Goal: Task Accomplishment & Management: Complete application form

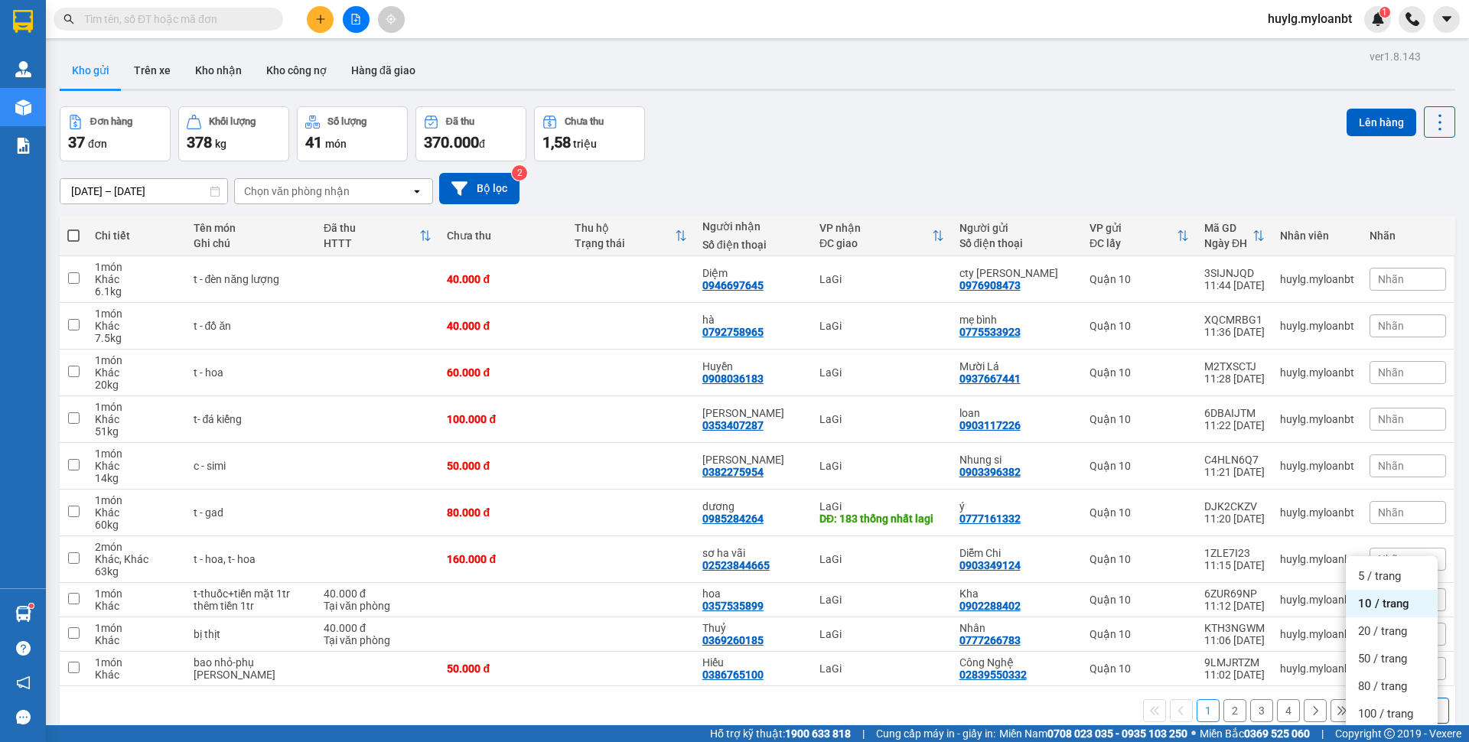
scroll to position [70, 0]
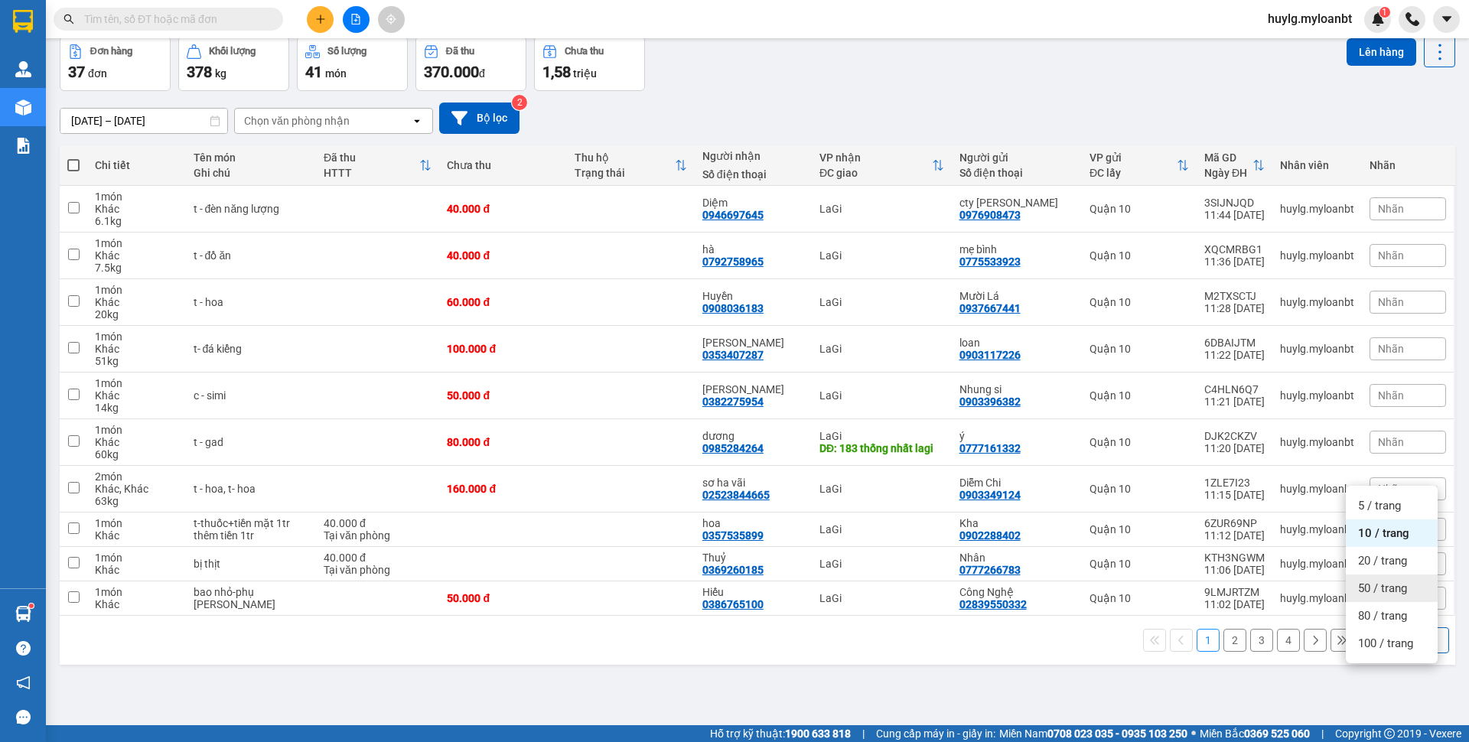
click at [1367, 578] on div "50 / trang" at bounding box center [1392, 588] width 92 height 28
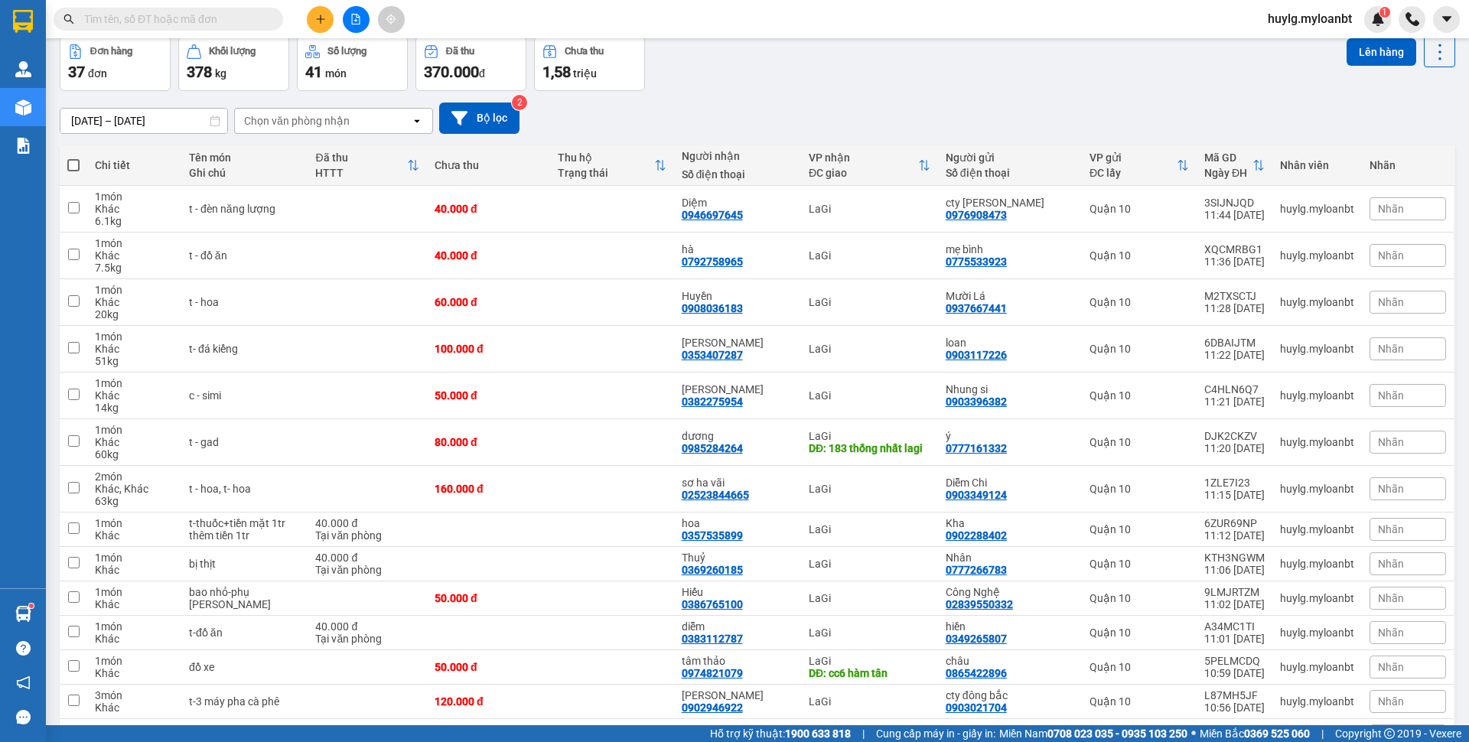
click at [72, 164] on span at bounding box center [73, 165] width 12 height 12
click at [73, 158] on input "checkbox" at bounding box center [73, 158] width 0 height 0
checkbox input "true"
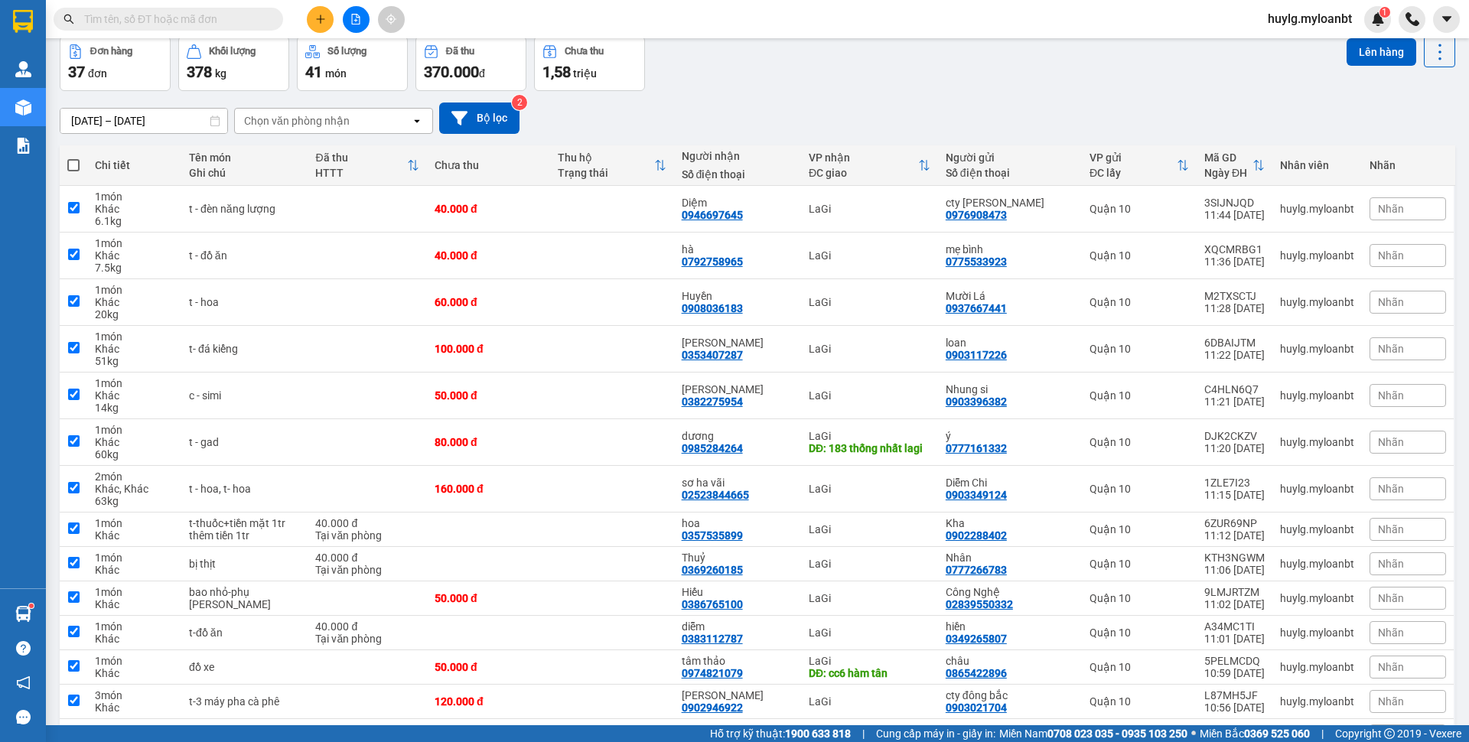
checkbox input "true"
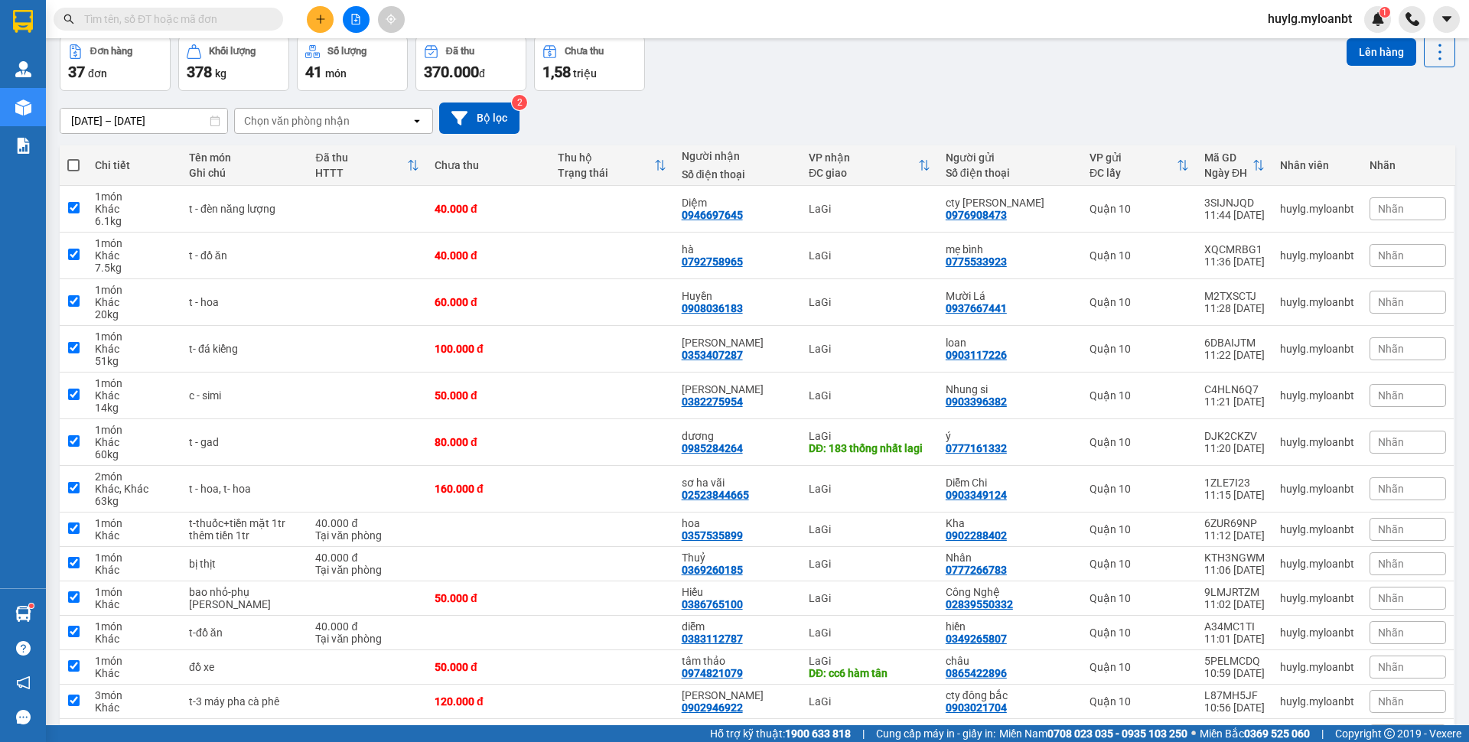
checkbox input "true"
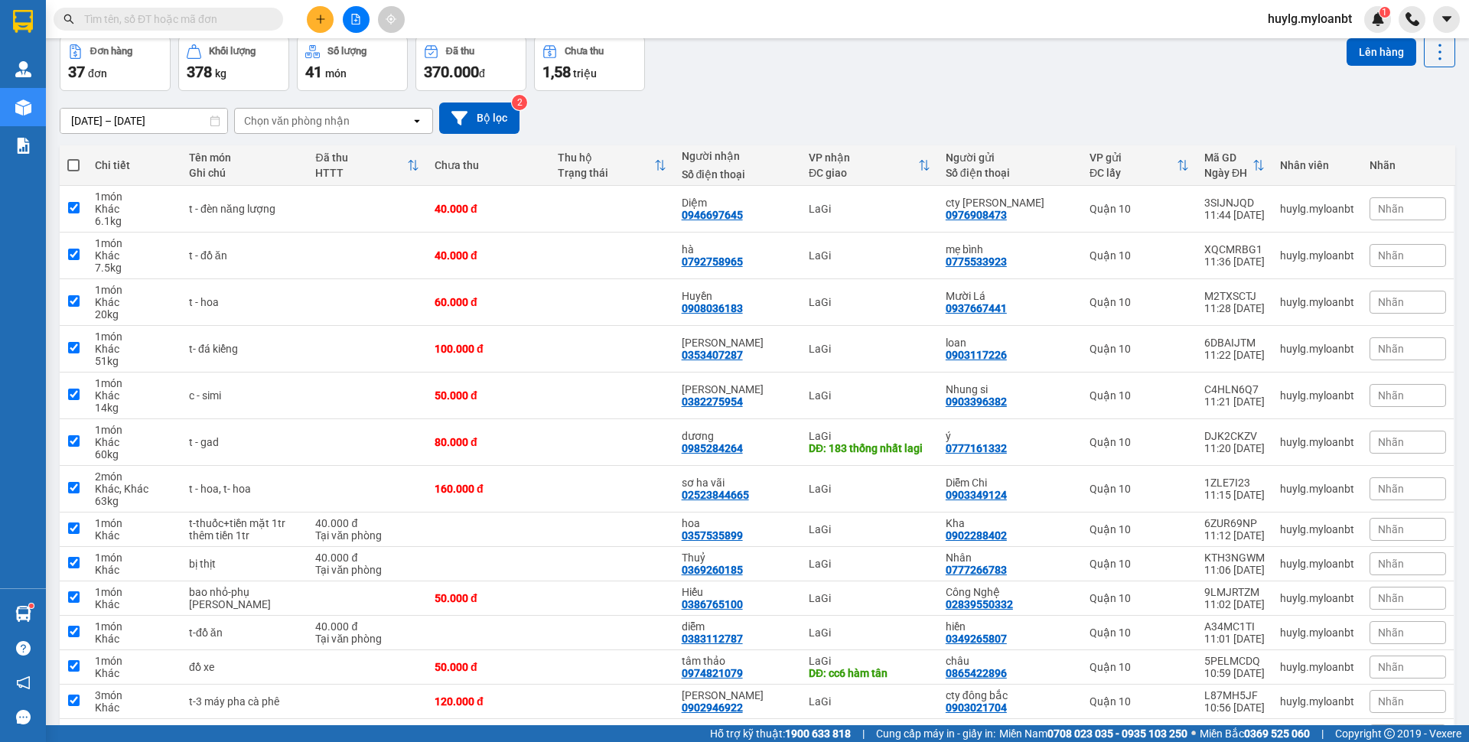
checkbox input "true"
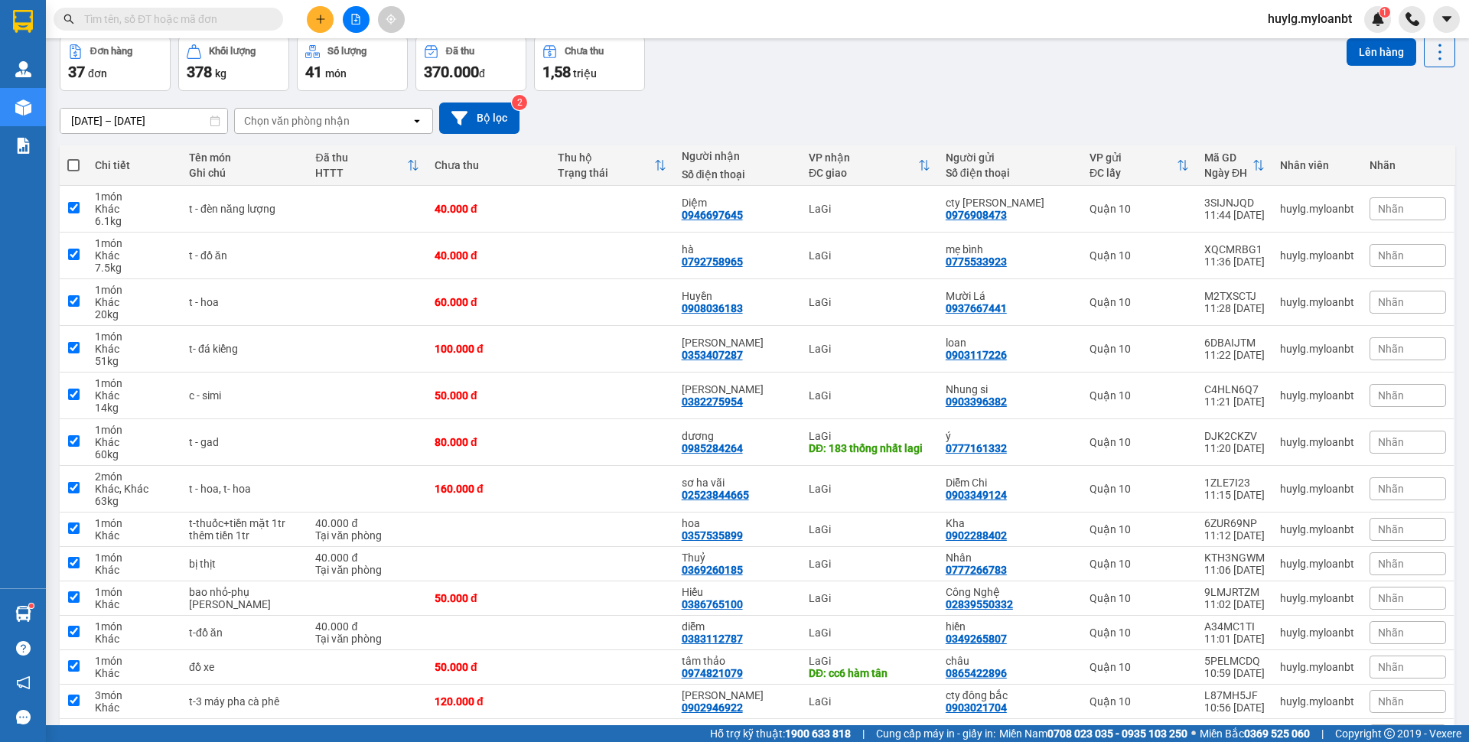
checkbox input "true"
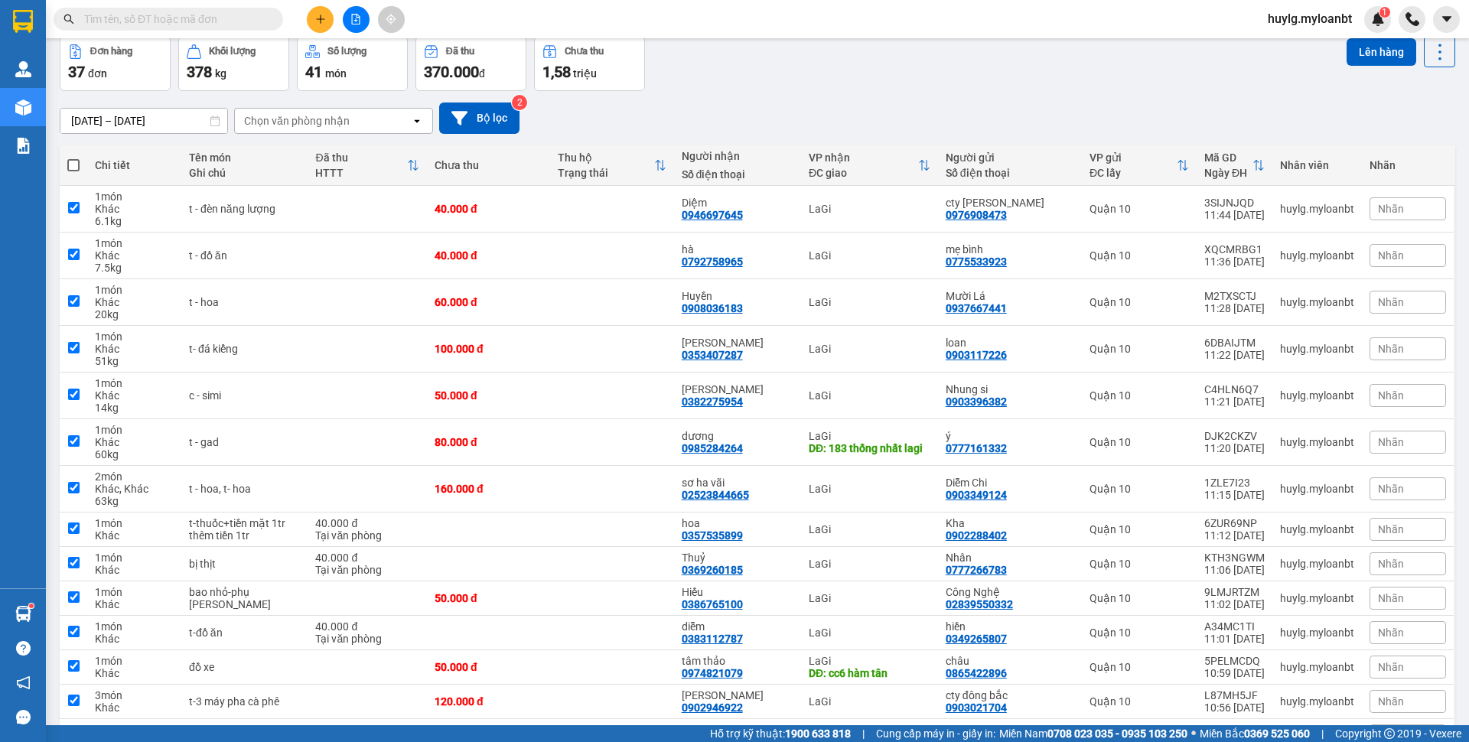
checkbox input "true"
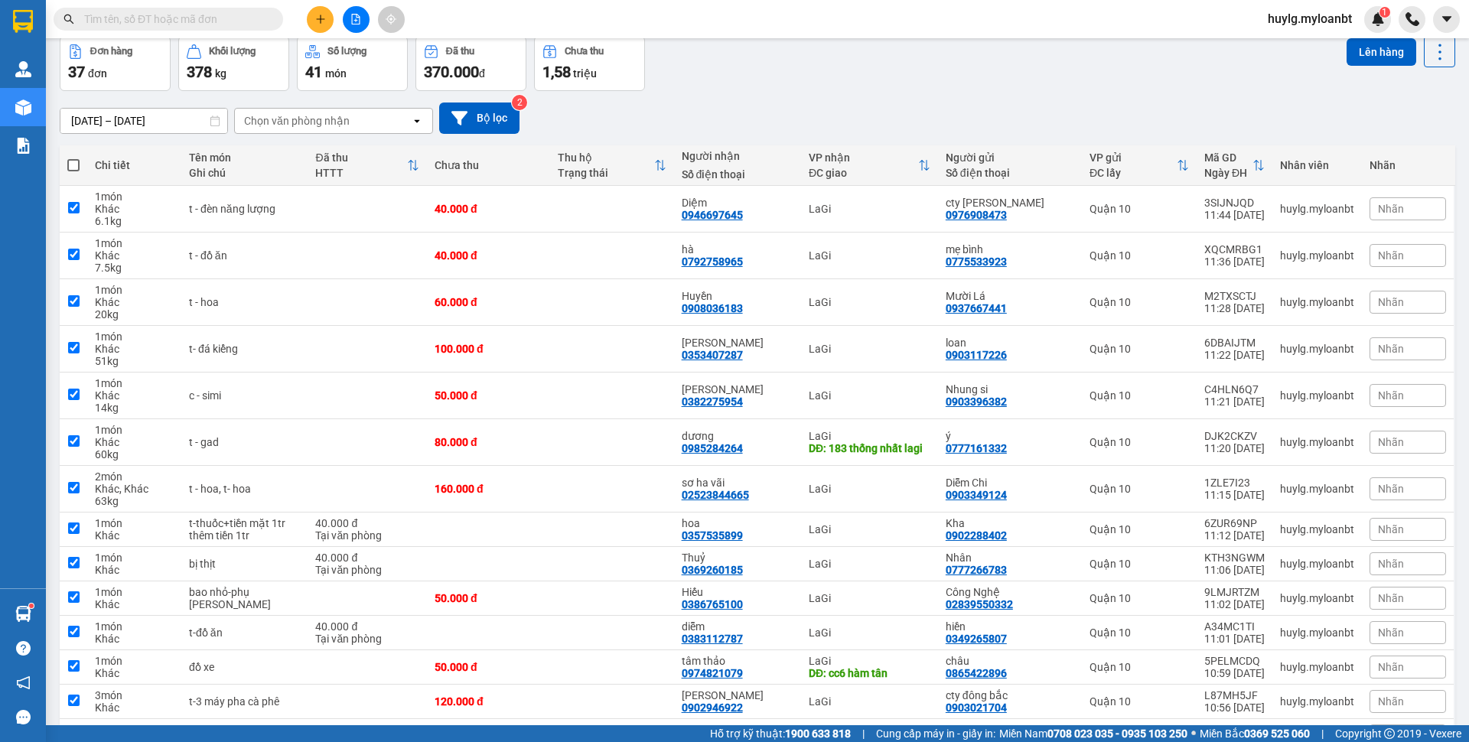
checkbox input "true"
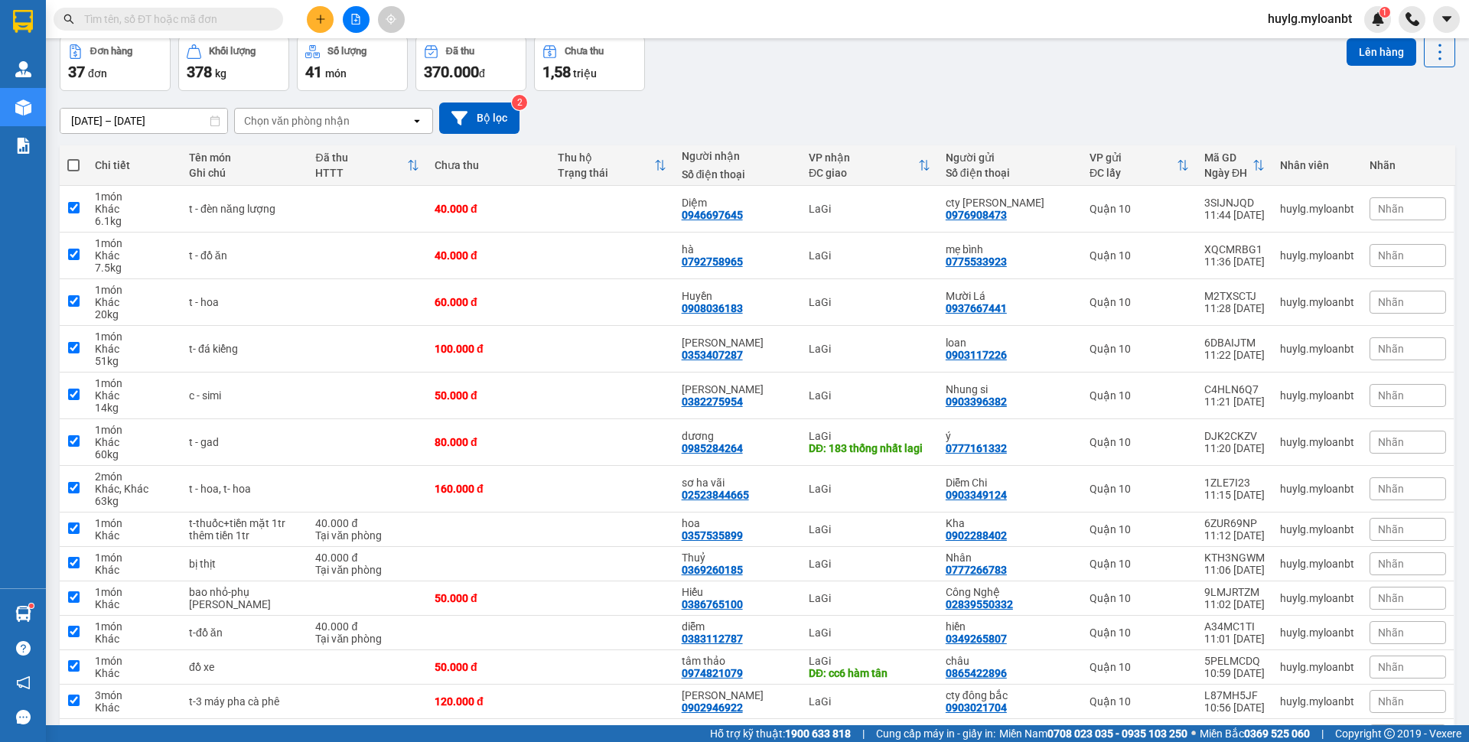
checkbox input "true"
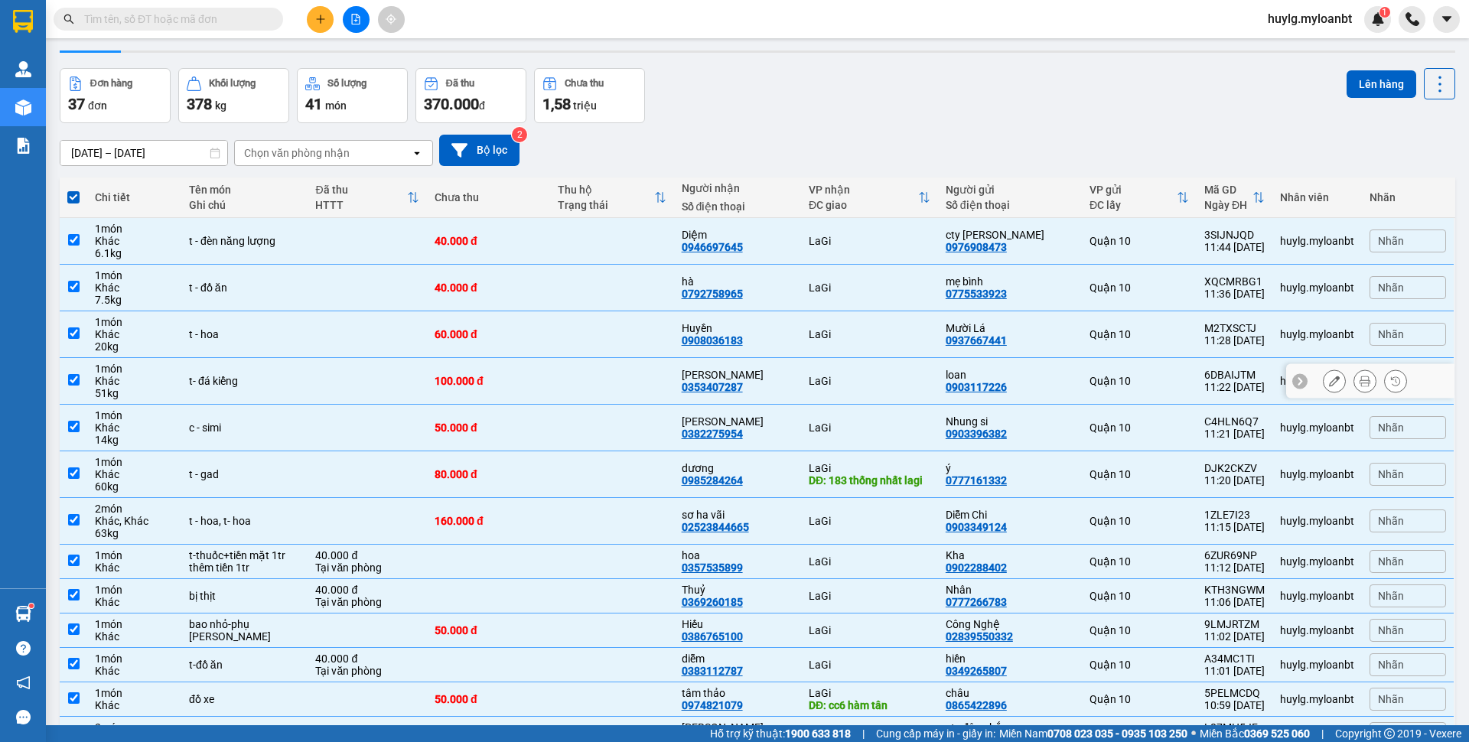
scroll to position [0, 0]
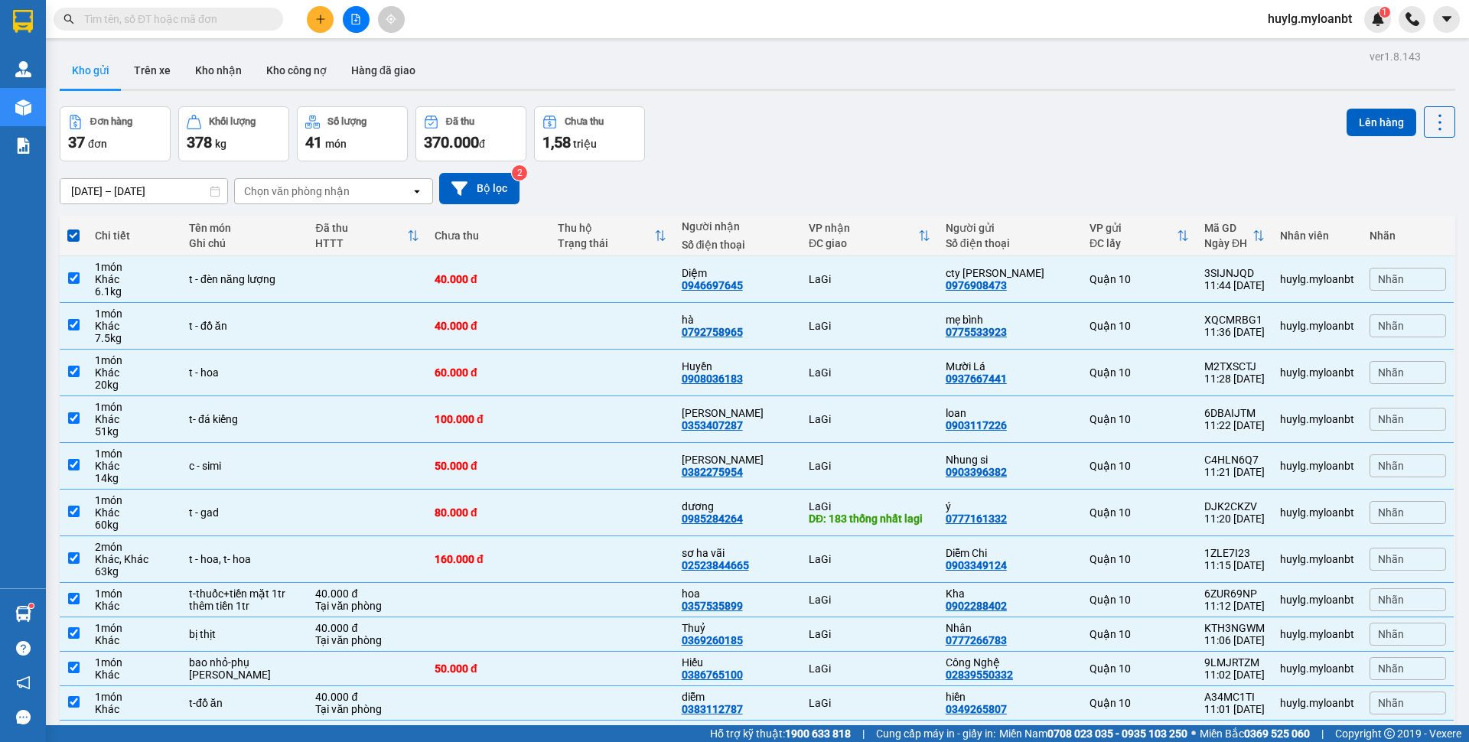
click at [703, 132] on div "Đơn hàng 37 đơn Khối lượng 378 kg Số lượng 41 món Đã thu 370.000 đ Chưa thu 1,5…" at bounding box center [757, 133] width 1395 height 55
click at [737, 180] on div "[DATE] – [DATE] Press the down arrow key to interact with the calendar and sele…" at bounding box center [757, 188] width 1395 height 31
click at [741, 148] on div "Đơn hàng 37 đơn Khối lượng 378 kg Số lượng 41 món Đã thu 370.000 đ Chưa thu 1,5…" at bounding box center [757, 133] width 1395 height 55
click at [184, 76] on button "Kho nhận" at bounding box center [218, 70] width 71 height 37
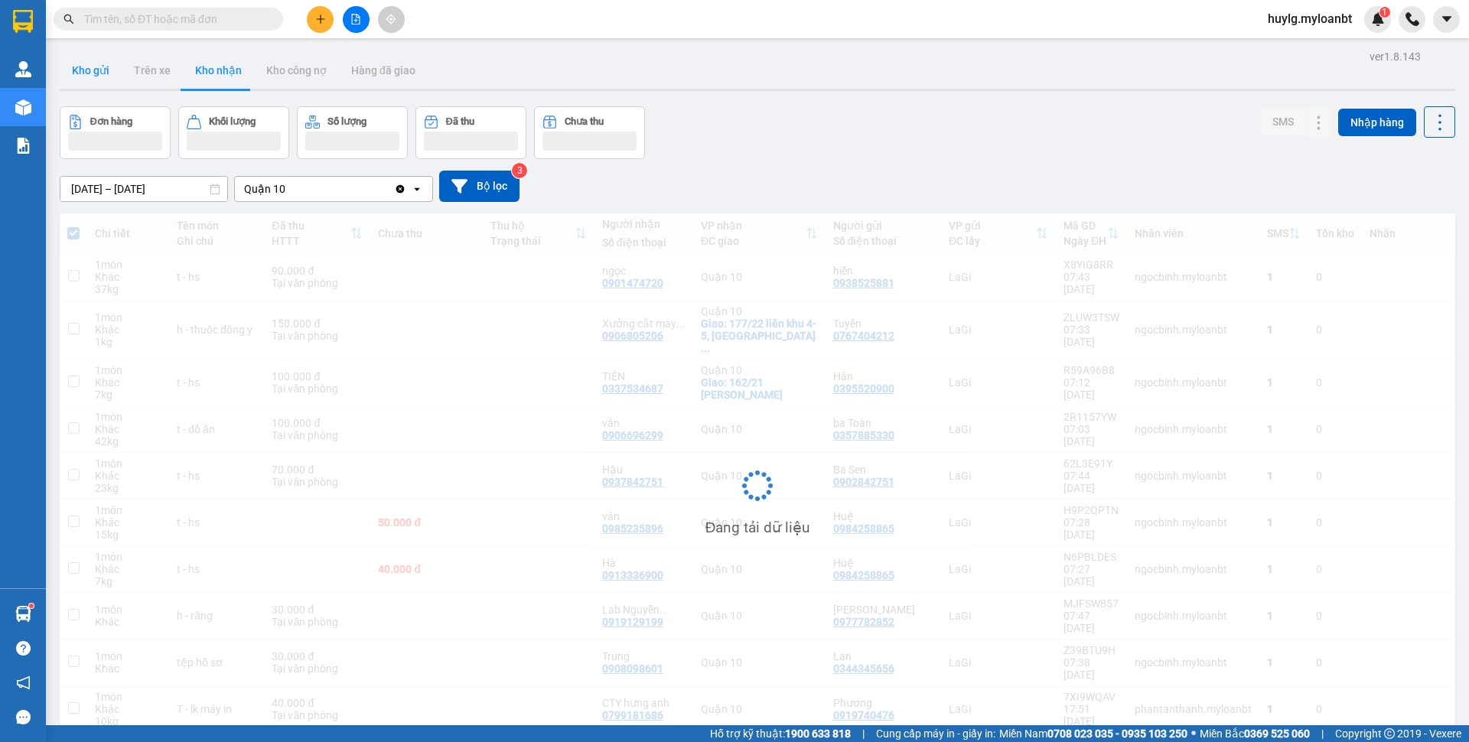
click at [109, 78] on button "Kho gửi" at bounding box center [91, 70] width 62 height 37
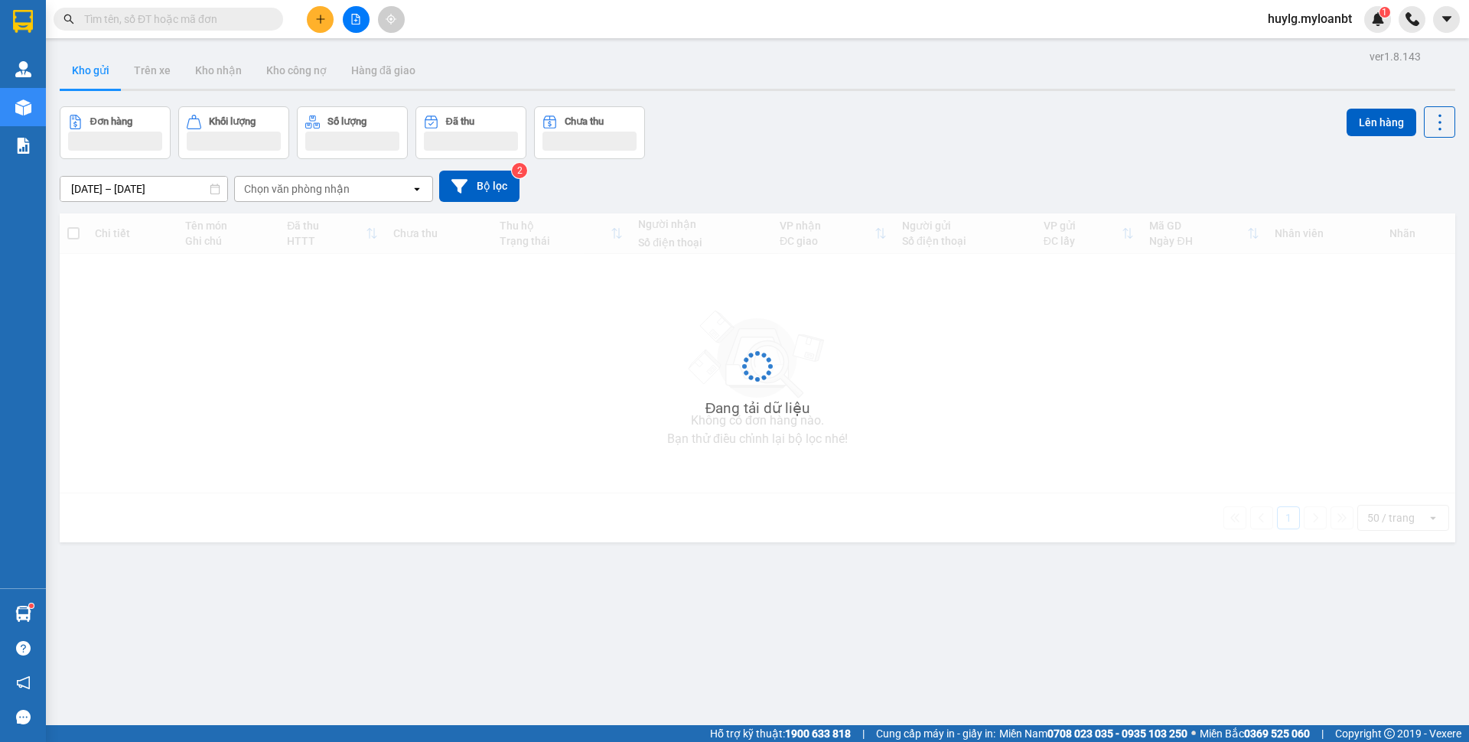
click at [109, 78] on button "Kho gửi" at bounding box center [91, 70] width 62 height 37
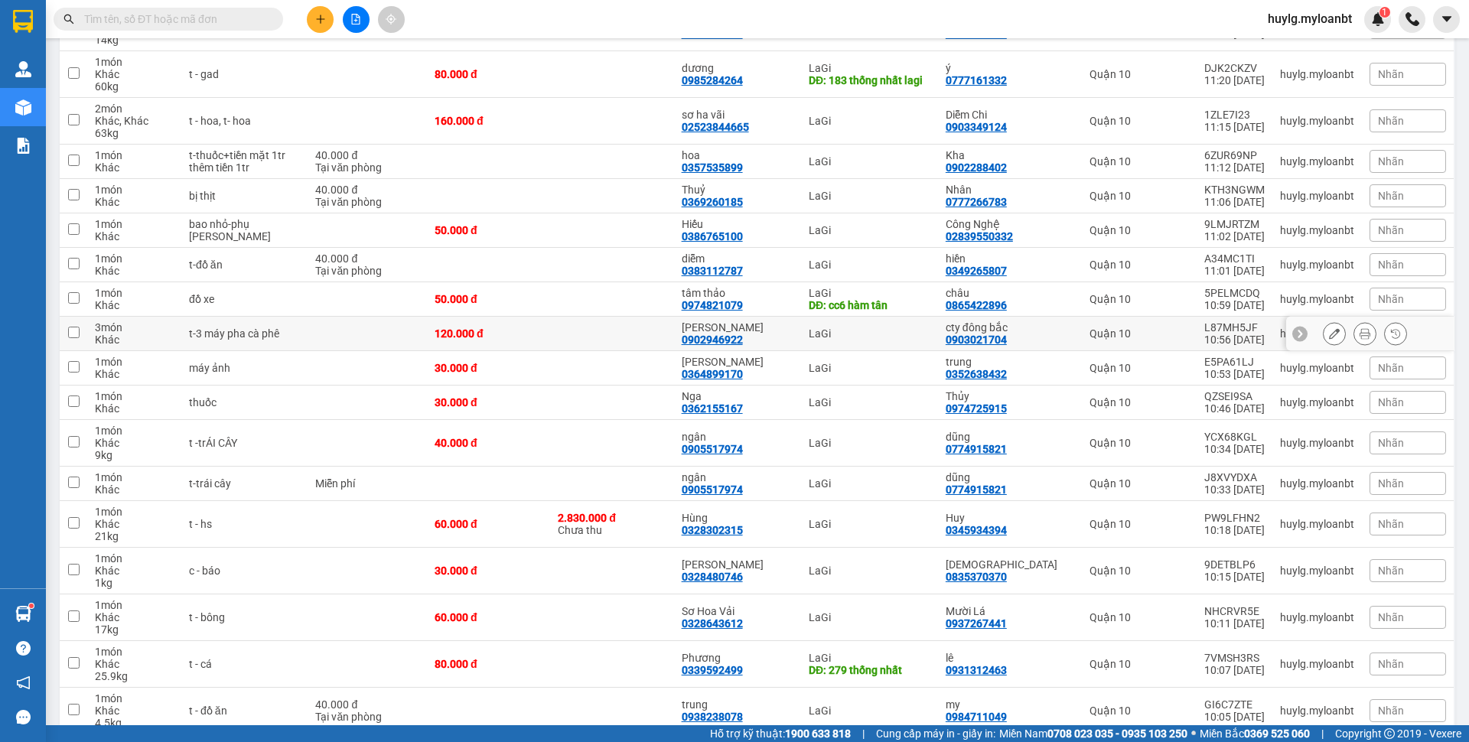
scroll to position [439, 0]
click at [1354, 312] on button at bounding box center [1364, 298] width 21 height 27
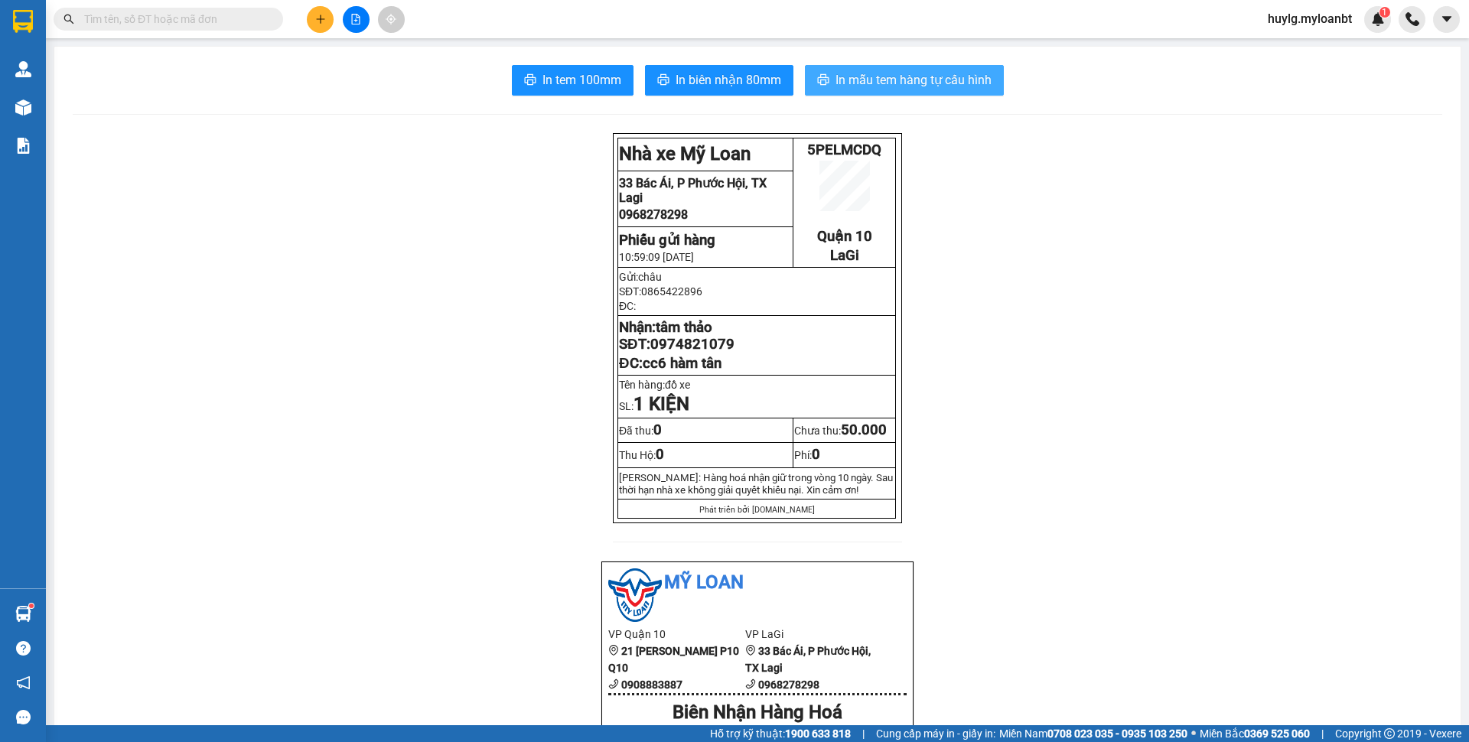
click at [900, 77] on span "In mẫu tem hàng tự cấu hình" at bounding box center [913, 79] width 156 height 19
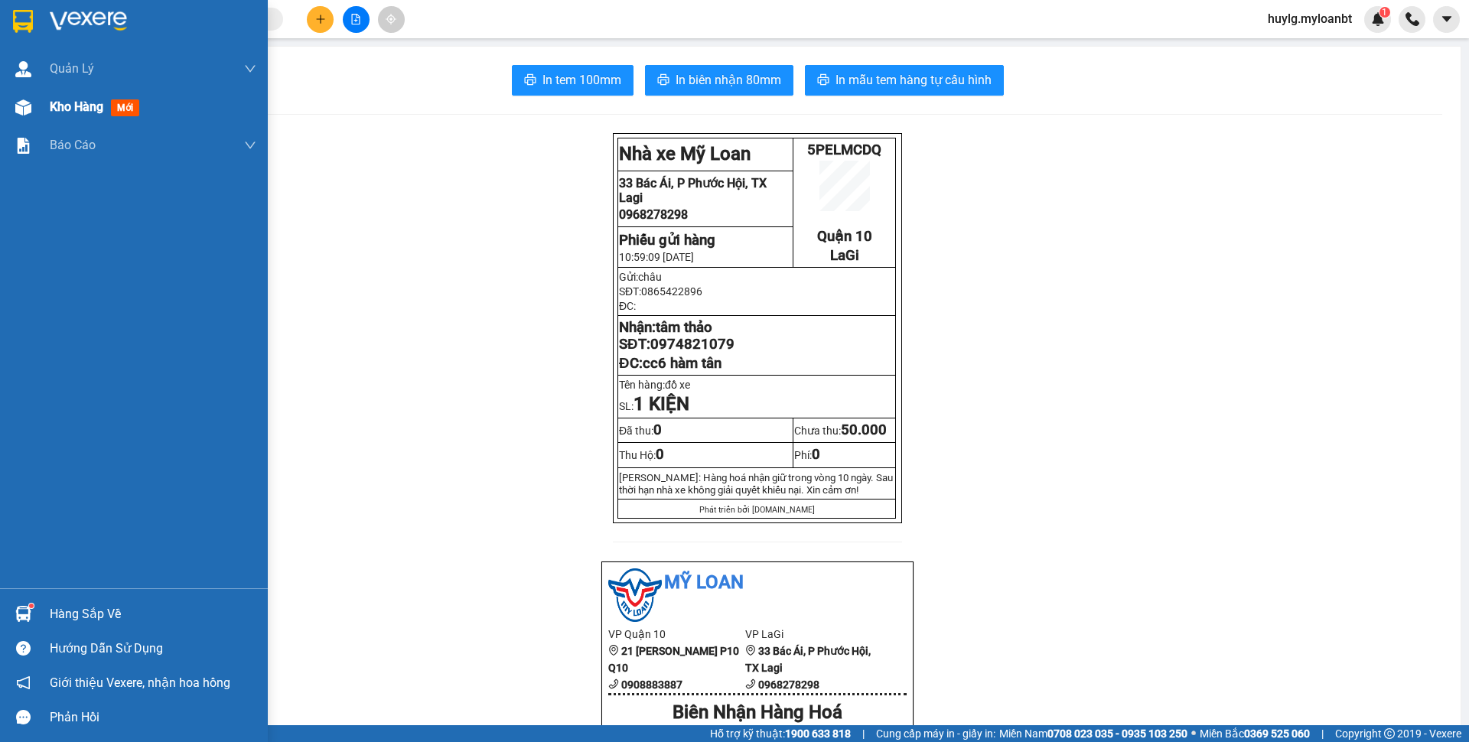
click at [45, 119] on div "Kho hàng mới" at bounding box center [134, 107] width 268 height 38
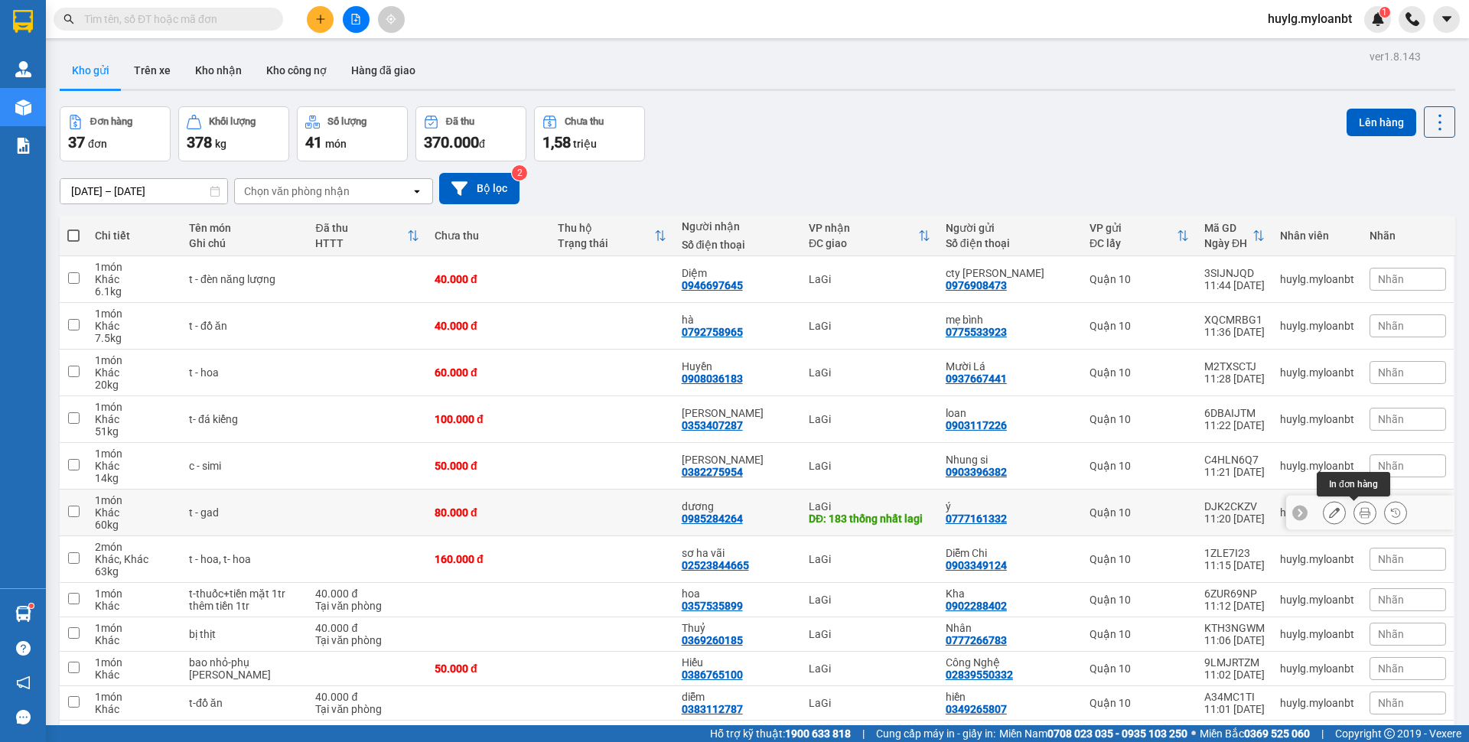
click at [1361, 518] on button at bounding box center [1364, 513] width 21 height 27
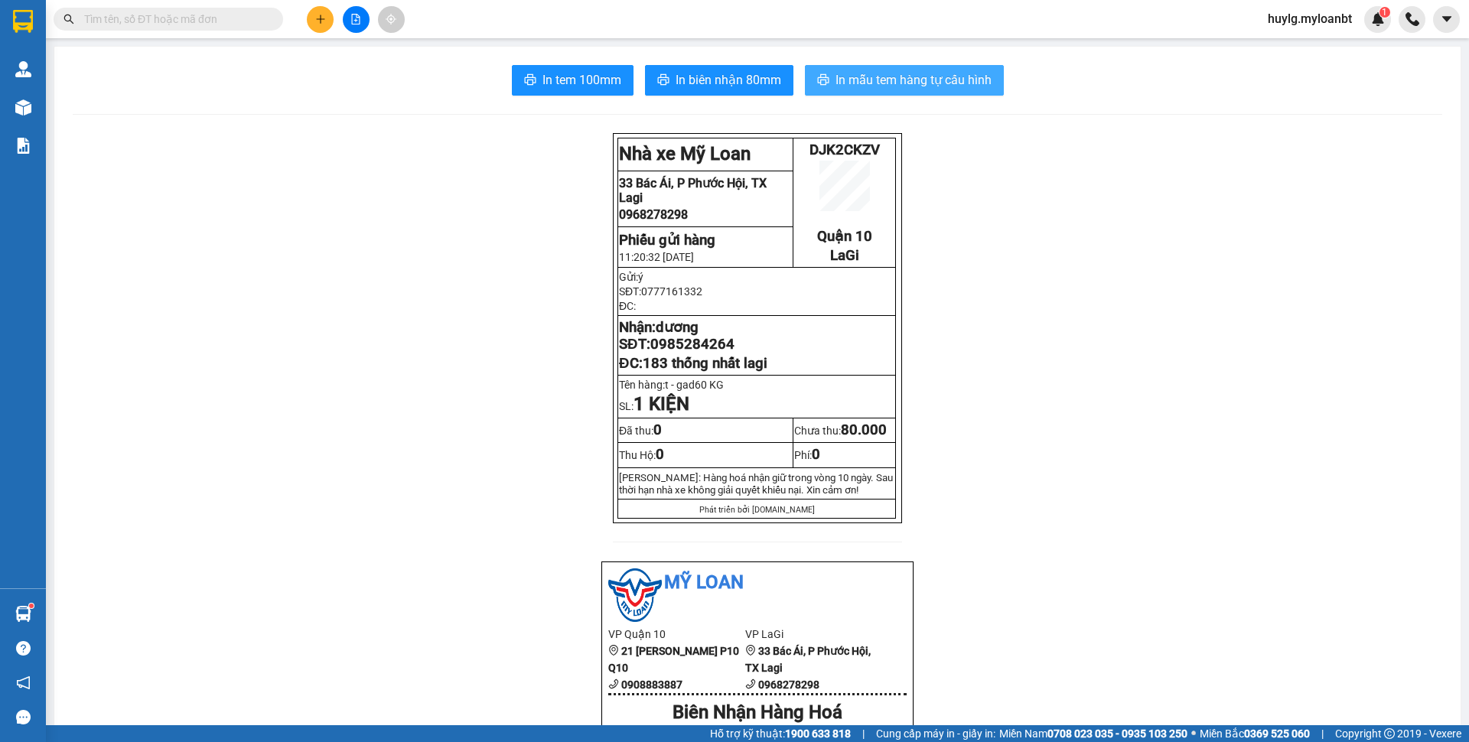
click at [986, 94] on button "In mẫu tem hàng tự cấu hình" at bounding box center [904, 80] width 199 height 31
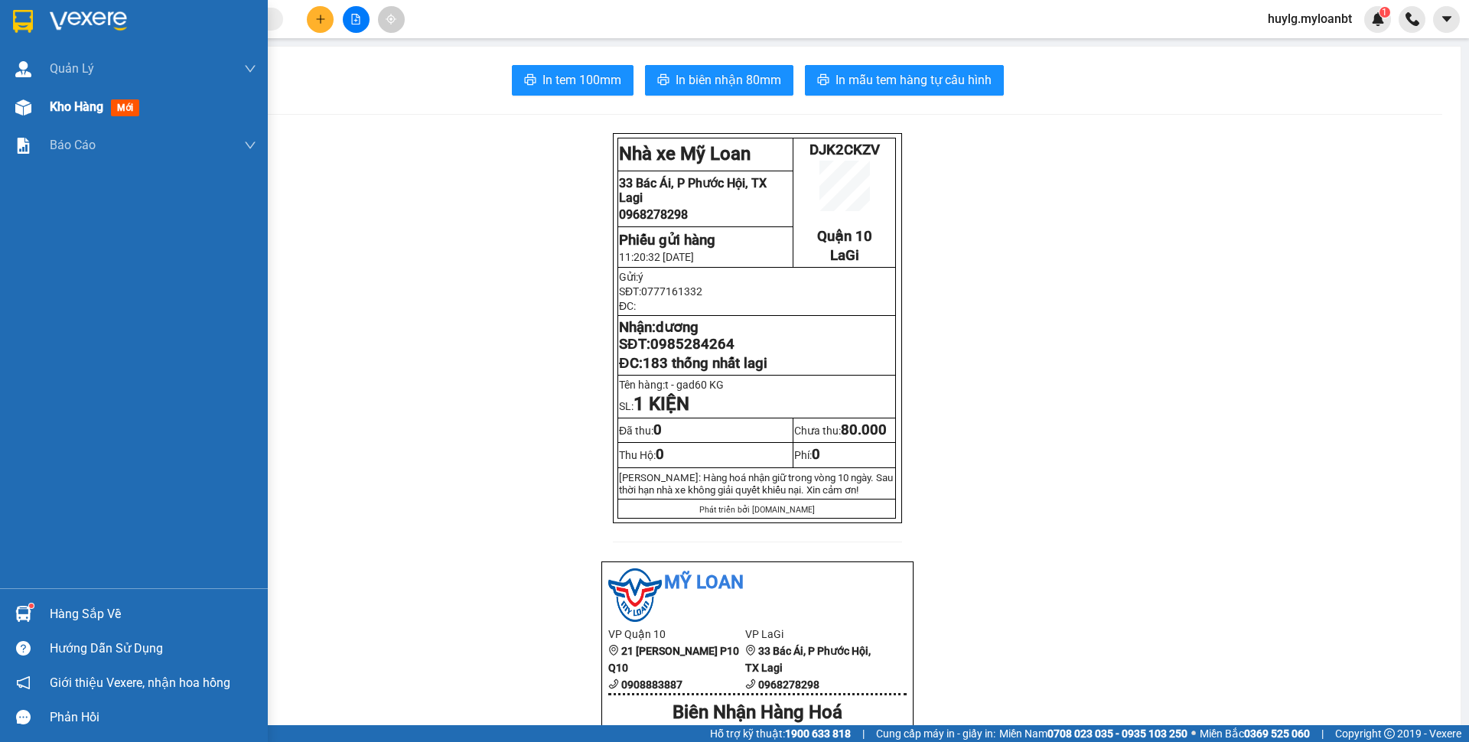
click at [32, 116] on div at bounding box center [23, 107] width 27 height 27
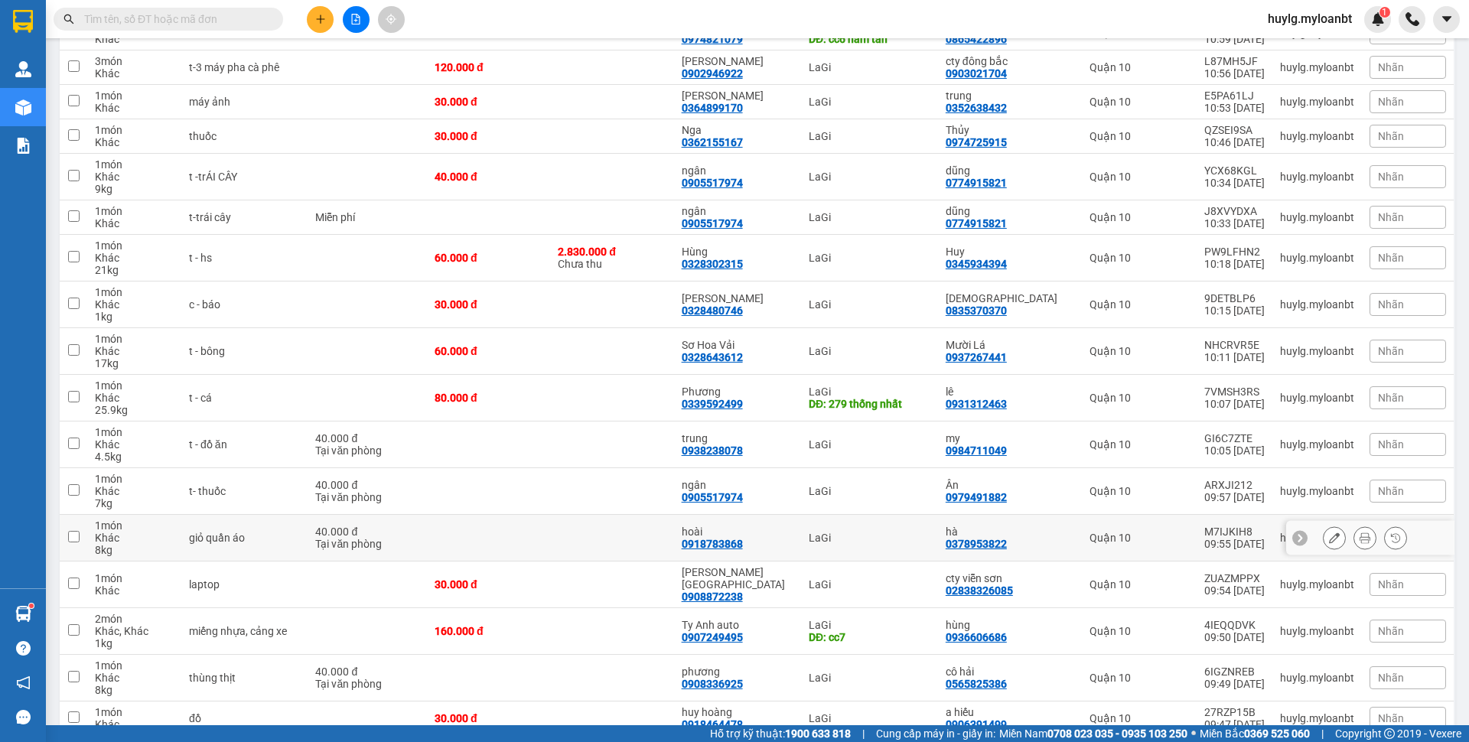
scroll to position [784, 0]
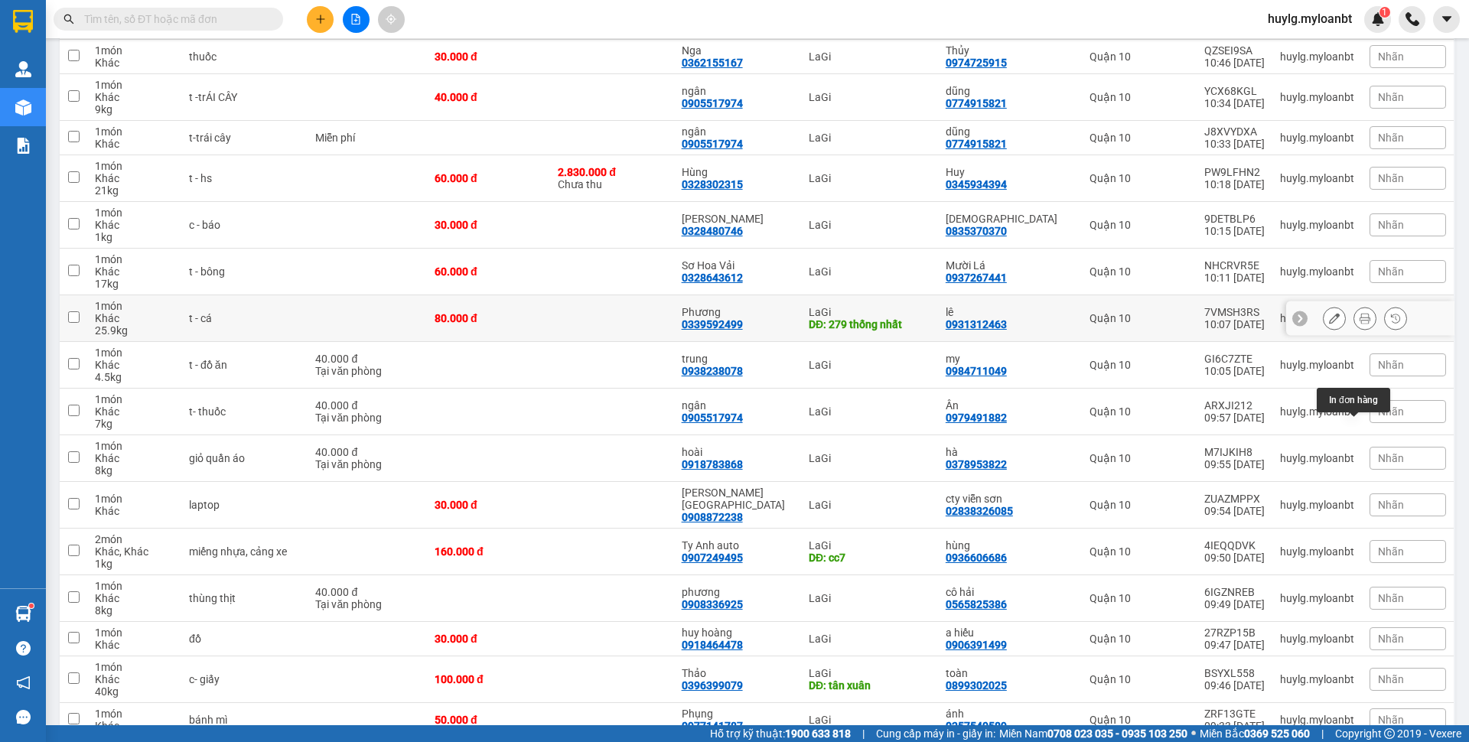
click at [1359, 332] on button at bounding box center [1364, 318] width 21 height 27
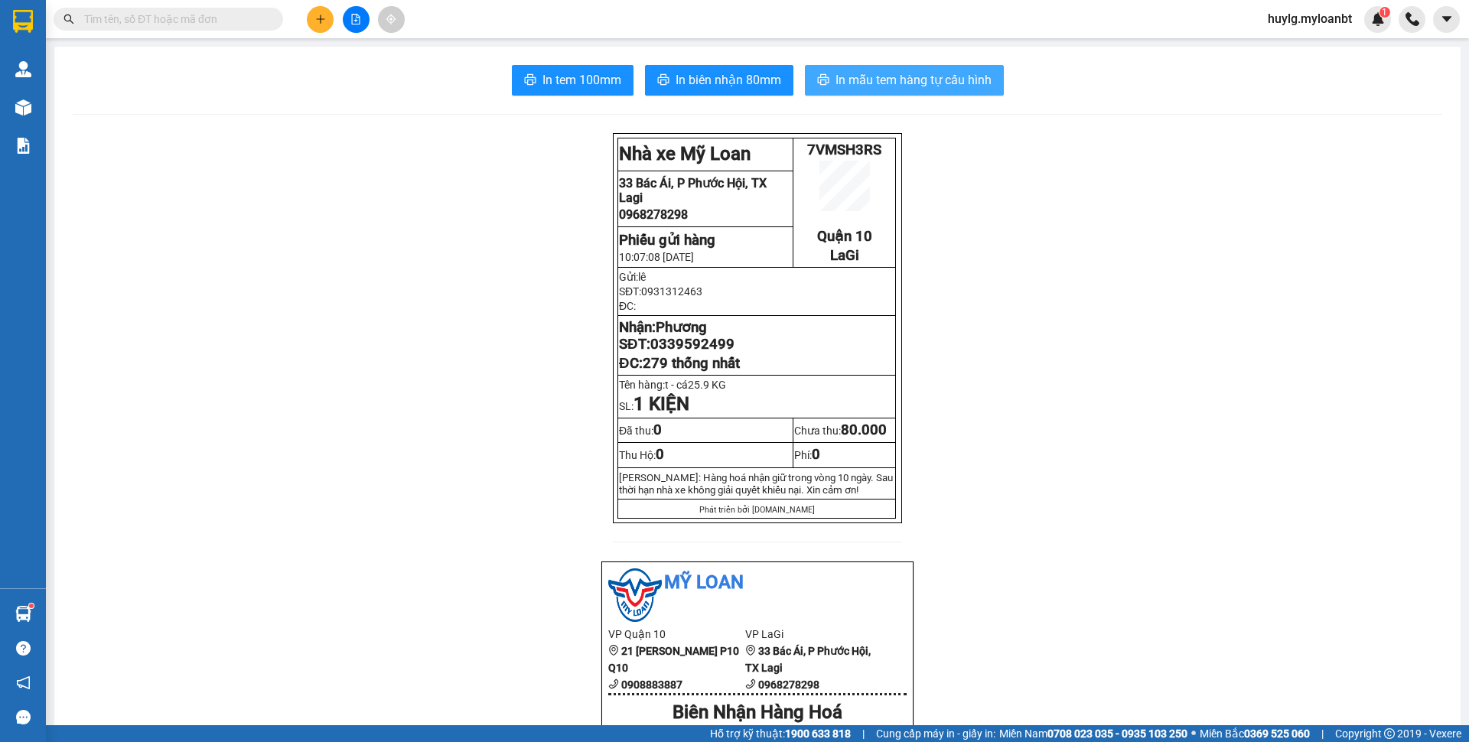
click at [886, 66] on button "In mẫu tem hàng tự cấu hình" at bounding box center [904, 80] width 199 height 31
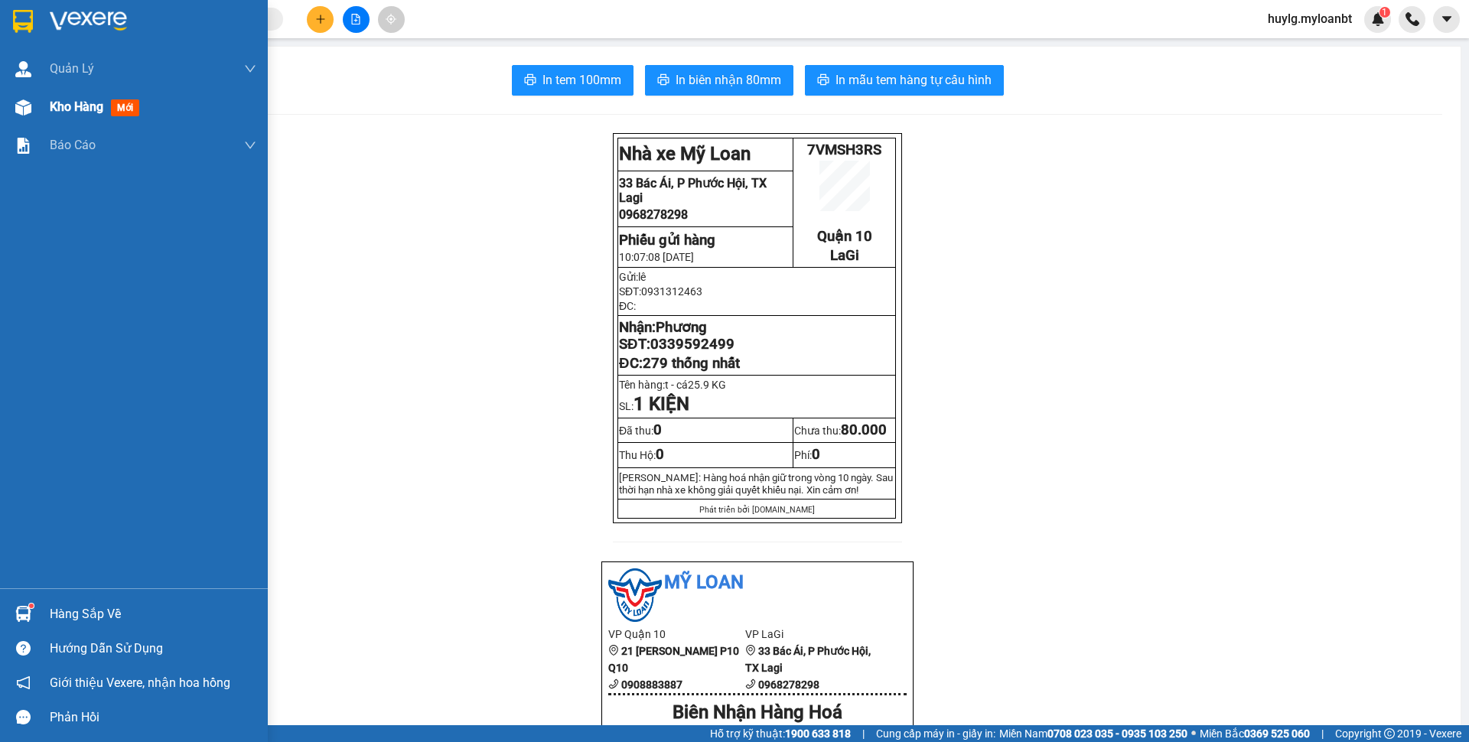
click at [45, 121] on div "Kho hàng mới" at bounding box center [134, 107] width 268 height 38
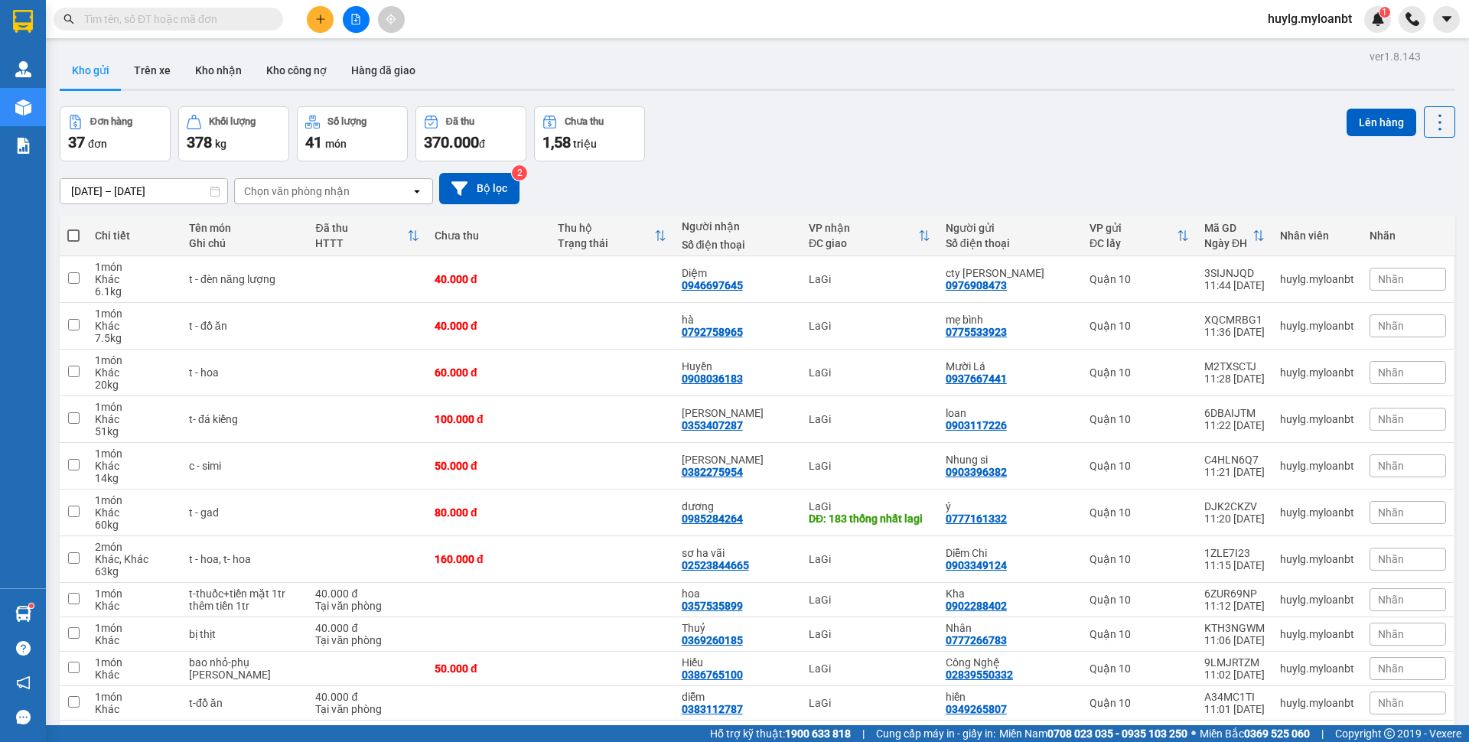
drag, startPoint x: 75, startPoint y: 233, endPoint x: 64, endPoint y: 233, distance: 10.7
click at [74, 233] on span at bounding box center [73, 235] width 12 height 12
click at [73, 228] on input "checkbox" at bounding box center [73, 228] width 0 height 0
checkbox input "true"
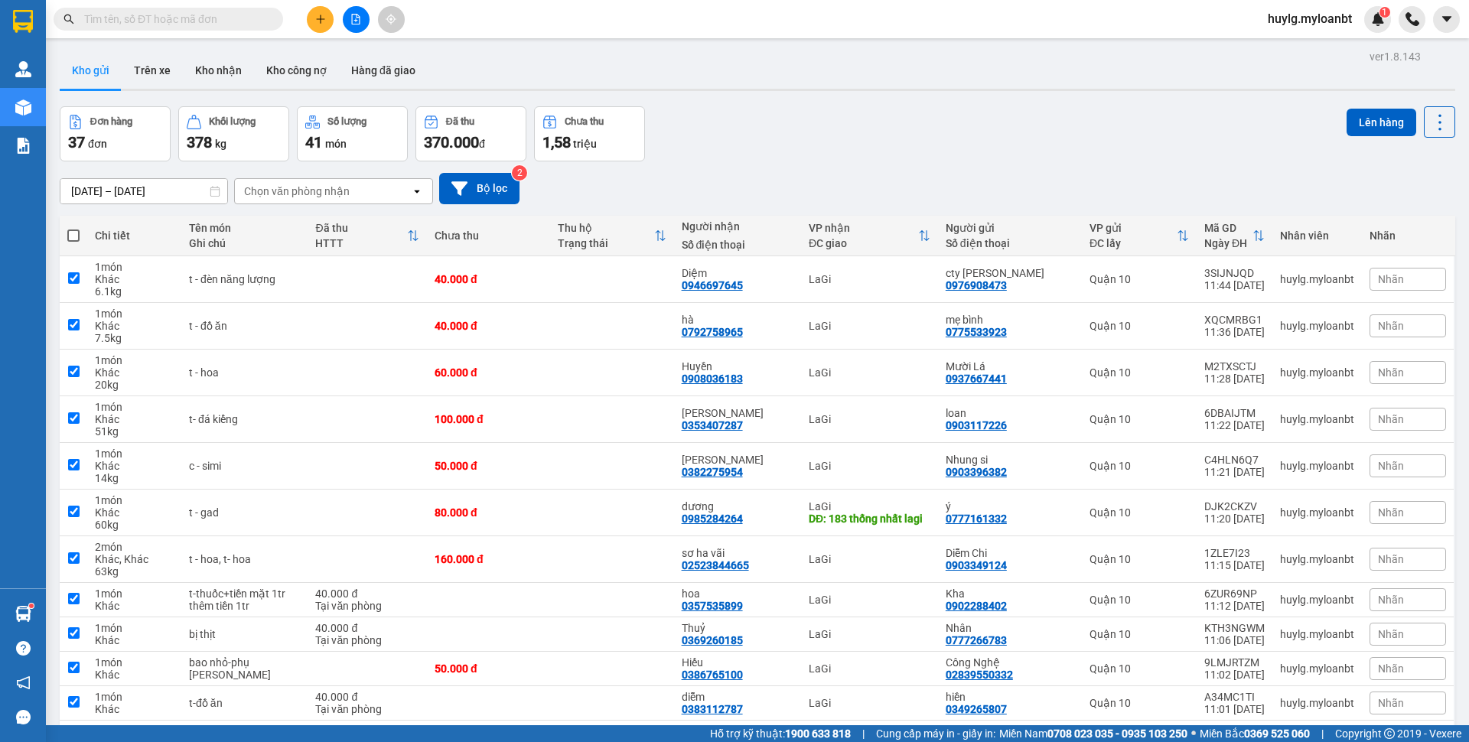
checkbox input "true"
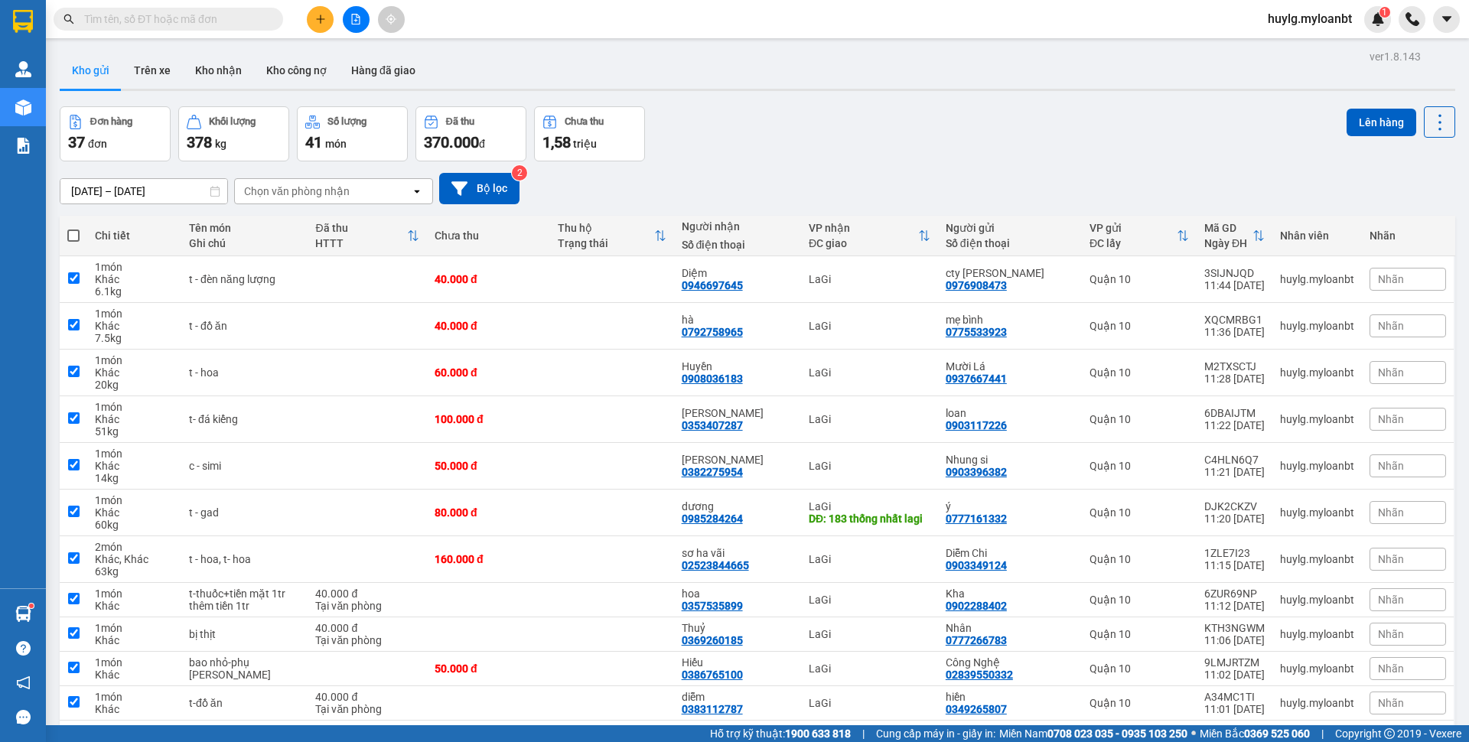
checkbox input "true"
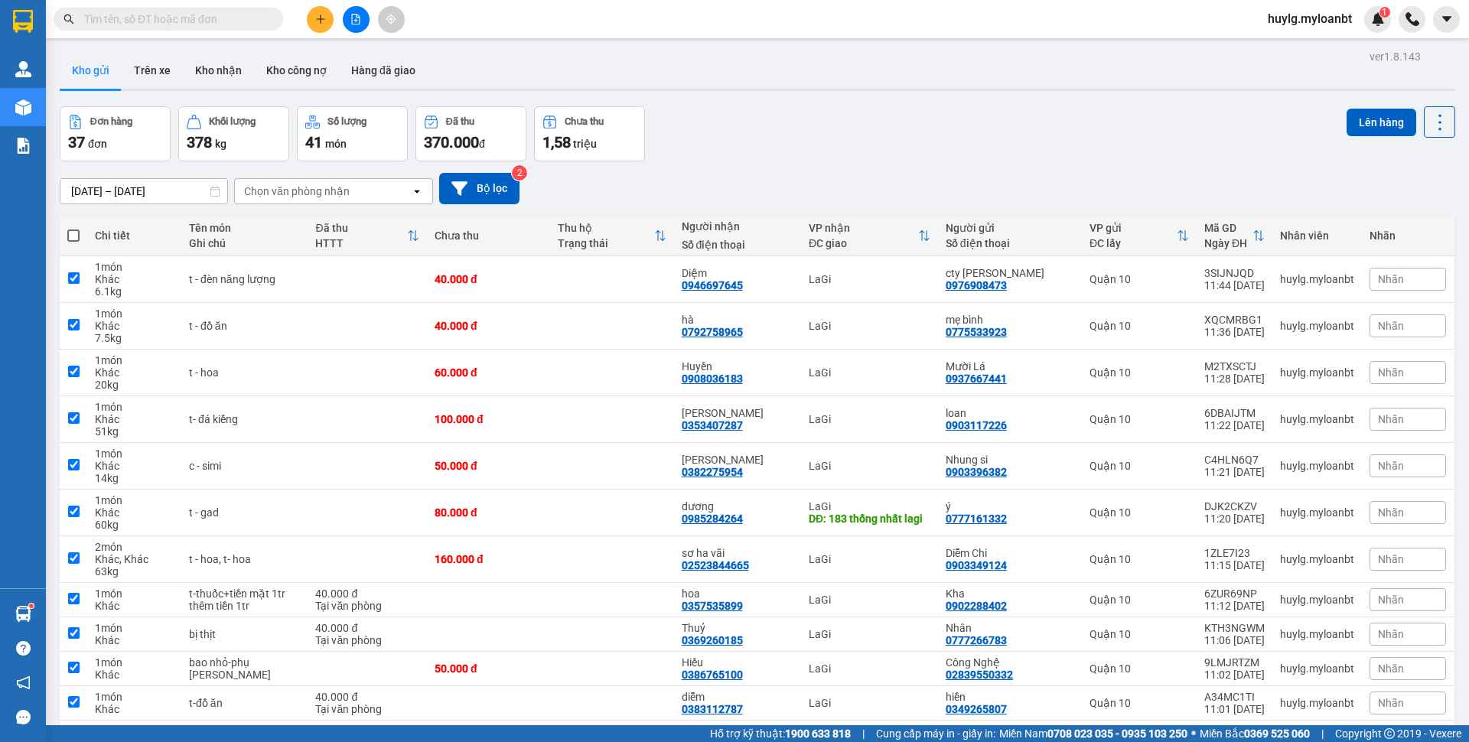
checkbox input "true"
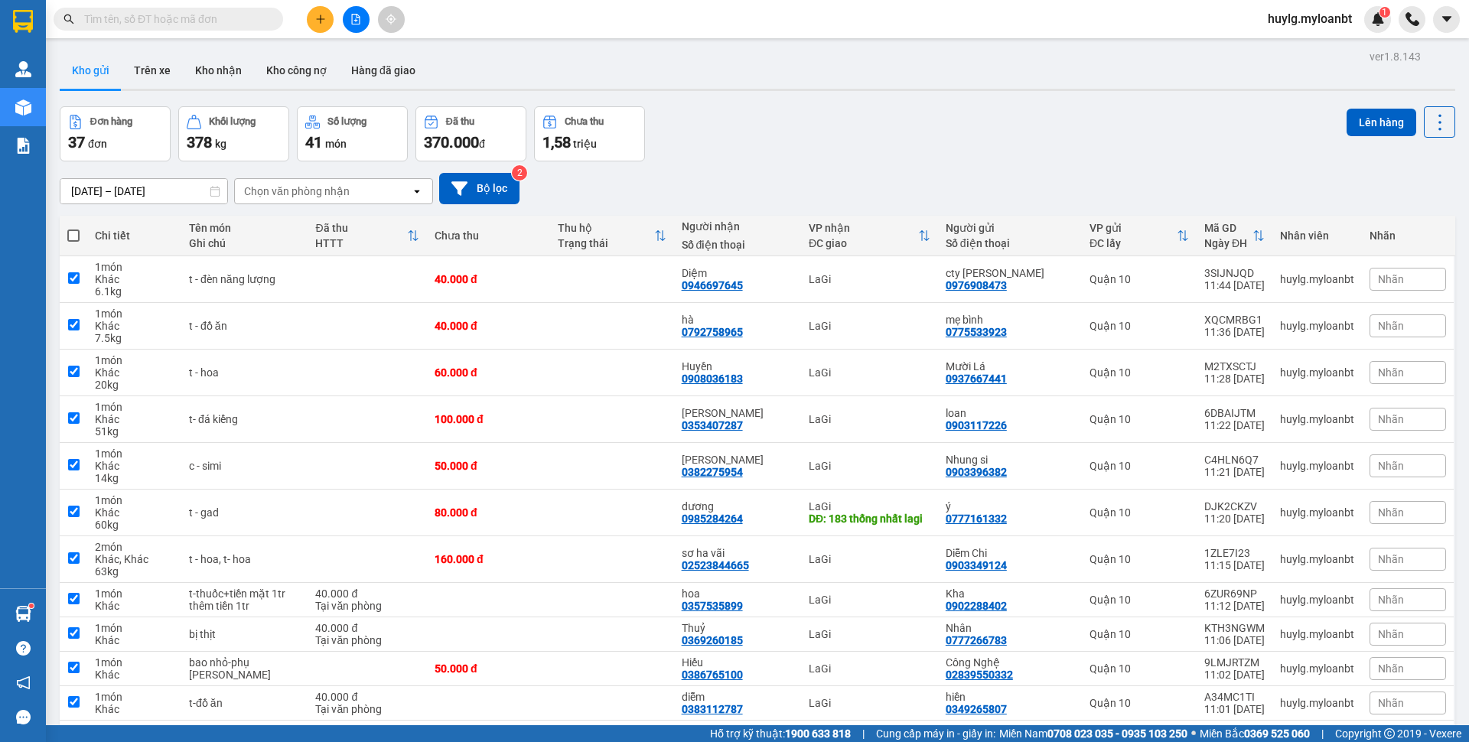
checkbox input "true"
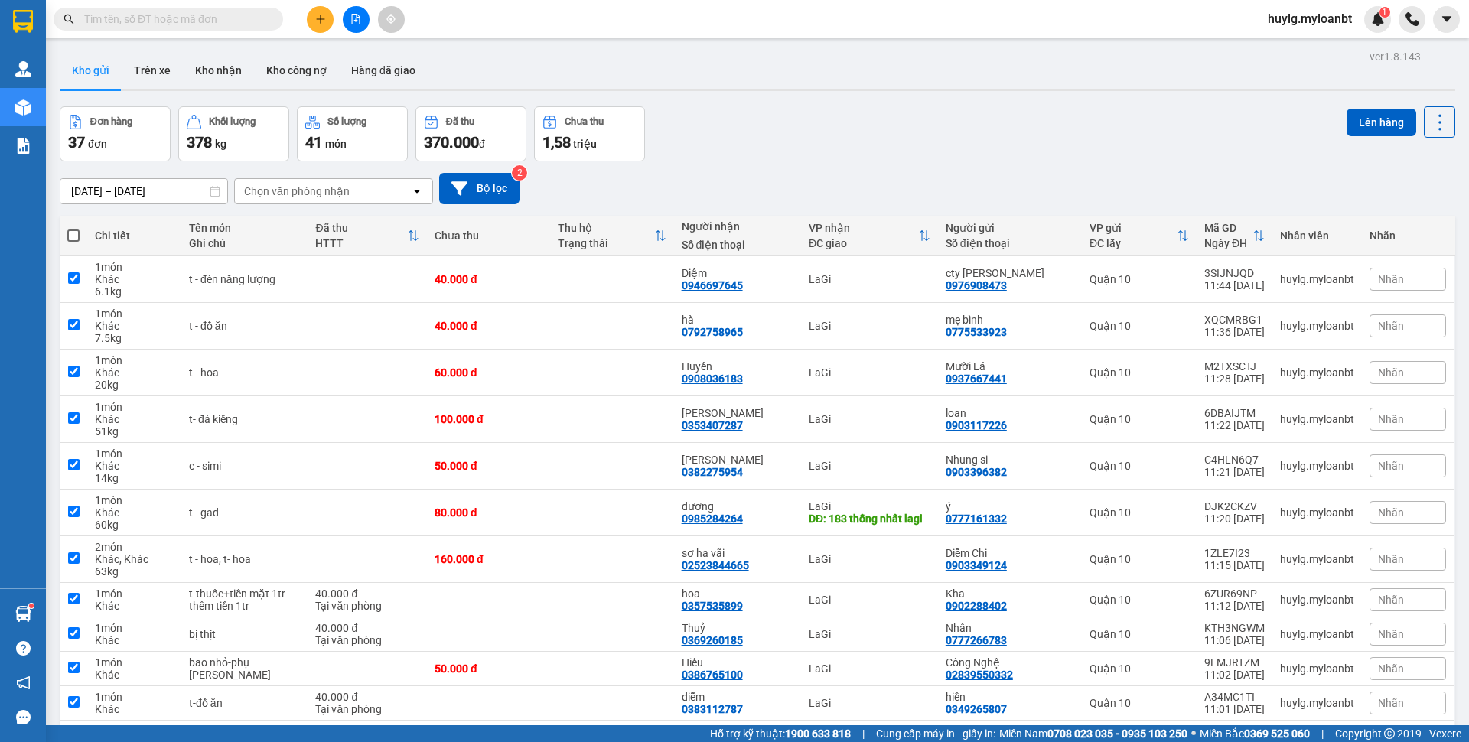
checkbox input "true"
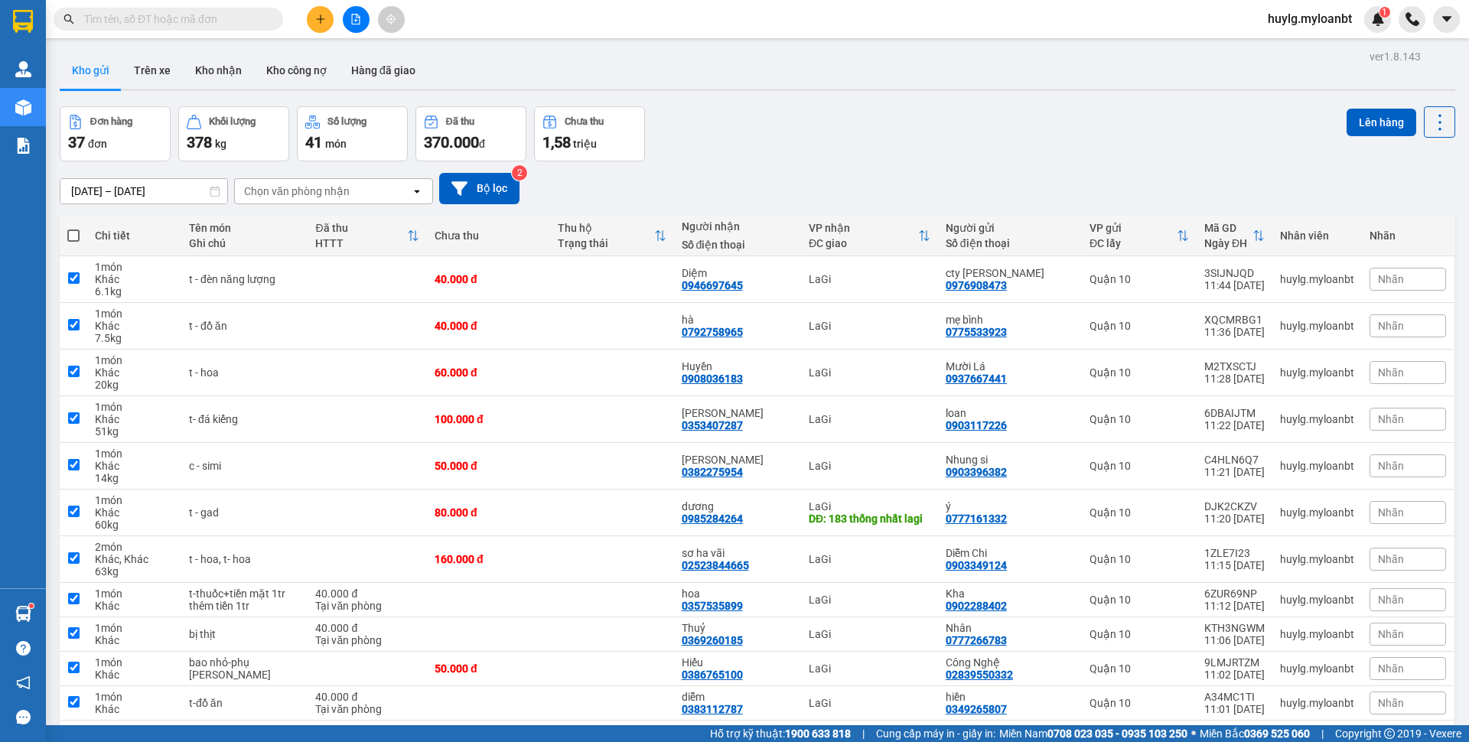
checkbox input "true"
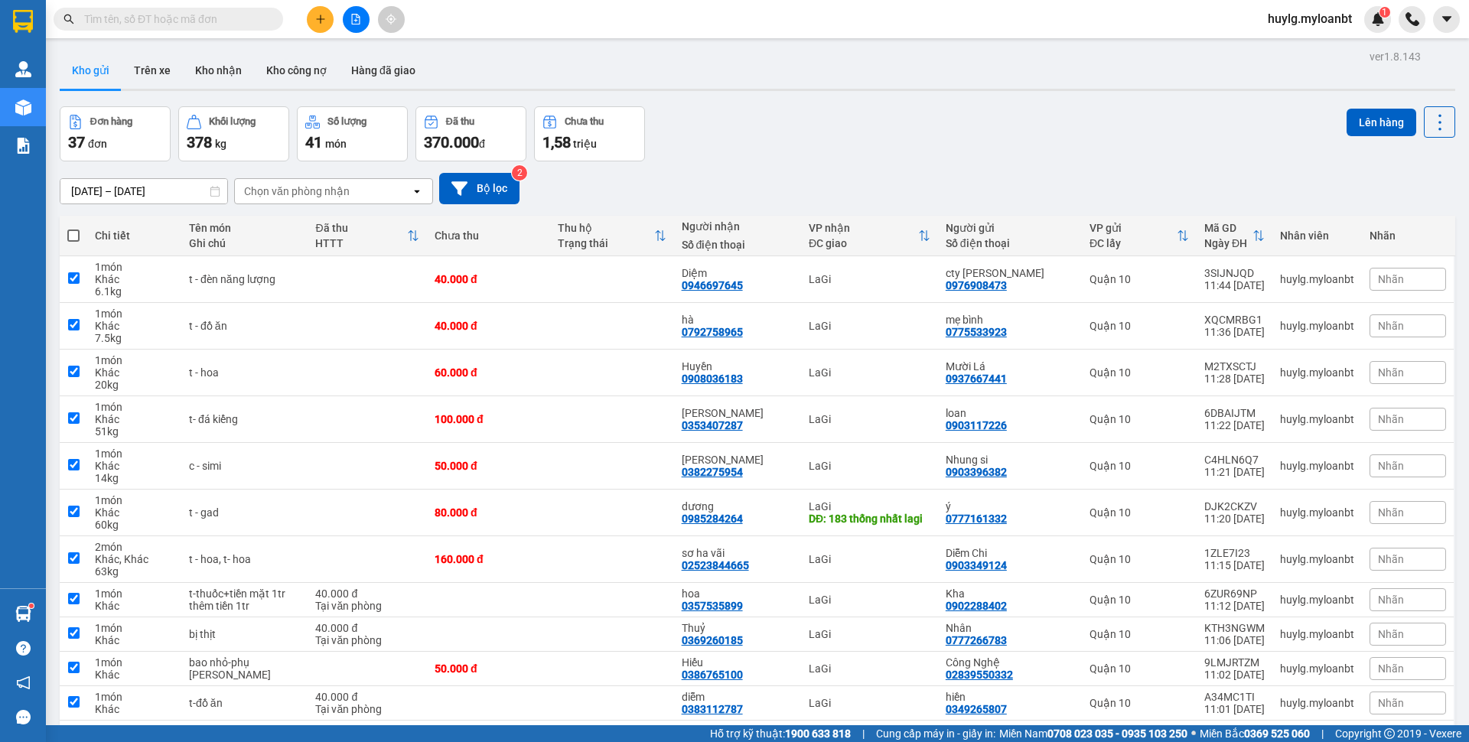
checkbox input "true"
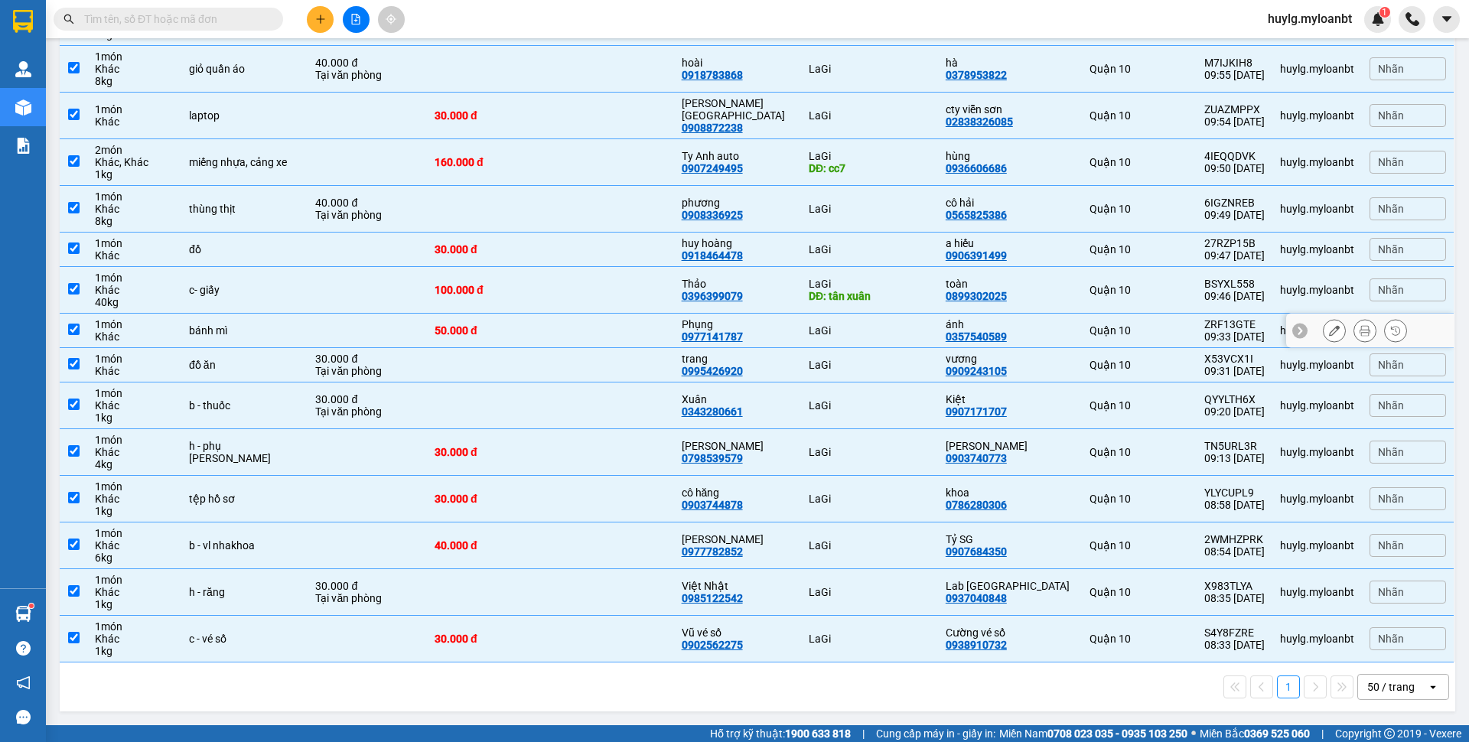
scroll to position [1280, 0]
click at [603, 313] on td at bounding box center [611, 290] width 123 height 47
checkbox input "false"
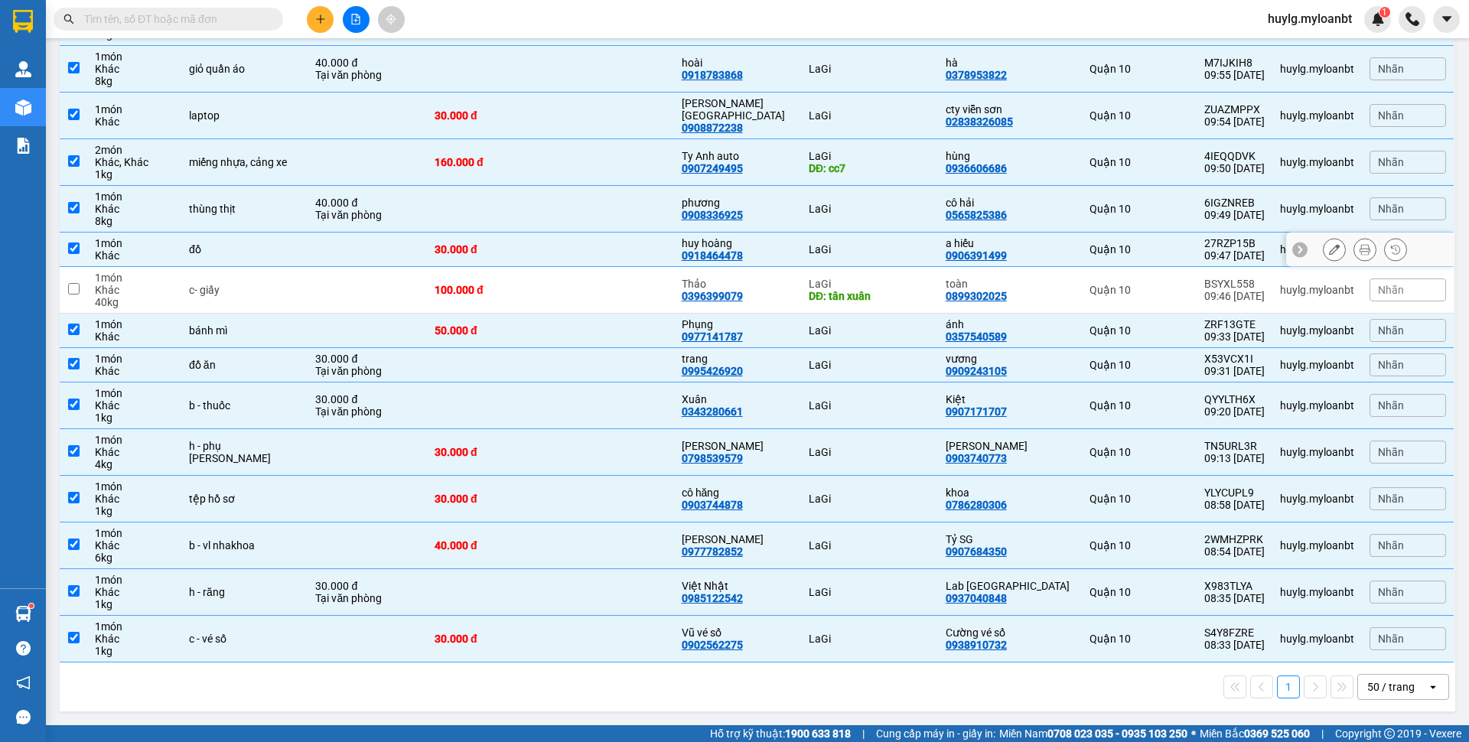
scroll to position [1252, 0]
click at [655, 186] on td at bounding box center [611, 162] width 123 height 47
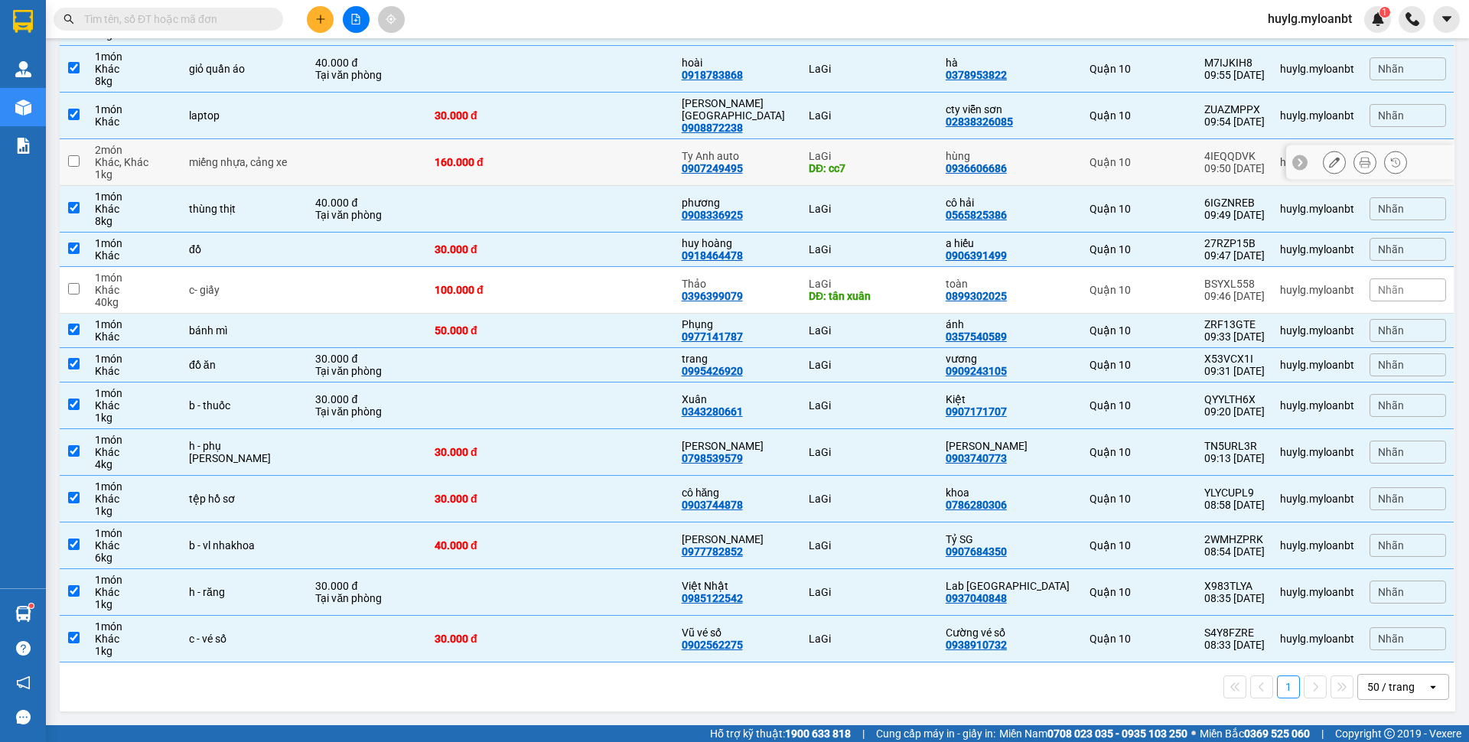
checkbox input "false"
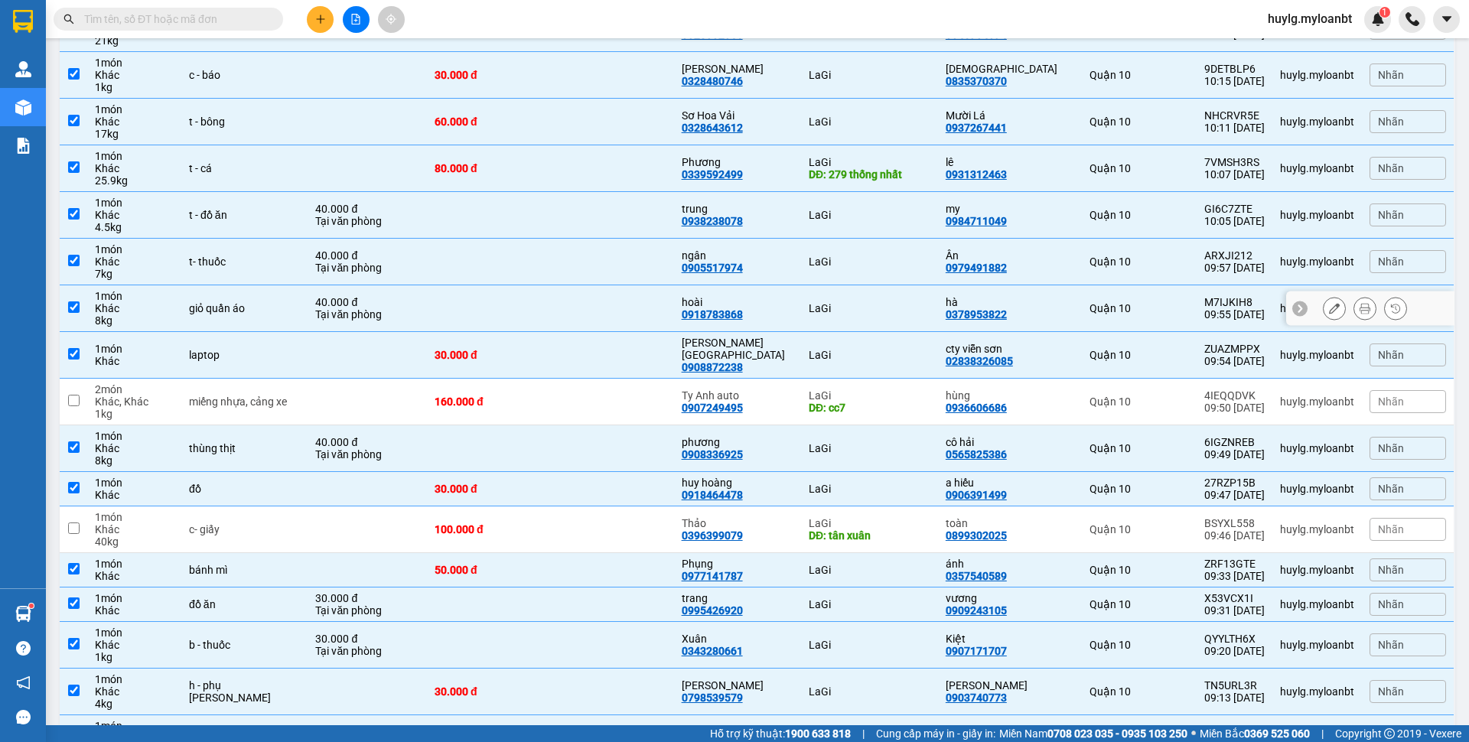
scroll to position [932, 0]
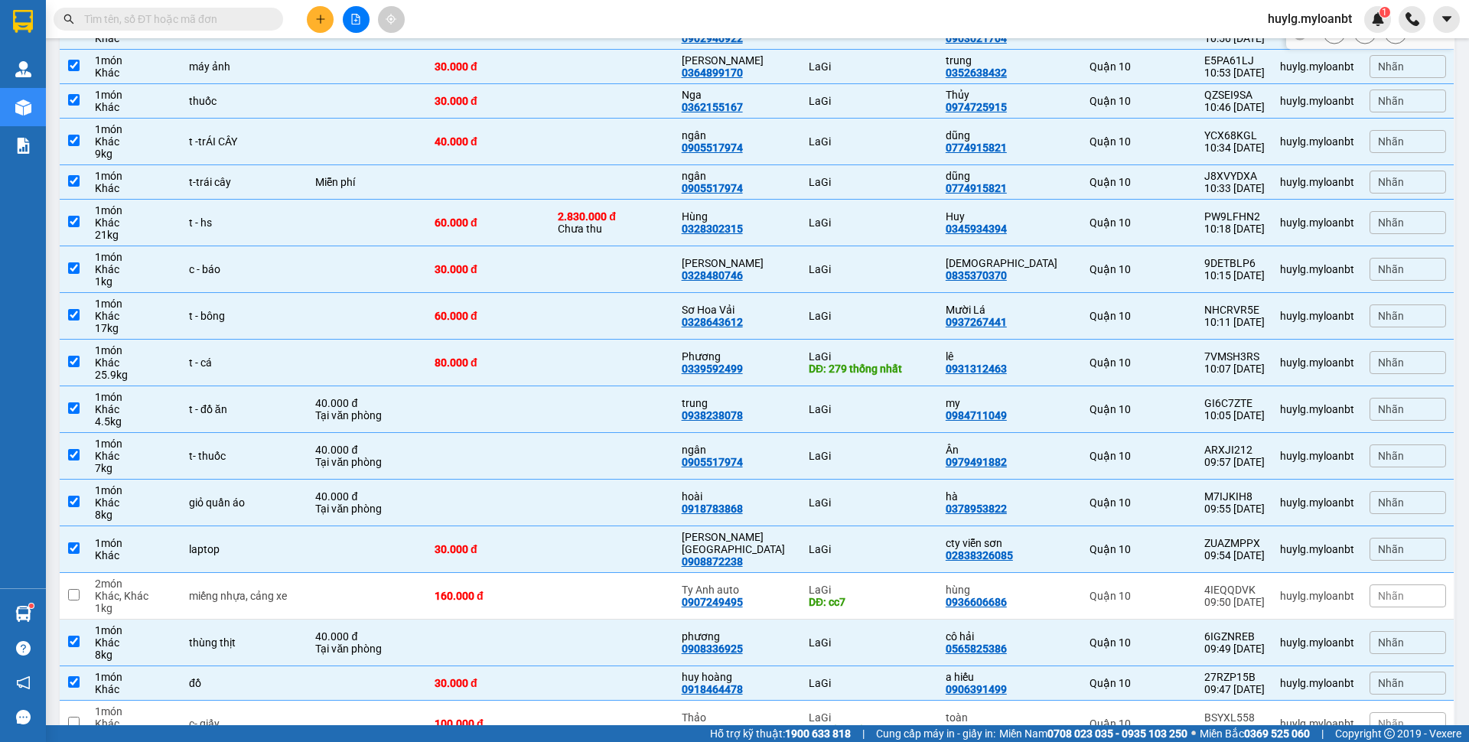
click at [576, 50] on td at bounding box center [611, 32] width 123 height 34
checkbox input "false"
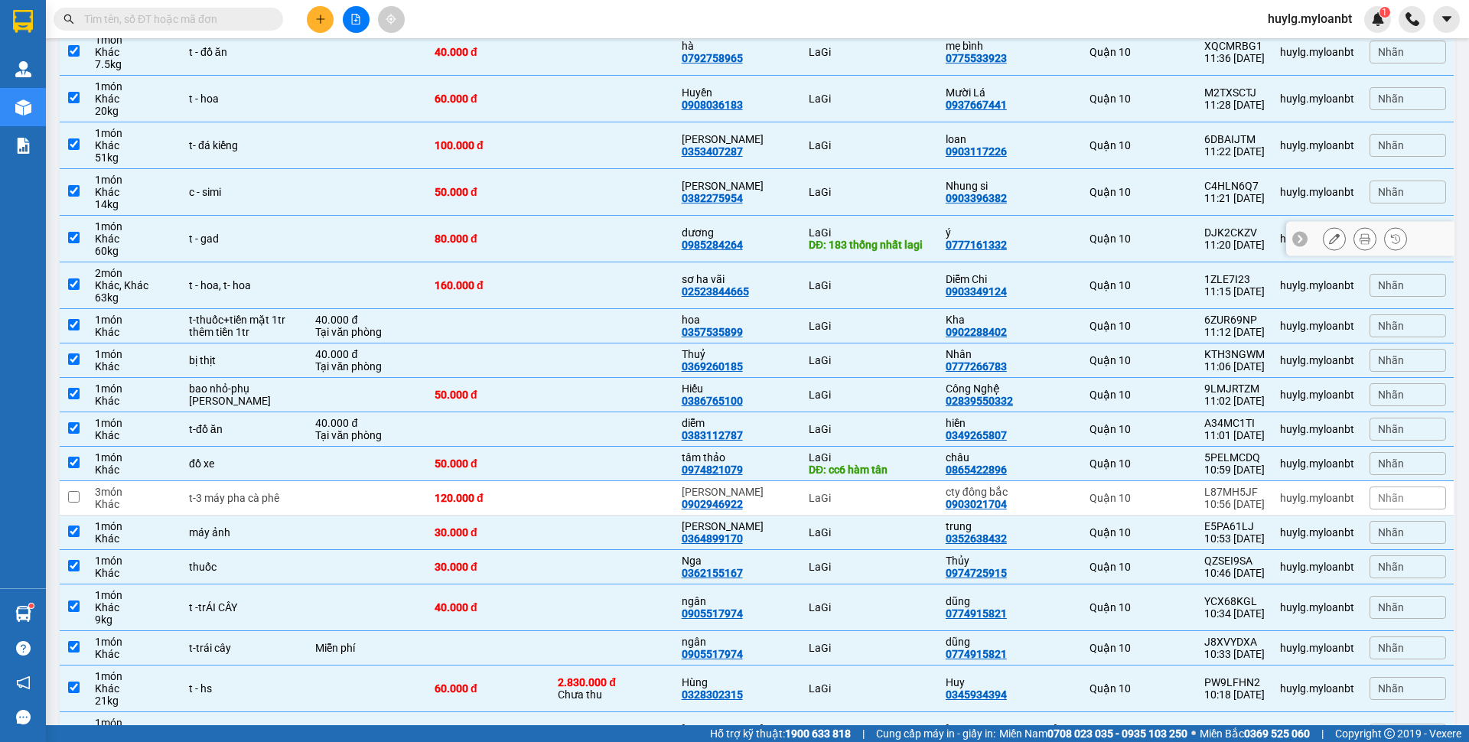
scroll to position [252, 0]
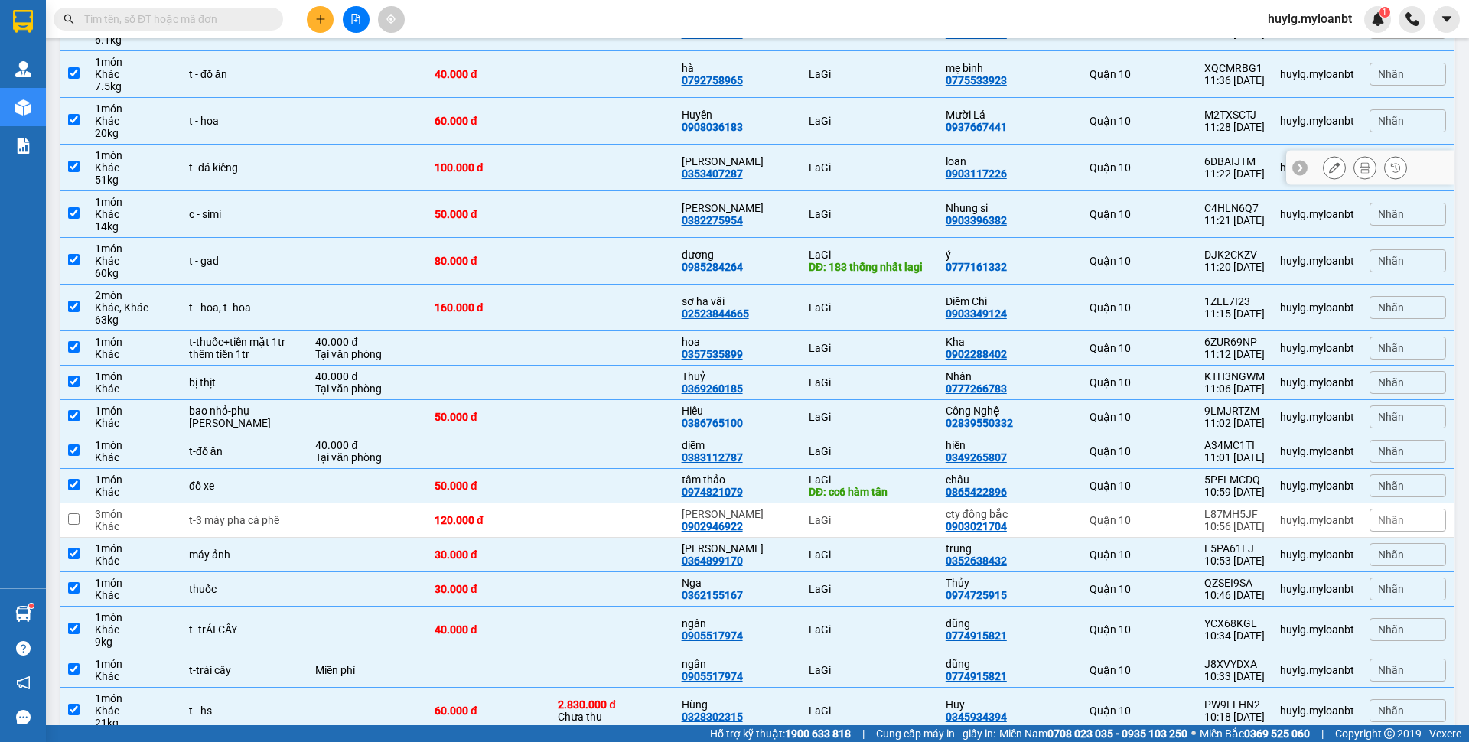
click at [277, 182] on td "t- đá kiểng" at bounding box center [244, 168] width 126 height 47
checkbox input "false"
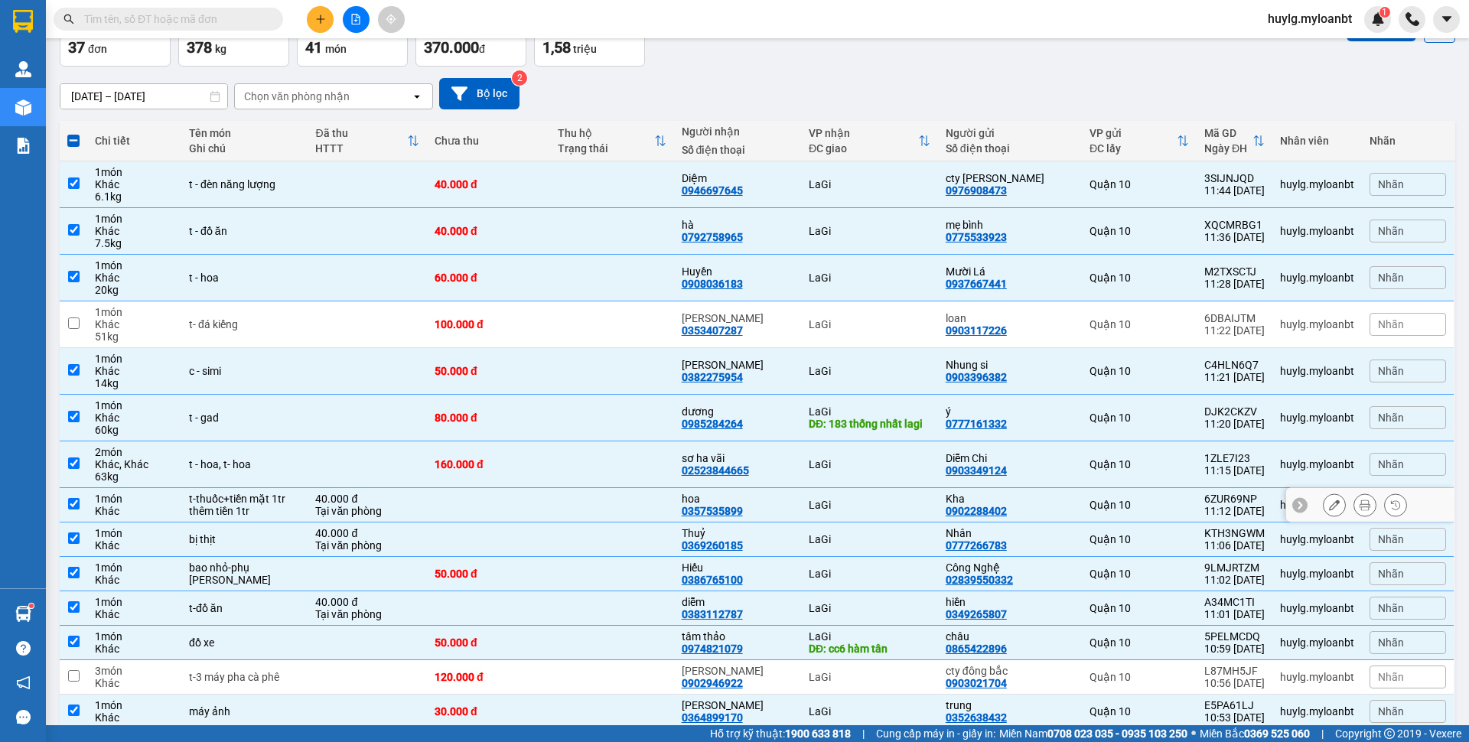
scroll to position [108, 0]
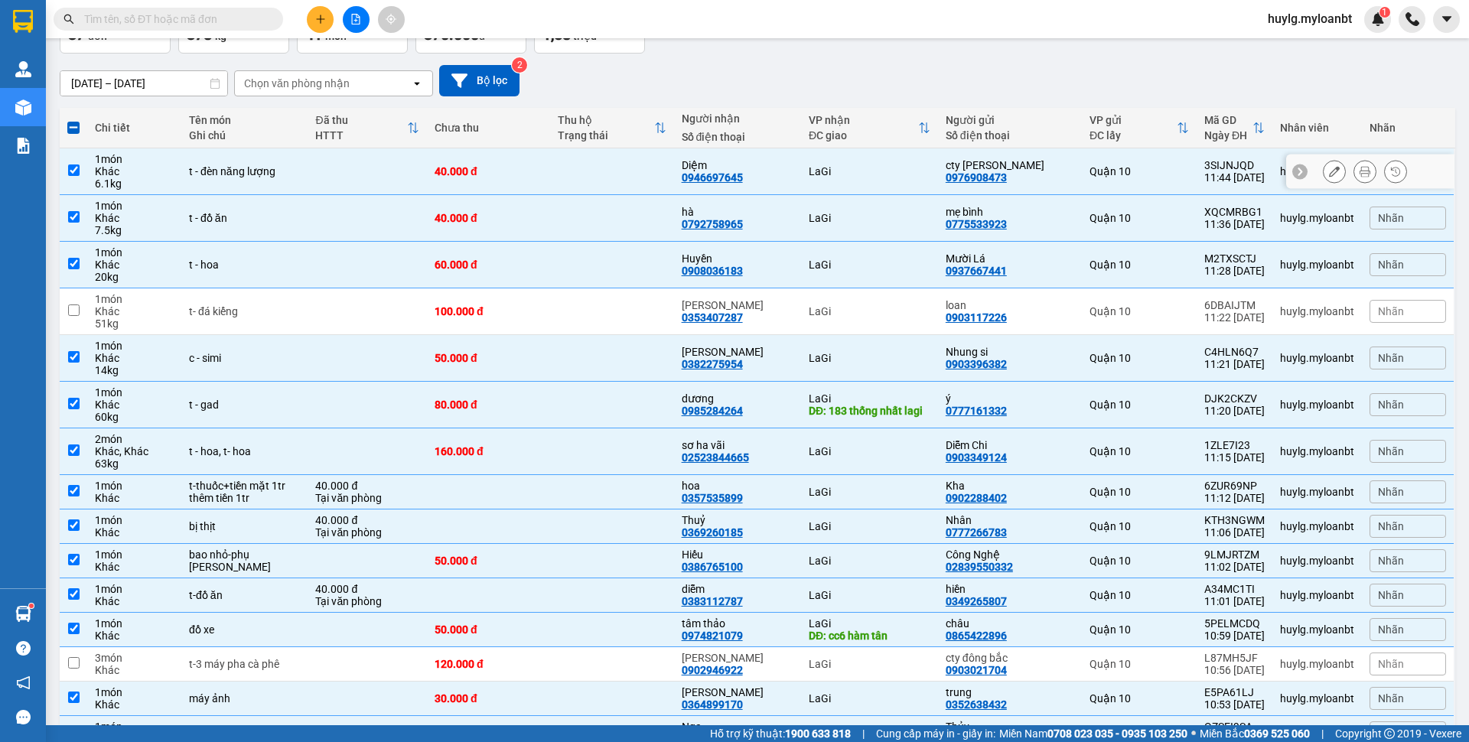
click at [816, 160] on td "LaGi" at bounding box center [869, 171] width 137 height 47
checkbox input "false"
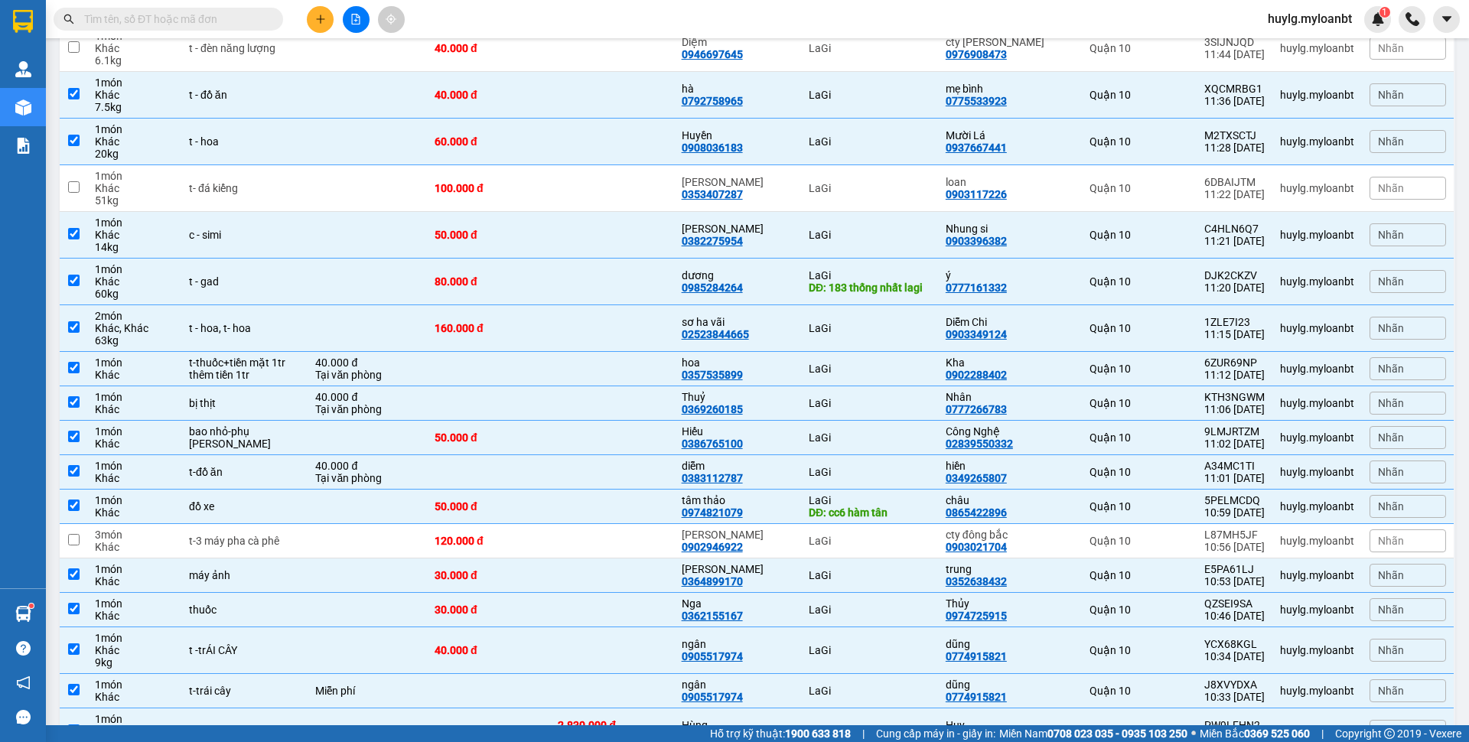
scroll to position [0, 0]
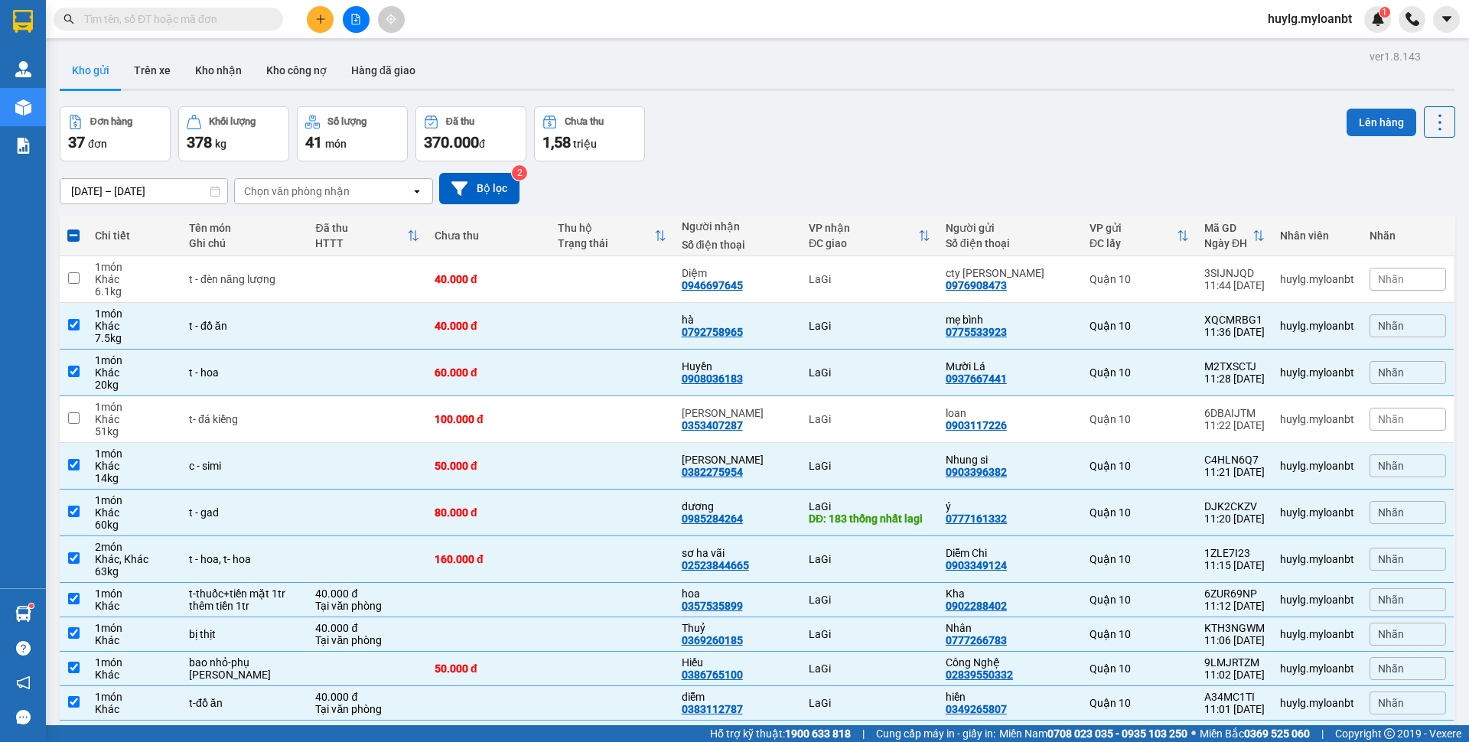
click at [1373, 129] on button "Lên hàng" at bounding box center [1381, 123] width 70 height 28
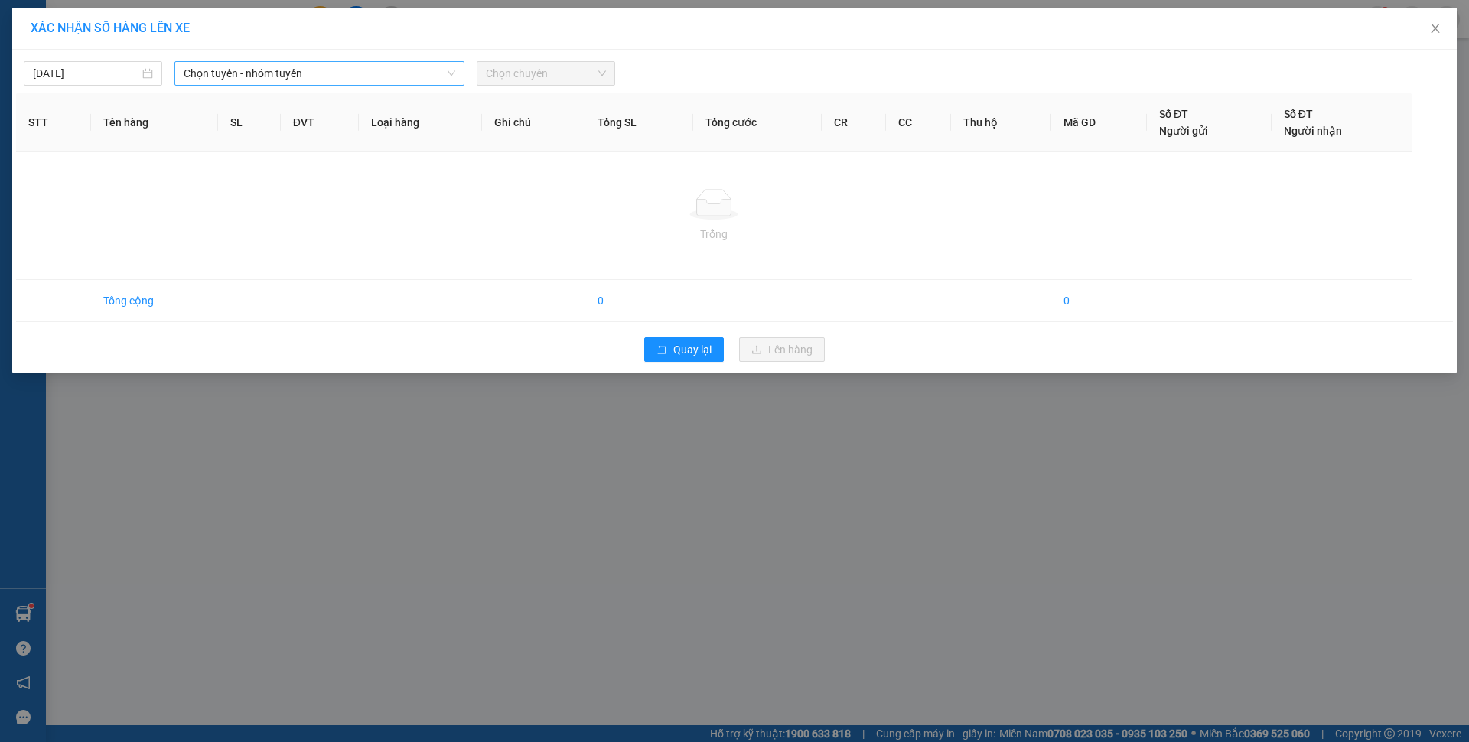
click at [272, 74] on span "Chọn tuyến - nhóm tuyến" at bounding box center [320, 73] width 272 height 23
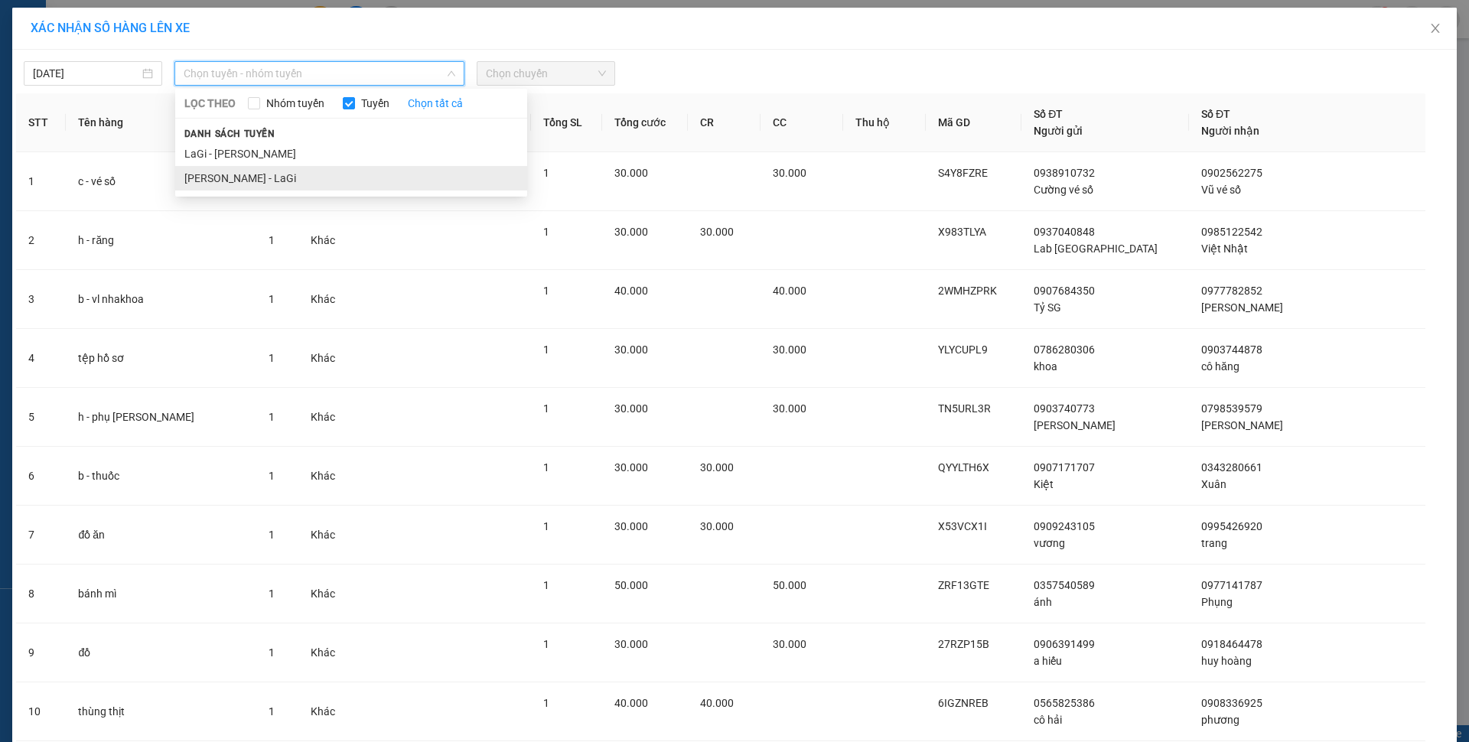
click at [260, 174] on li "[PERSON_NAME] - LaGi" at bounding box center [351, 178] width 352 height 24
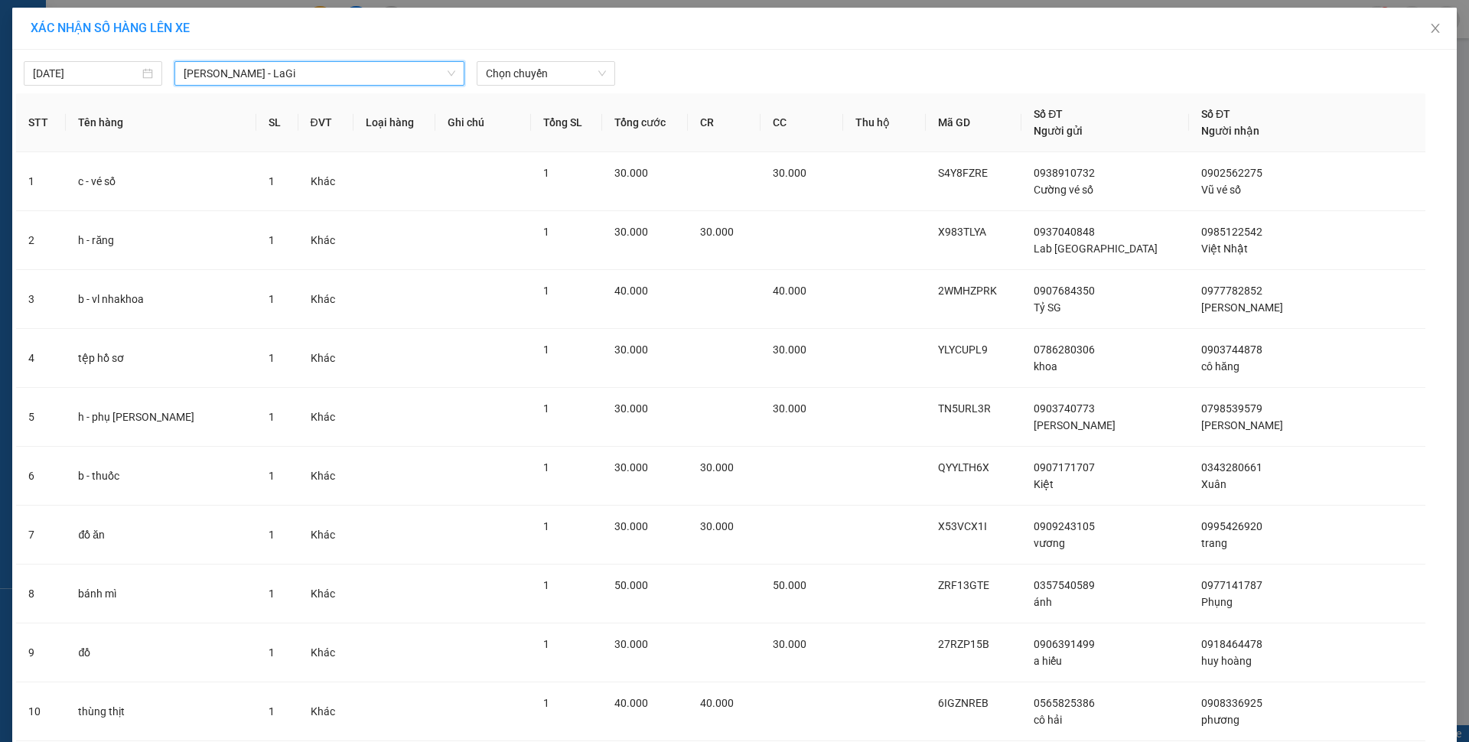
click at [555, 78] on span "Chọn chuyến" at bounding box center [546, 73] width 120 height 23
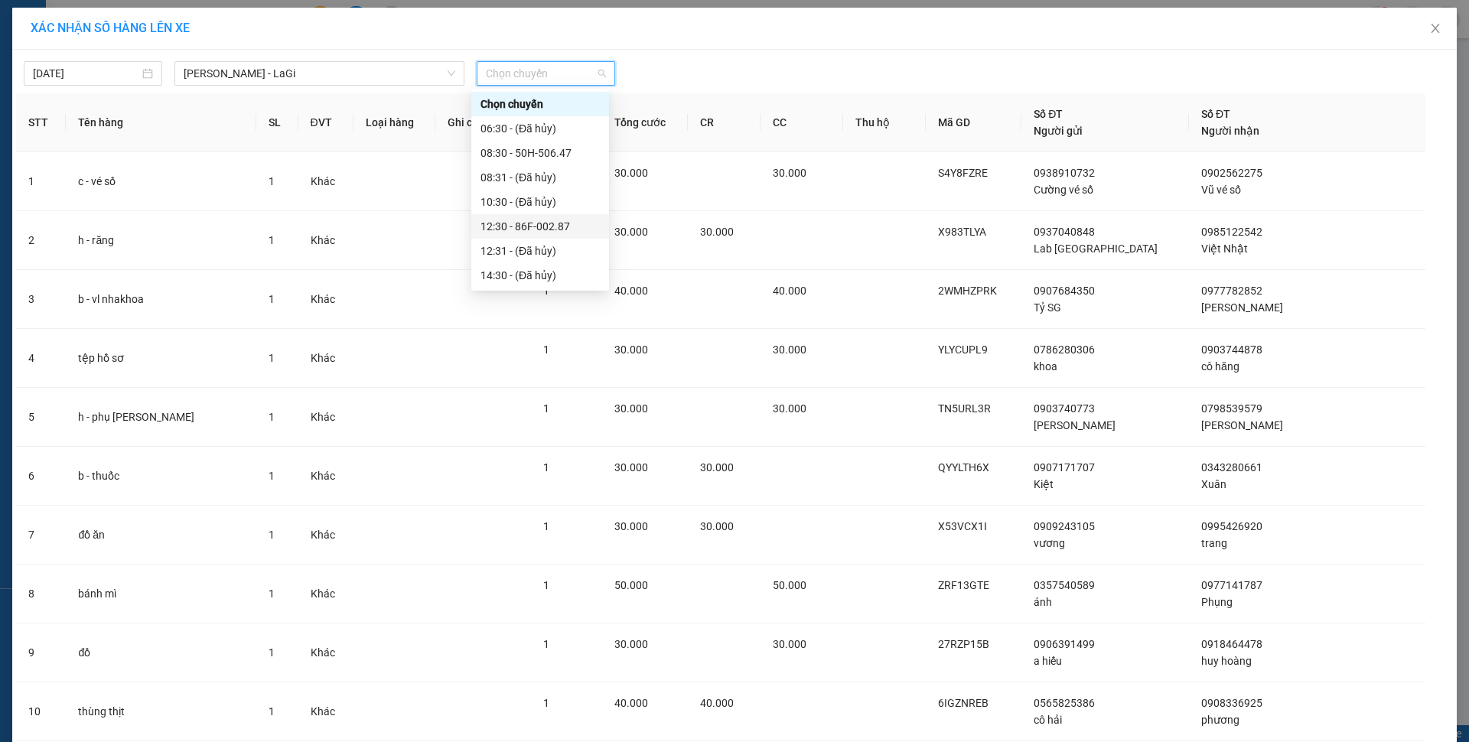
click at [552, 229] on div "12:30 - 86F-002.87" at bounding box center [539, 226] width 119 height 17
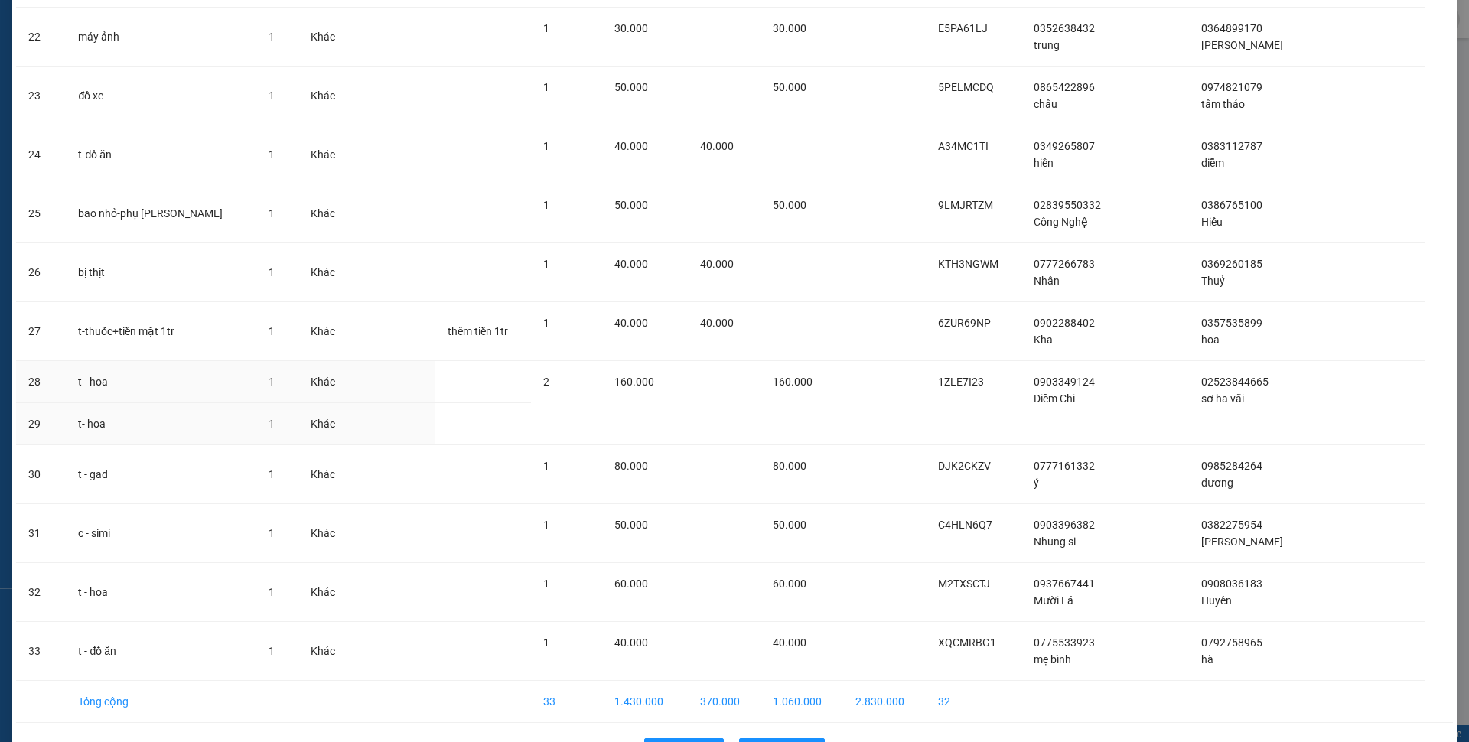
scroll to position [1441, 0]
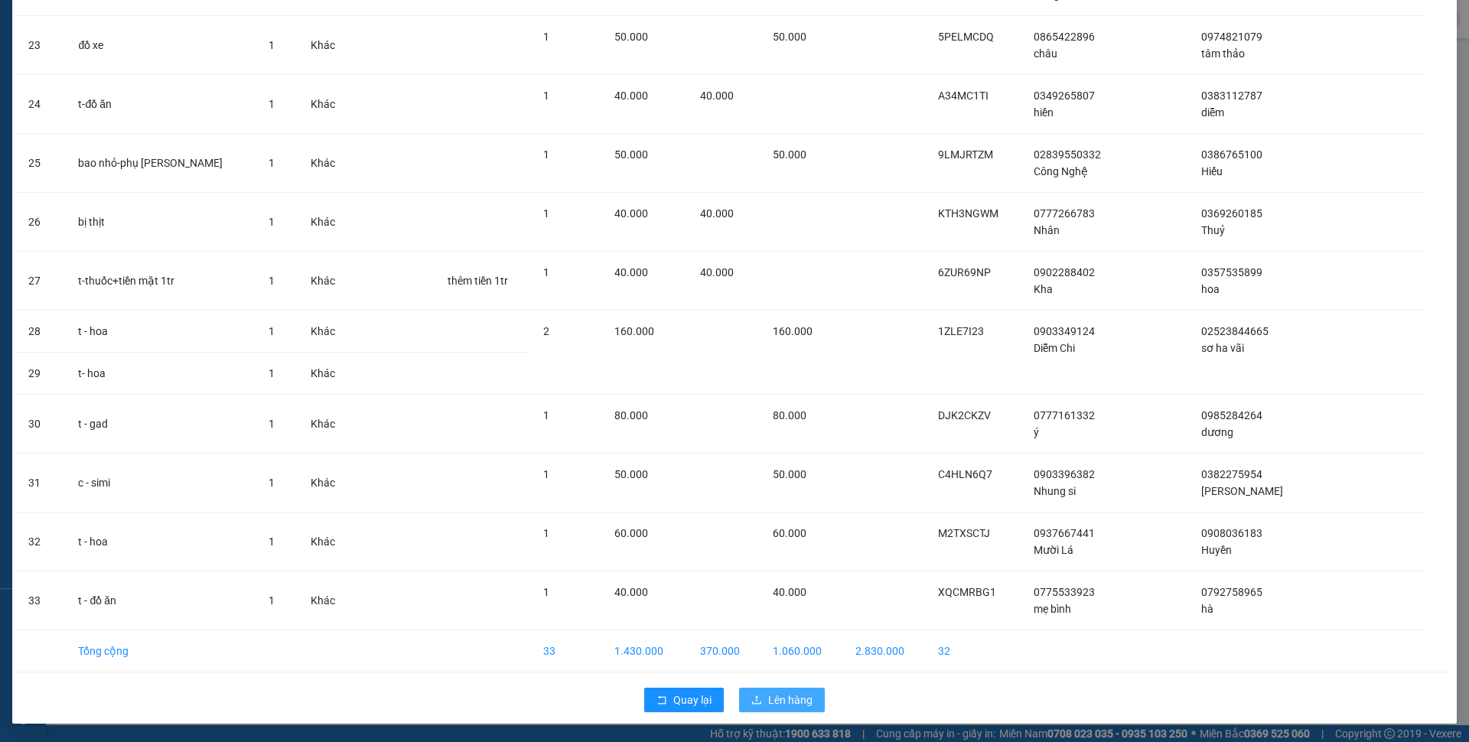
click at [783, 708] on button "Lên hàng" at bounding box center [782, 700] width 86 height 24
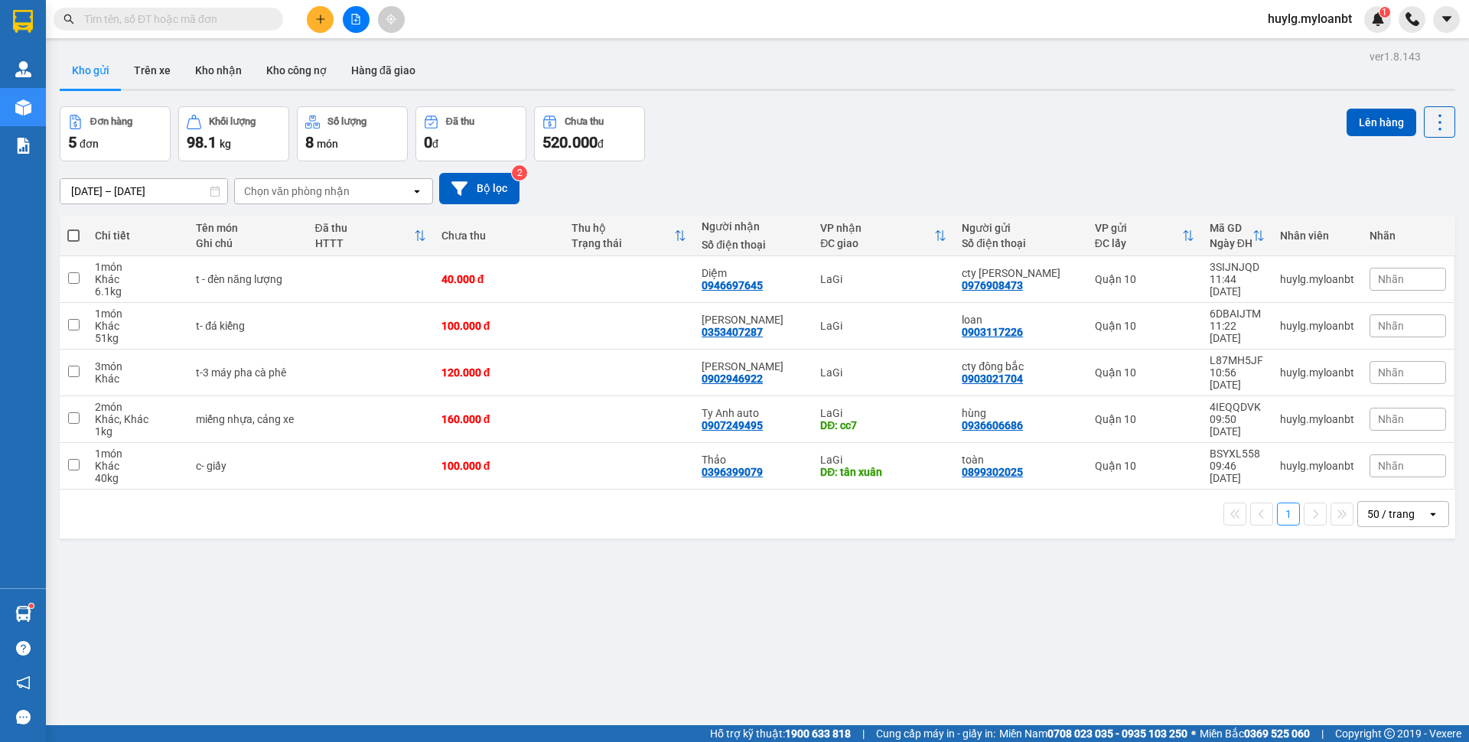
click at [177, 22] on input "text" at bounding box center [174, 19] width 181 height 17
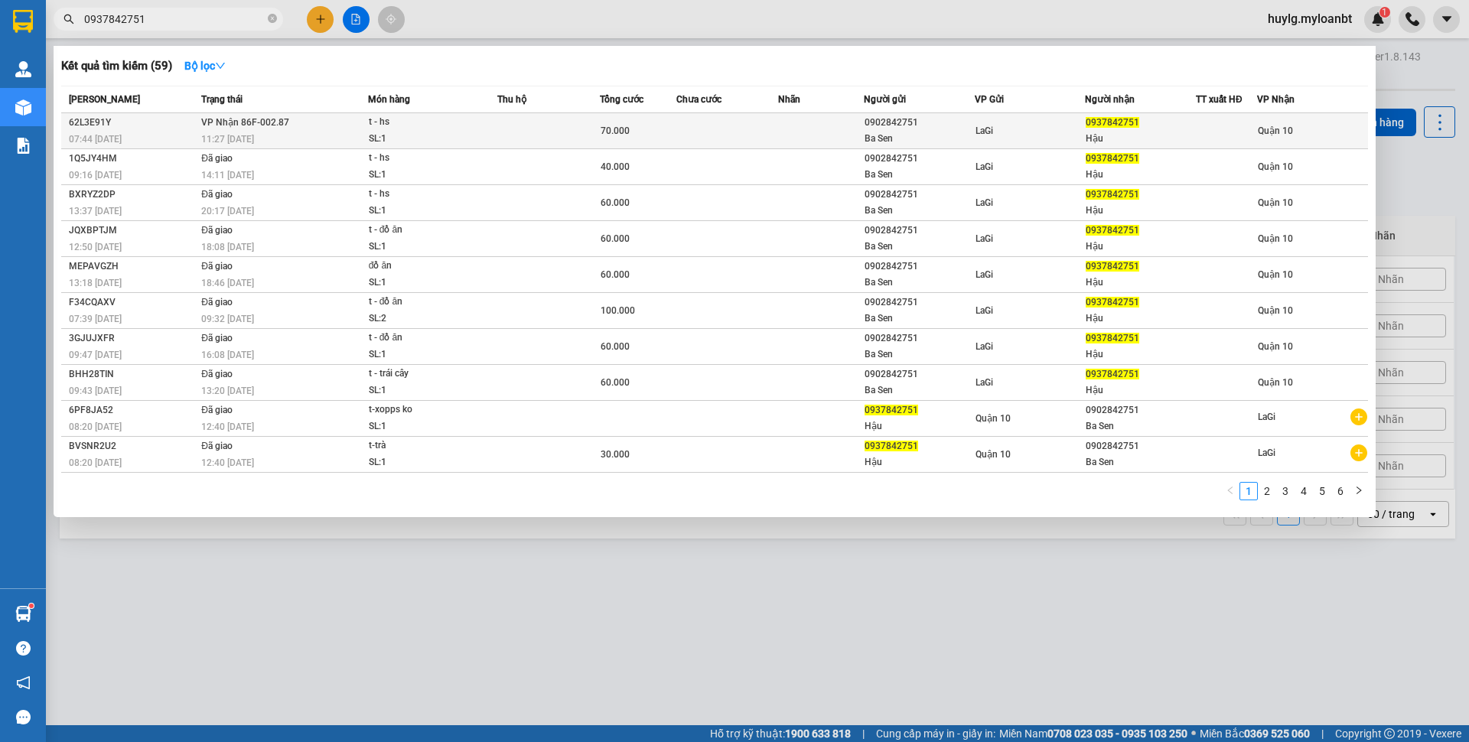
type input "0937842751"
click at [301, 134] on div "11:27 [DATE]" at bounding box center [284, 139] width 166 height 17
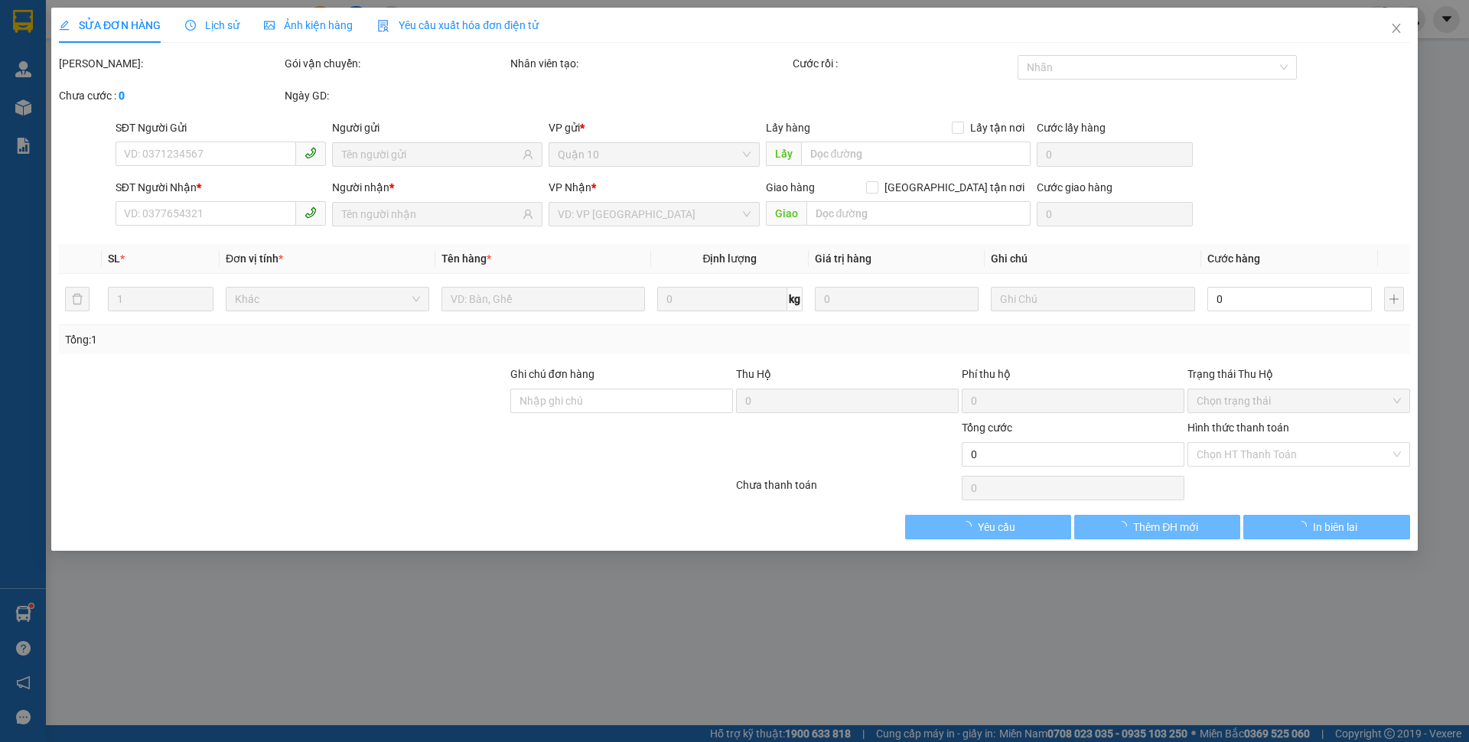
type input "0902842751"
type input "Ba Sen"
type input "0937842751"
type input "Hậu"
type input "70.000"
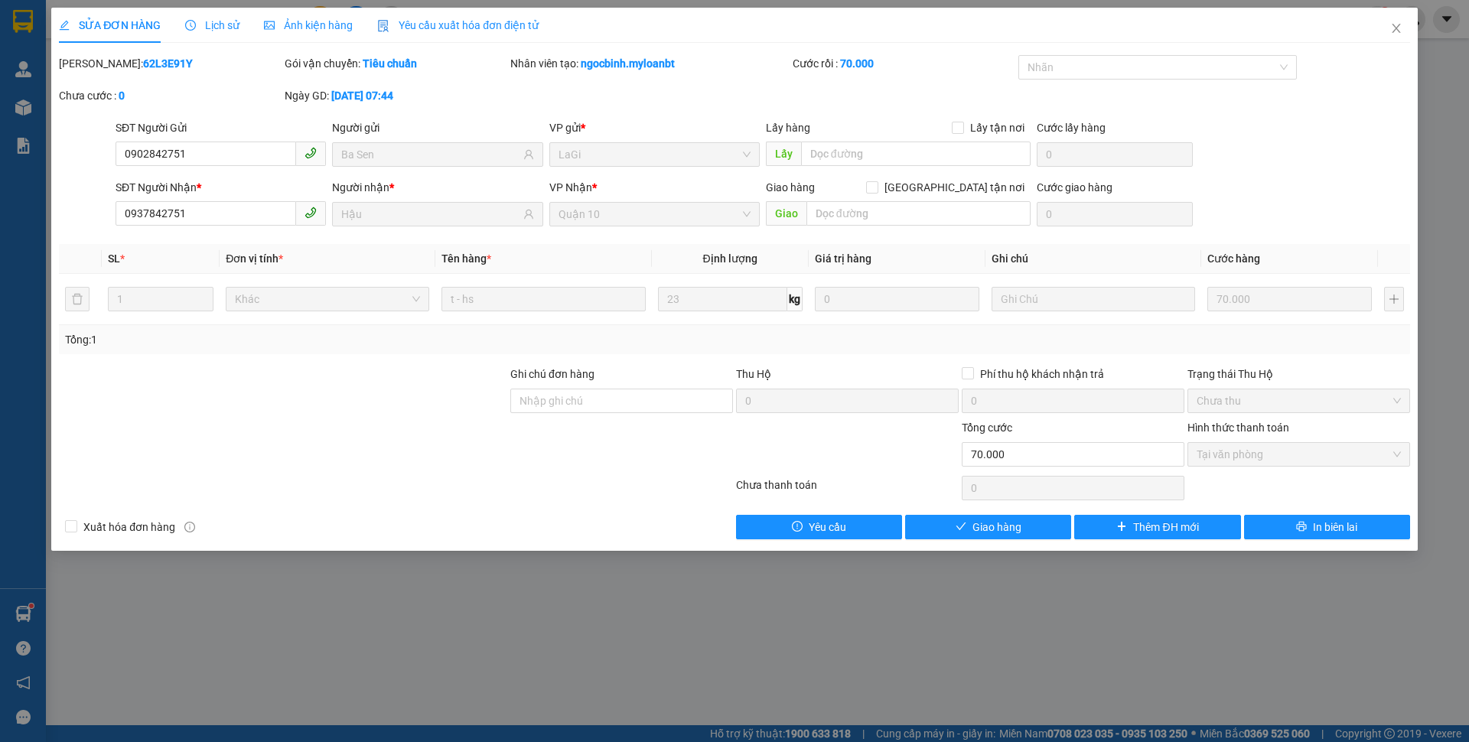
click at [224, 33] on div "Lịch sử" at bounding box center [212, 25] width 54 height 17
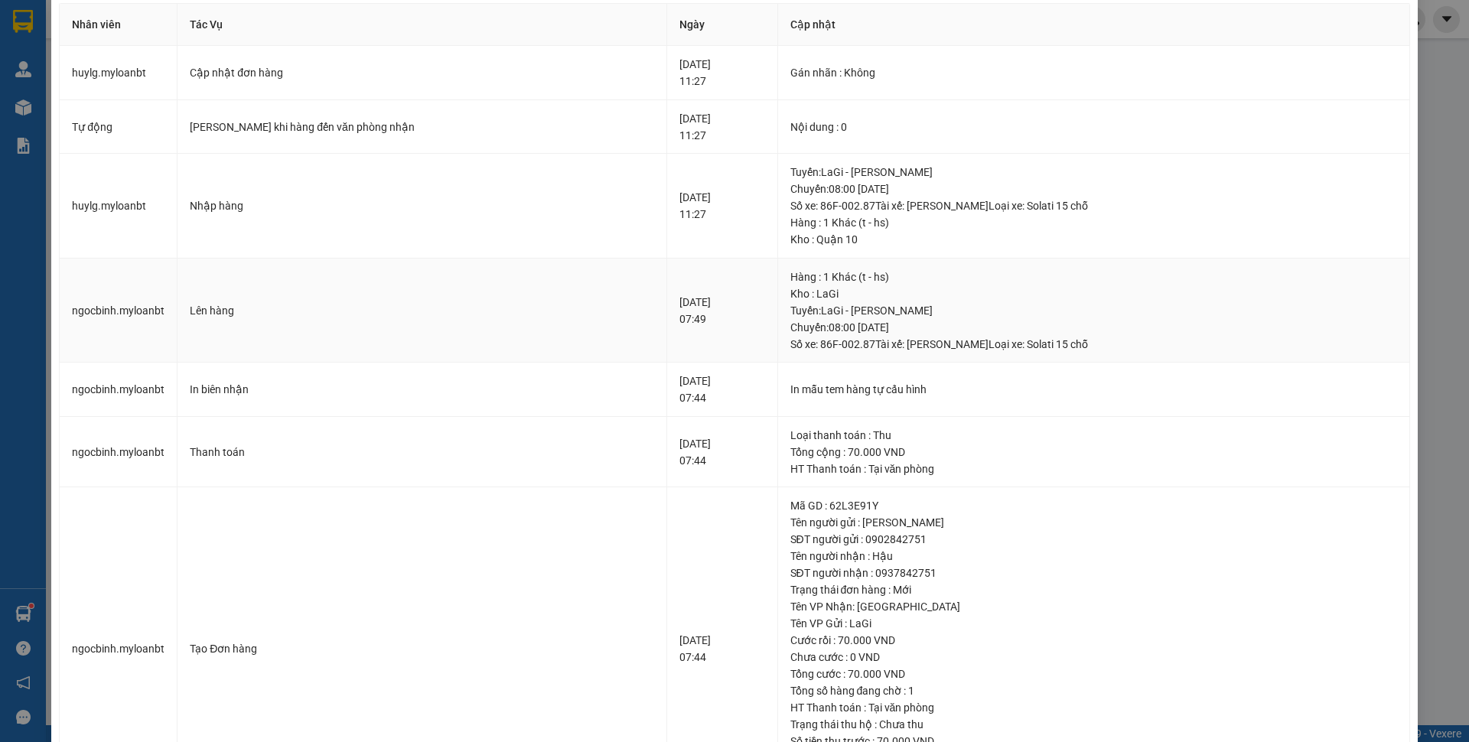
scroll to position [19, 0]
click at [1387, 9] on th "Cập nhật" at bounding box center [1094, 25] width 632 height 42
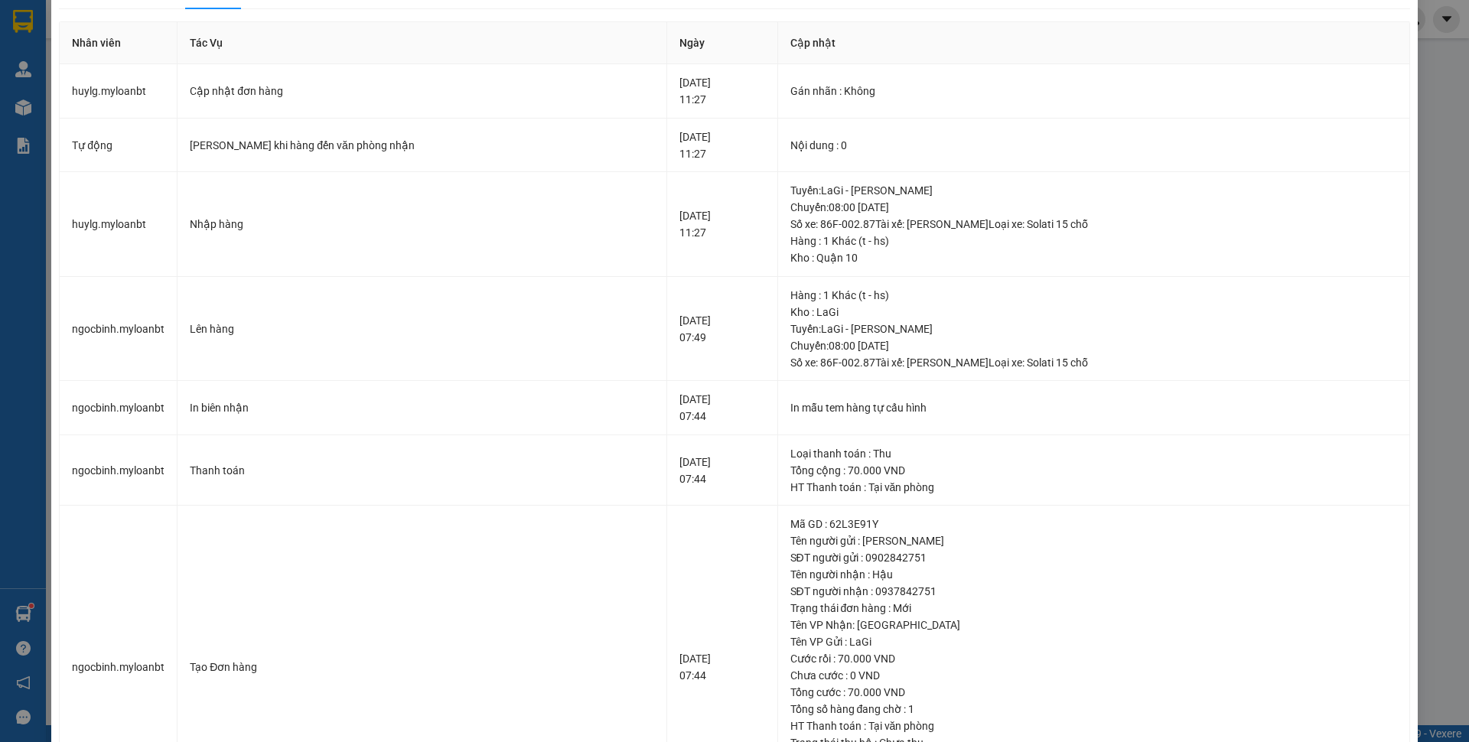
scroll to position [0, 0]
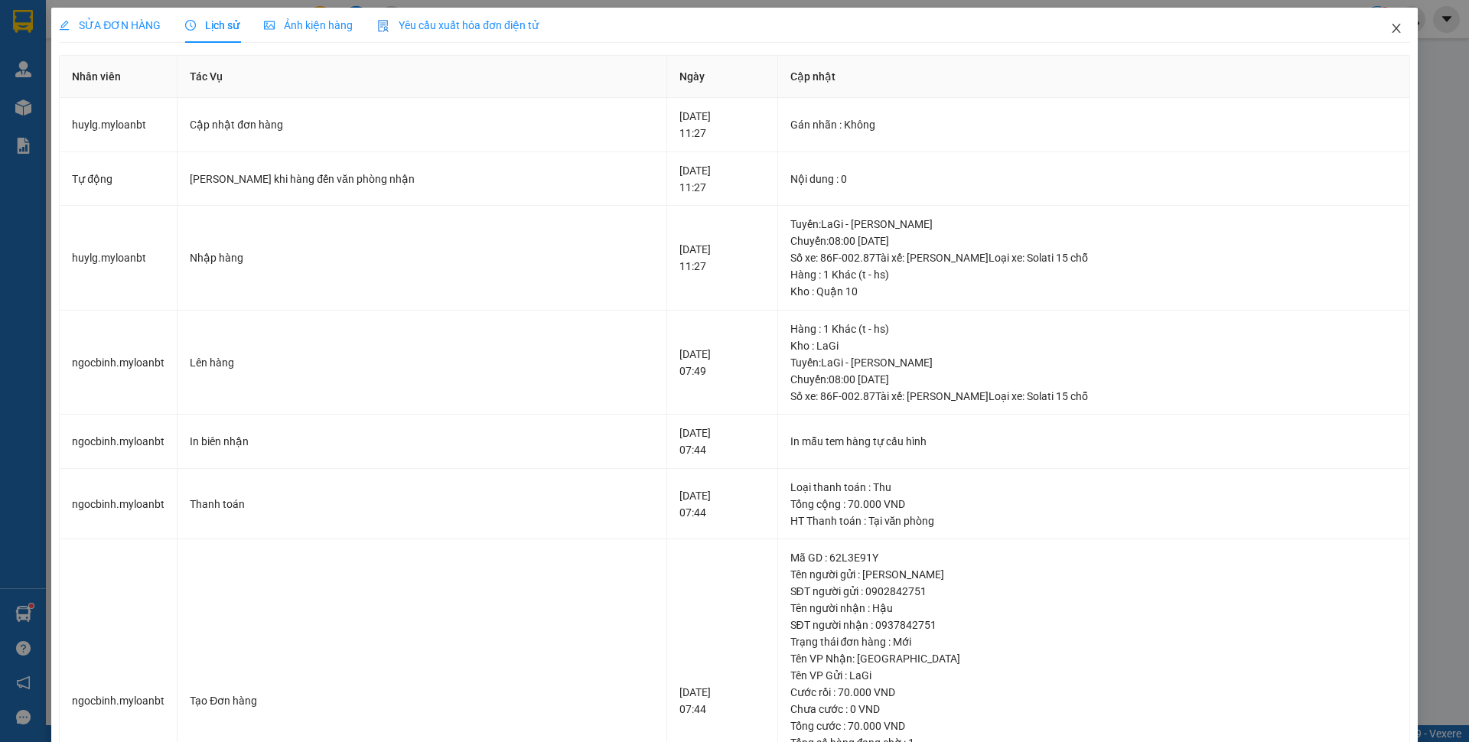
drag, startPoint x: 1386, startPoint y: 19, endPoint x: 1366, endPoint y: 27, distance: 21.3
click at [1385, 19] on span "Close" at bounding box center [1396, 29] width 43 height 43
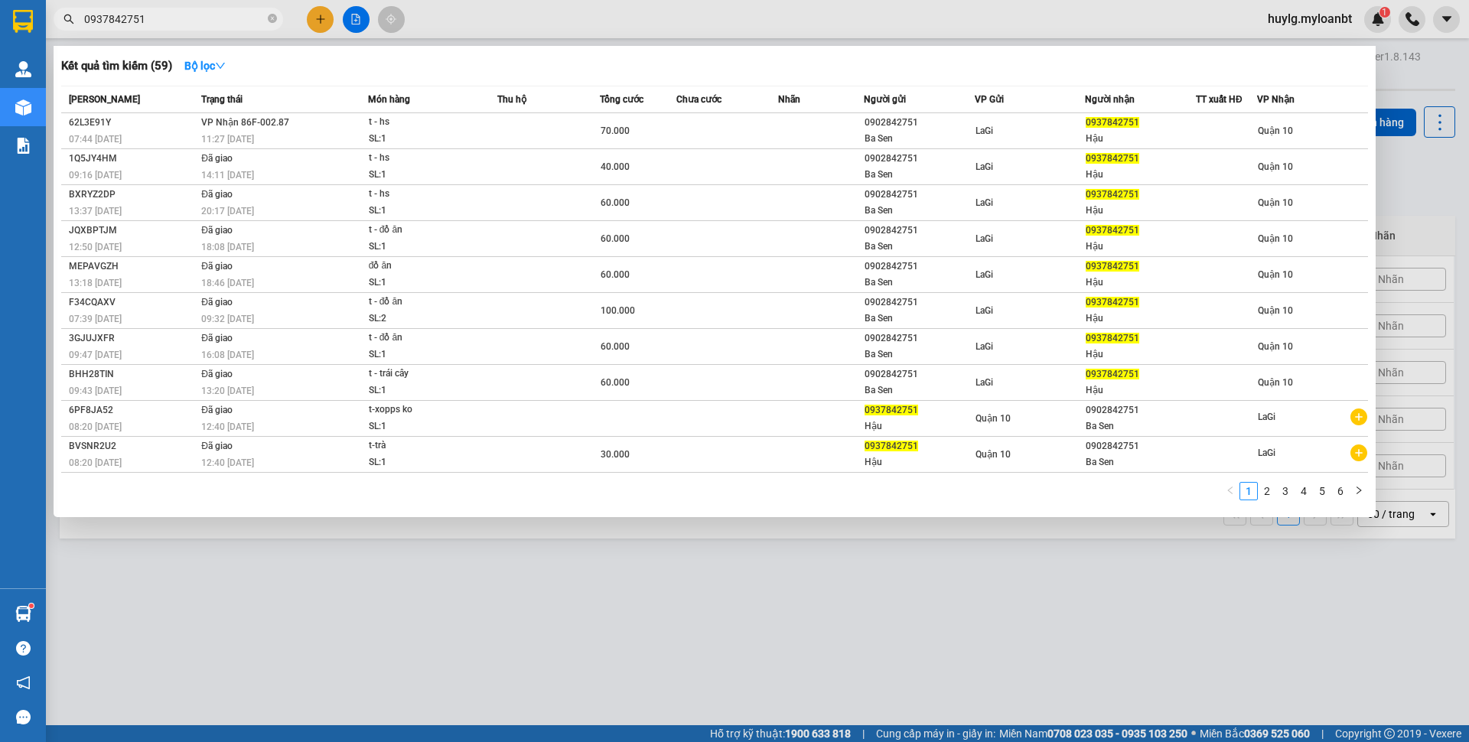
click at [212, 15] on input "0937842751" at bounding box center [174, 19] width 181 height 17
click at [315, 23] on div at bounding box center [734, 371] width 1469 height 742
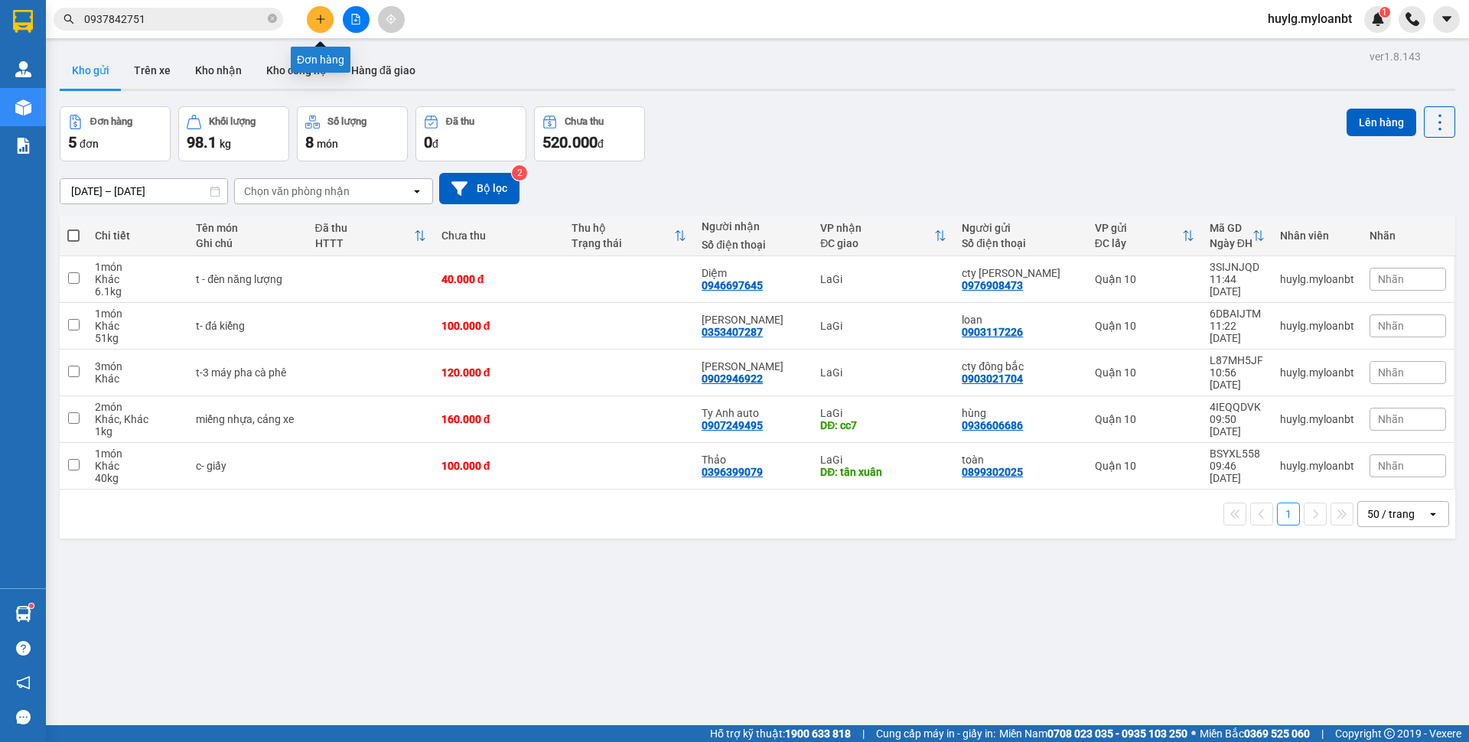
click at [318, 21] on icon "plus" at bounding box center [320, 19] width 11 height 11
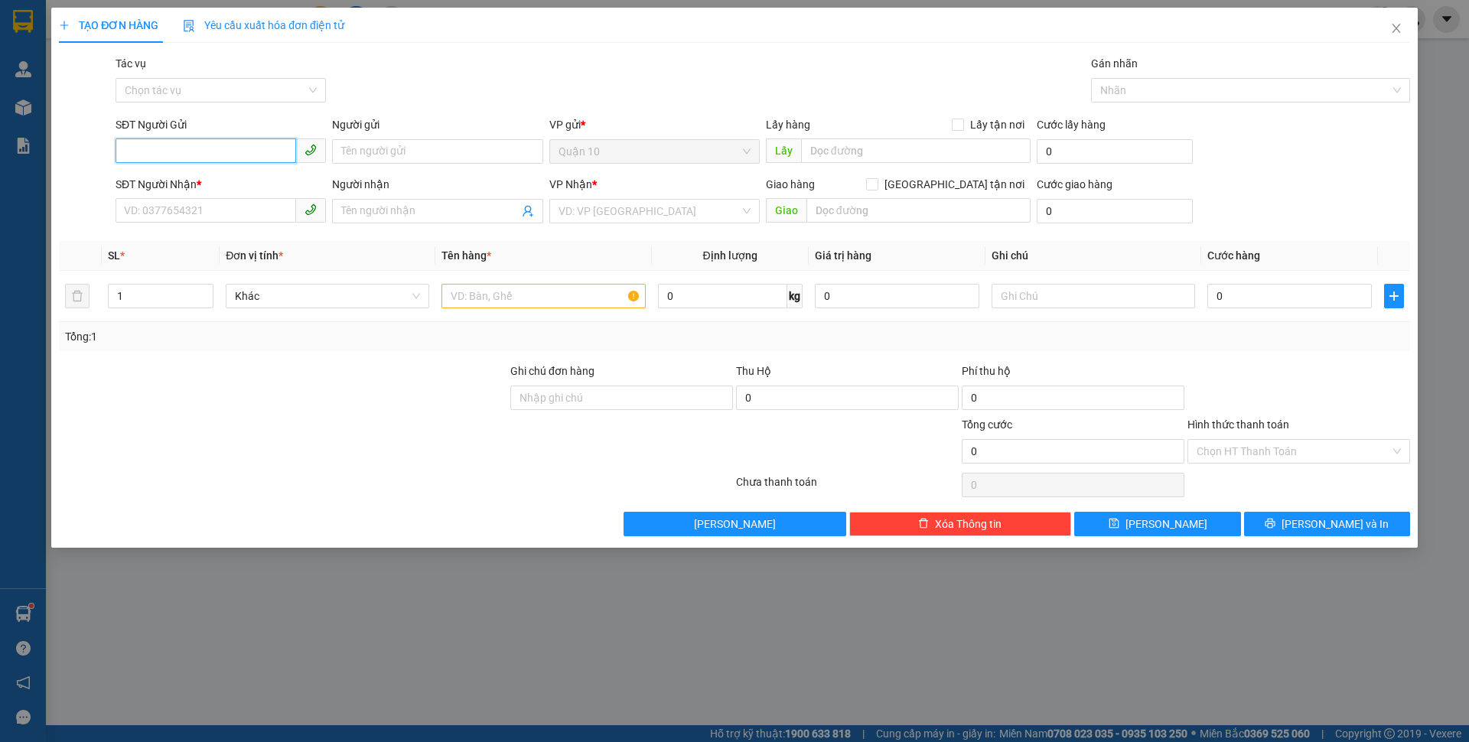
click at [242, 155] on input "SĐT Người Gửi" at bounding box center [206, 150] width 181 height 24
click at [229, 174] on div "0908098601 - Trung" at bounding box center [221, 182] width 192 height 17
type input "0908098601"
type input "Trung"
type input "0344345656"
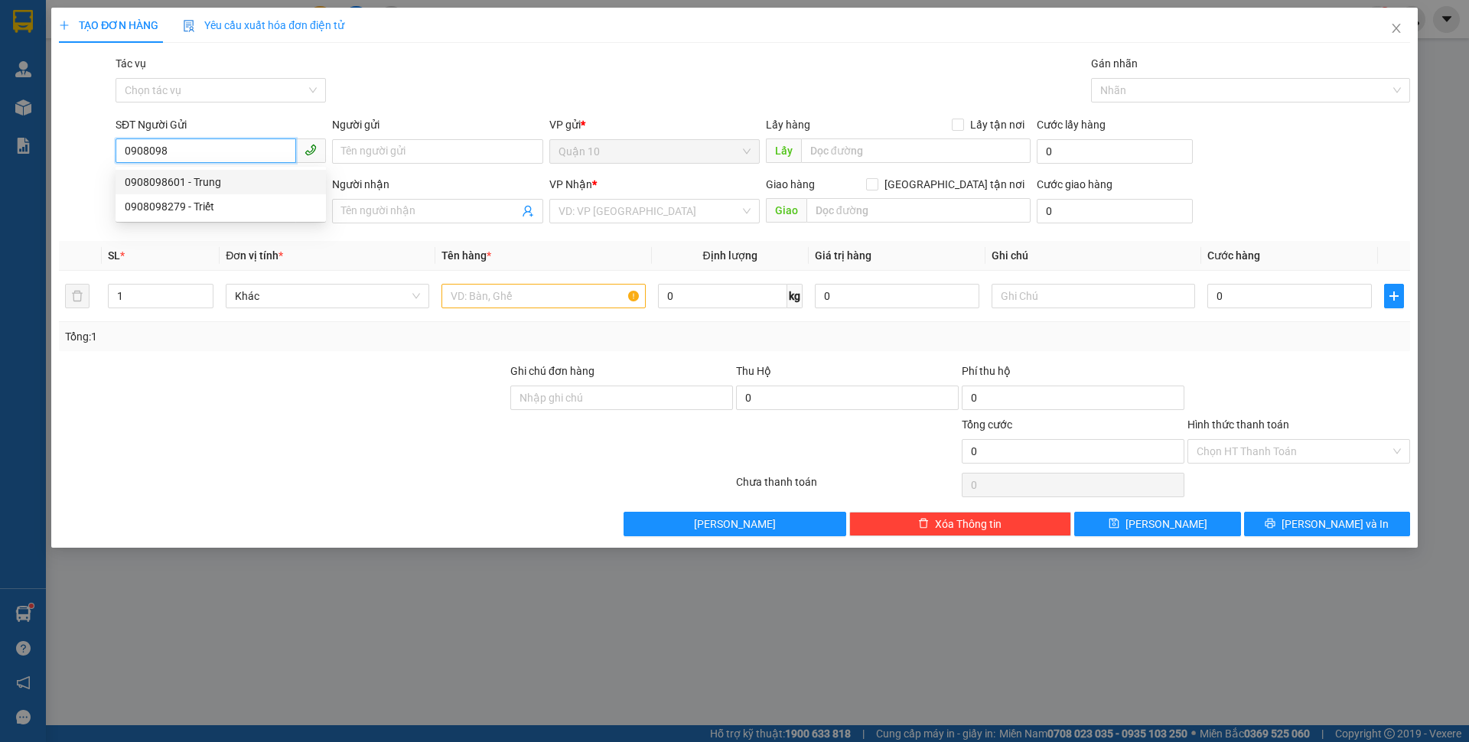
type input "Lan"
type input "0908098601"
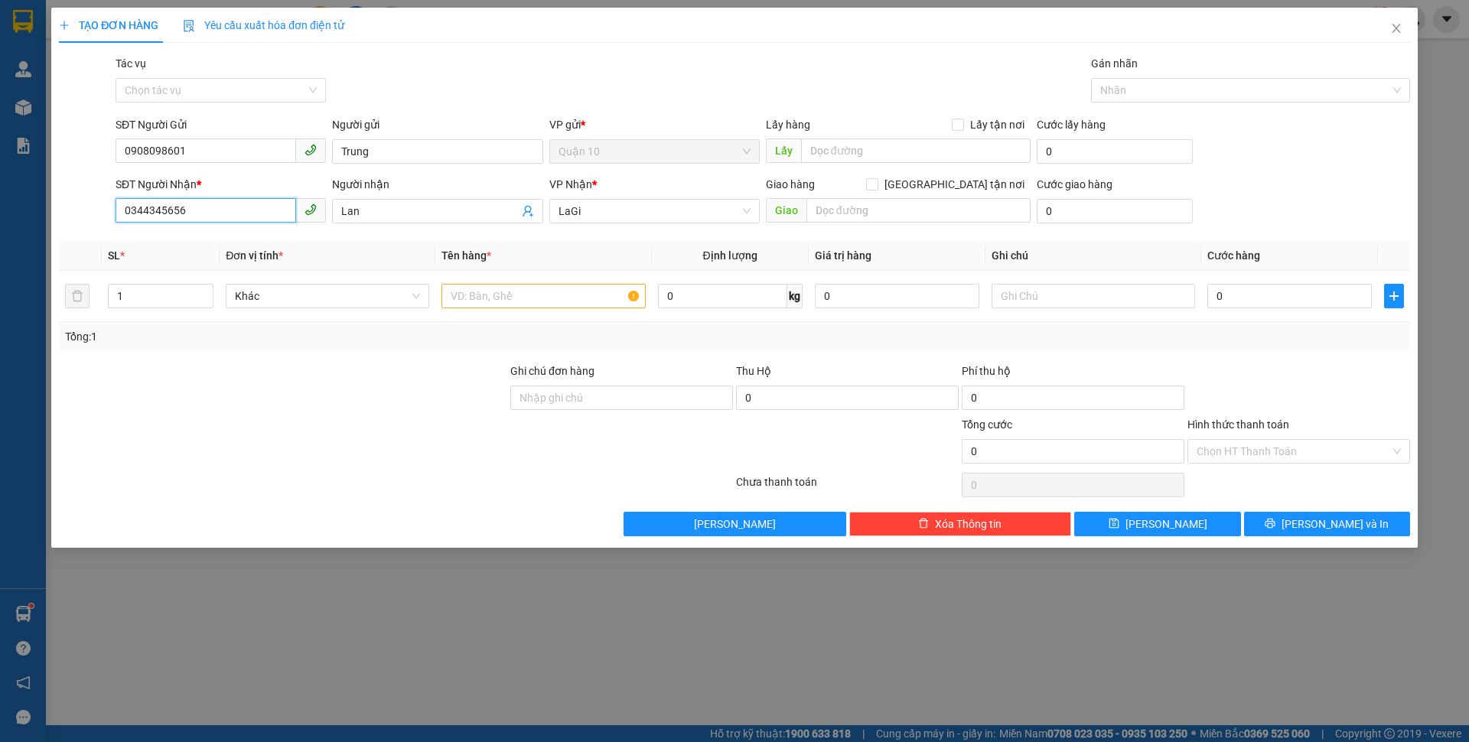
click at [273, 216] on input "0344345656" at bounding box center [206, 210] width 181 height 24
click at [1230, 297] on input "0" at bounding box center [1289, 296] width 164 height 24
type input "3"
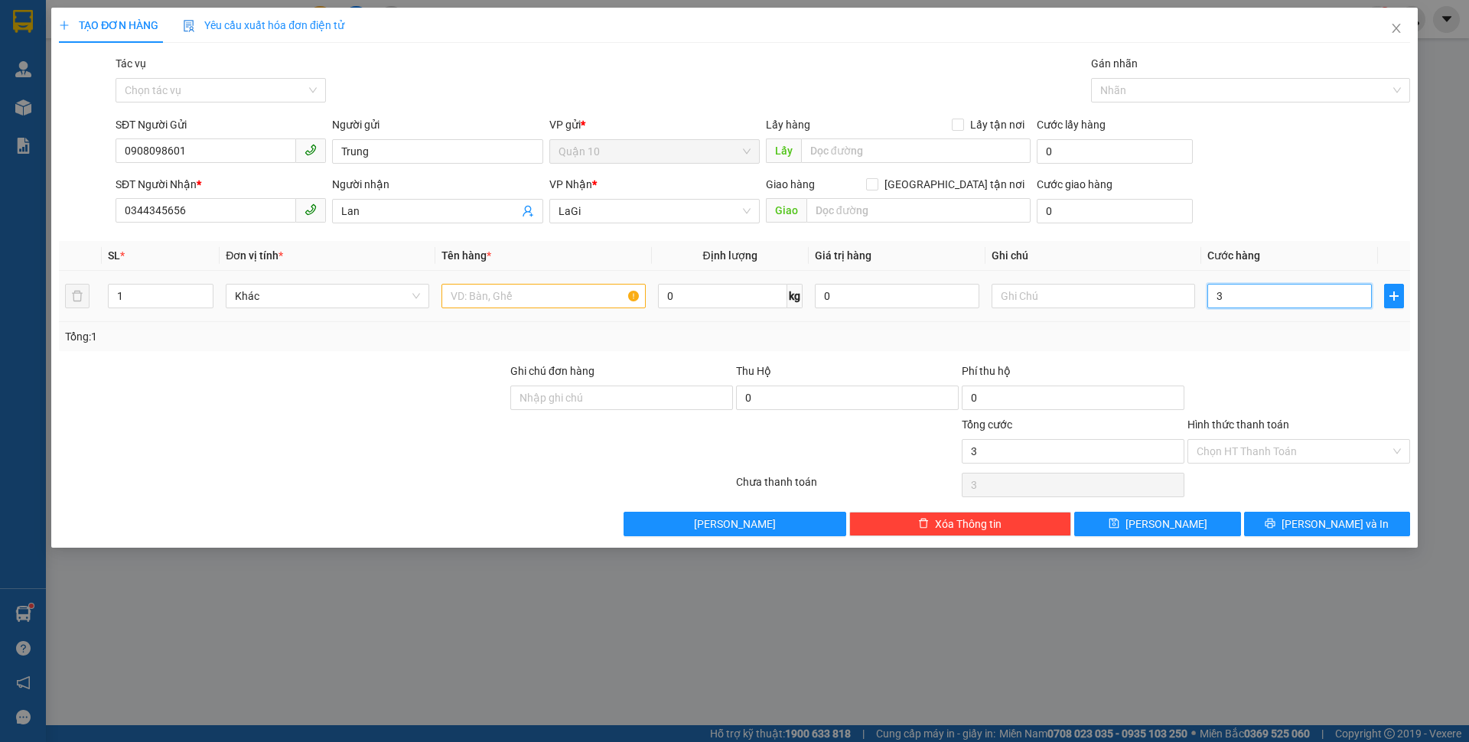
type input "30"
type input "300"
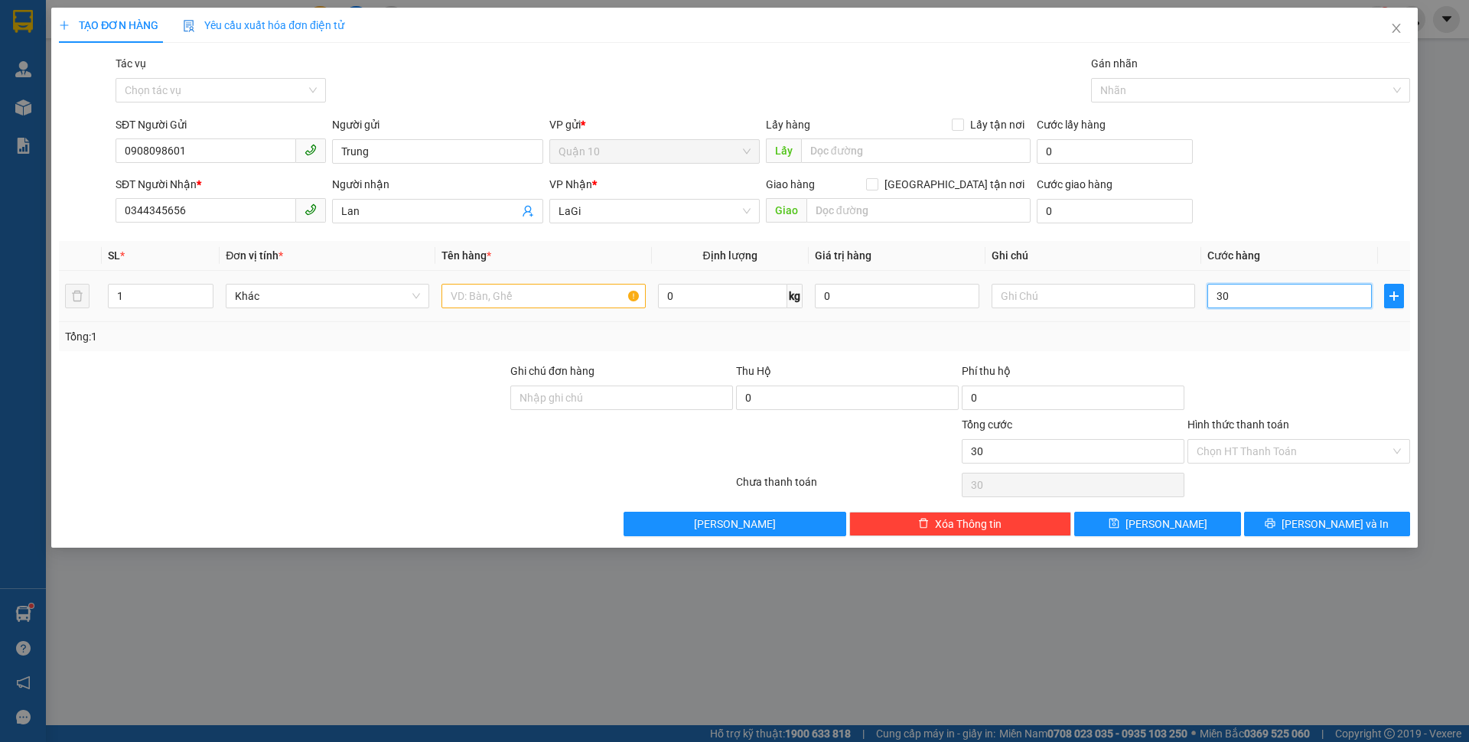
type input "300"
type input "3.000"
type input "30.000"
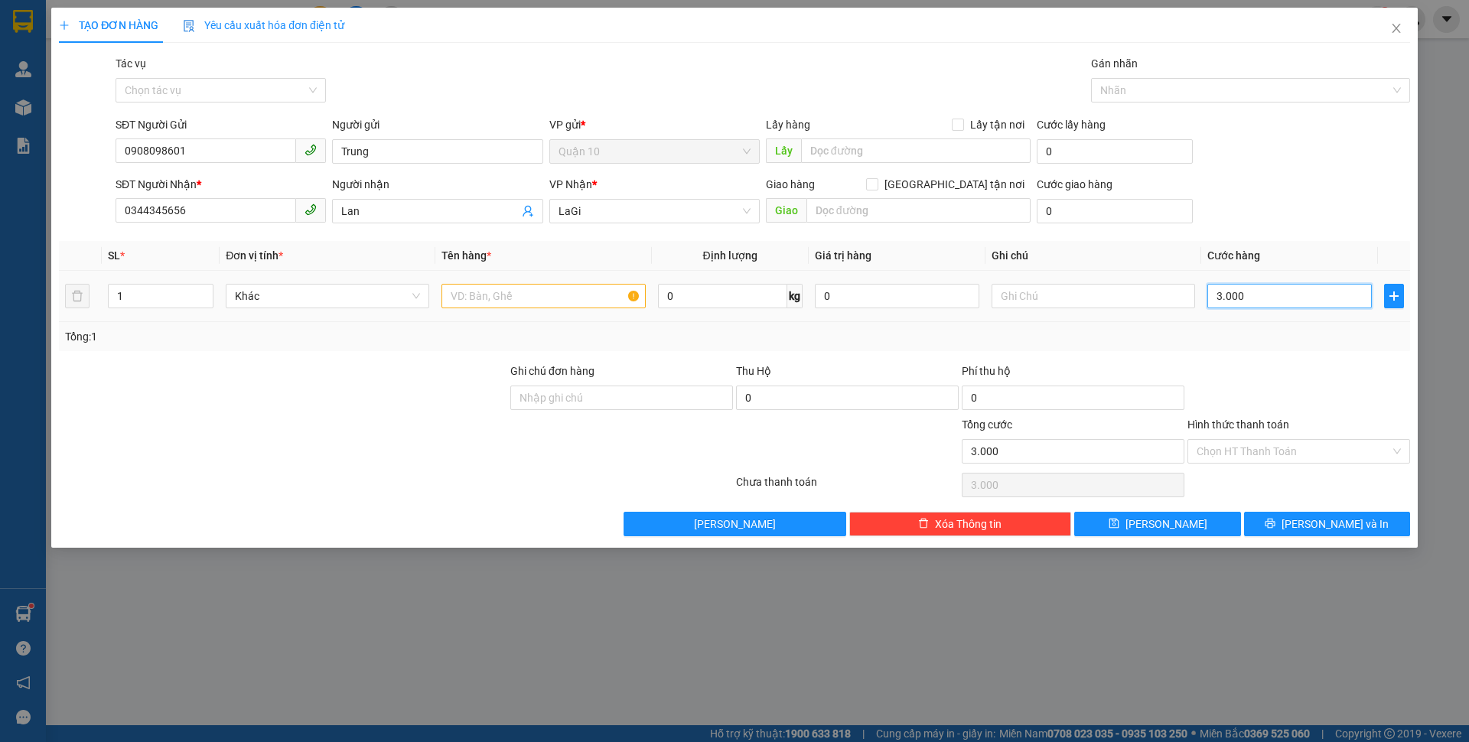
type input "30.000"
click at [1246, 446] on input "Hình thức thanh toán" at bounding box center [1293, 451] width 194 height 23
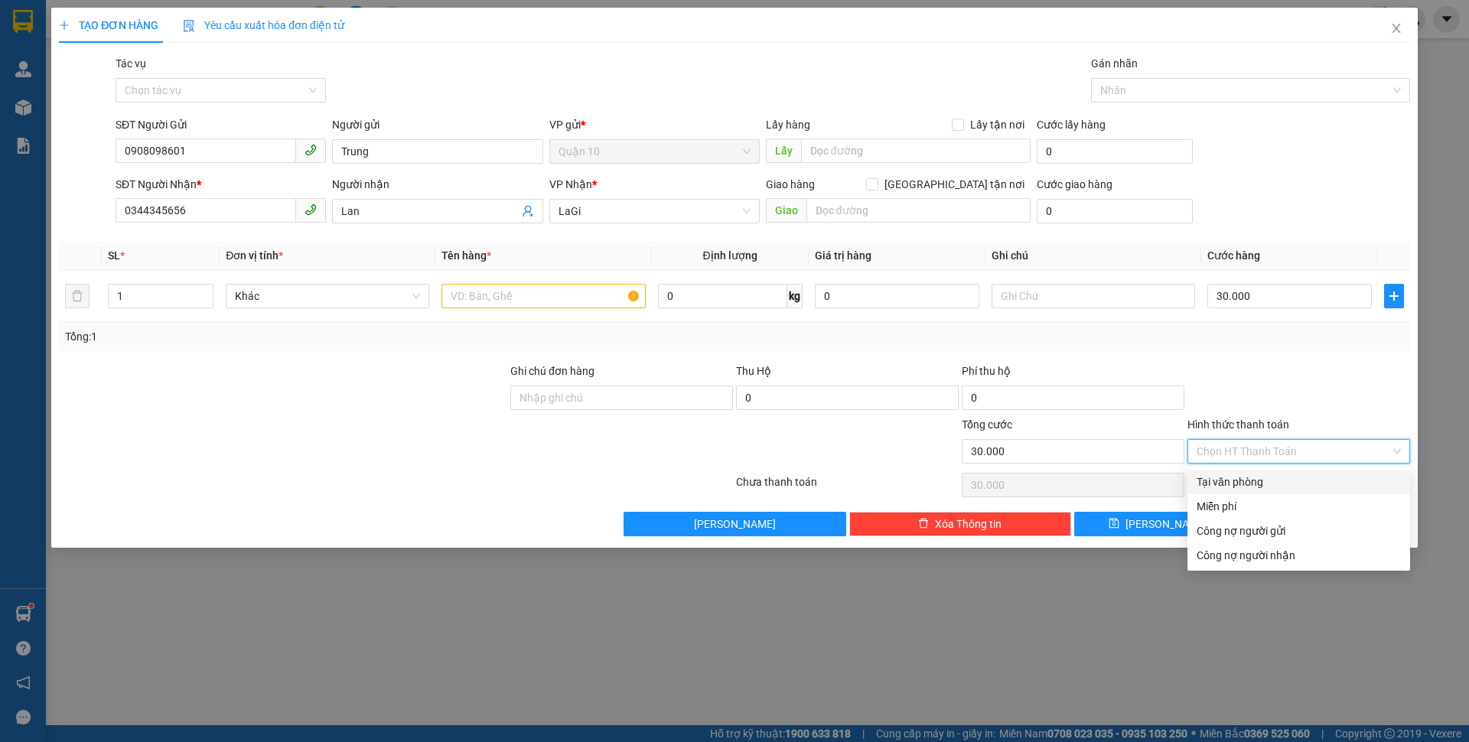
click at [1255, 487] on div "Tại văn phòng" at bounding box center [1298, 482] width 204 height 17
type input "0"
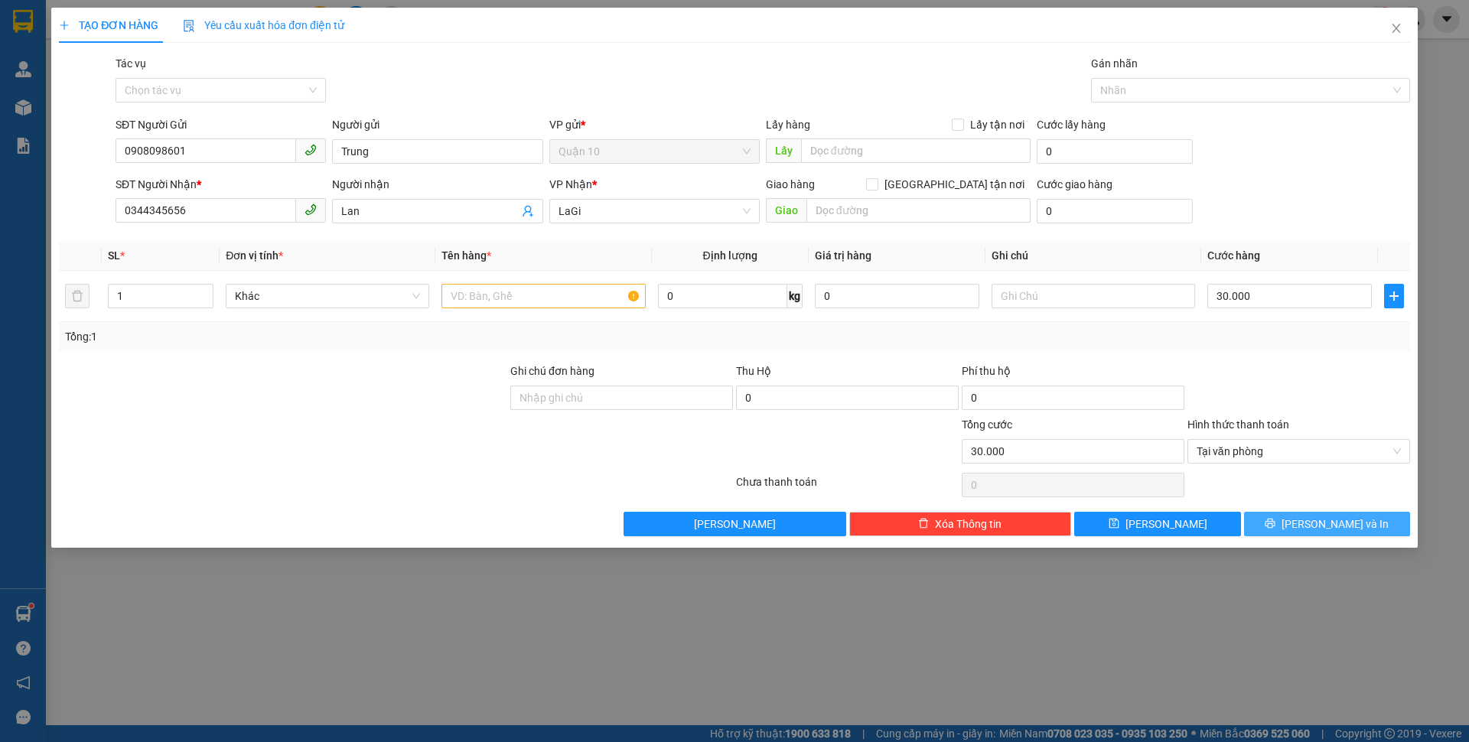
click at [1312, 529] on span "[PERSON_NAME] và In" at bounding box center [1334, 524] width 107 height 17
click at [591, 301] on input "text" at bounding box center [542, 296] width 203 height 24
type input "giấy tờ"
click at [1268, 525] on button "[PERSON_NAME] và In" at bounding box center [1327, 524] width 166 height 24
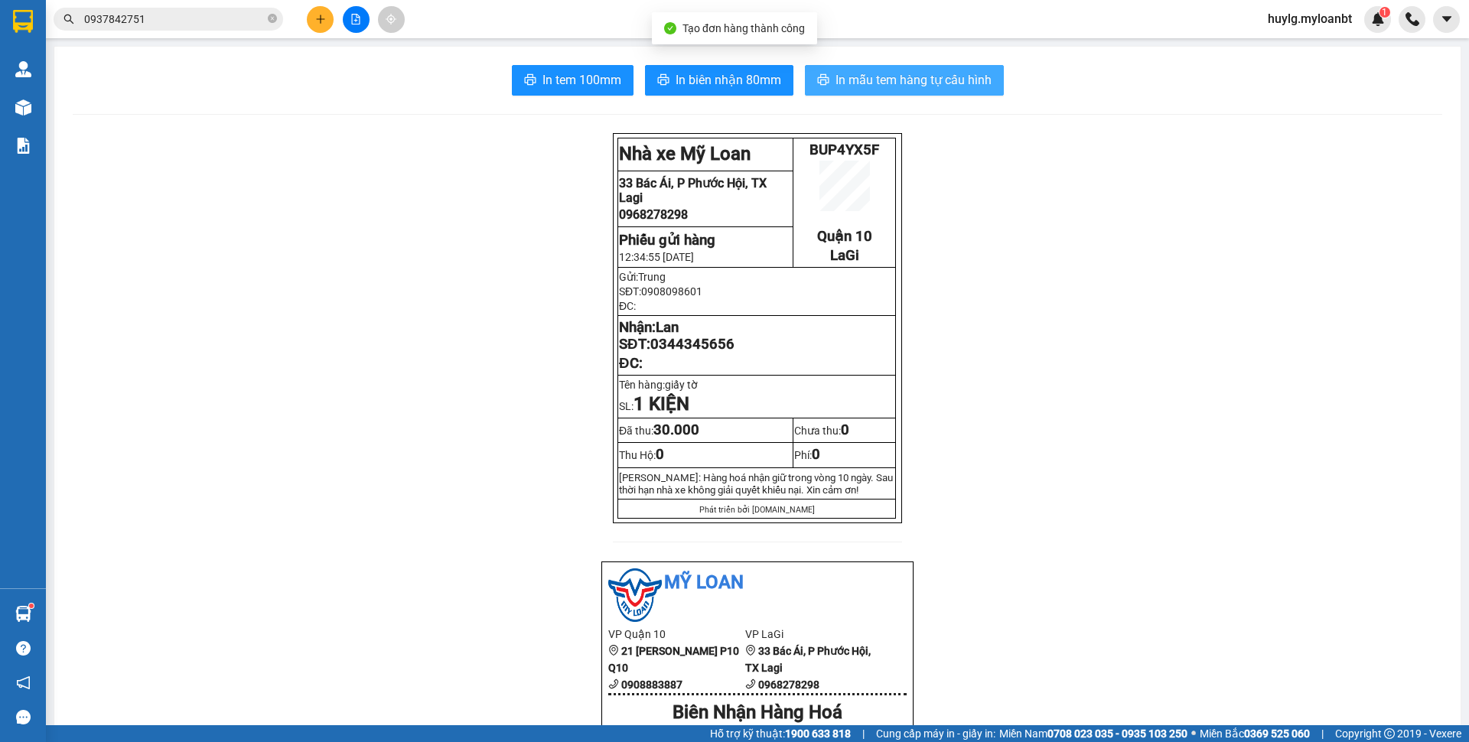
click at [944, 84] on span "In mẫu tem hàng tự cấu hình" at bounding box center [913, 79] width 156 height 19
